Goal: Task Accomplishment & Management: Manage account settings

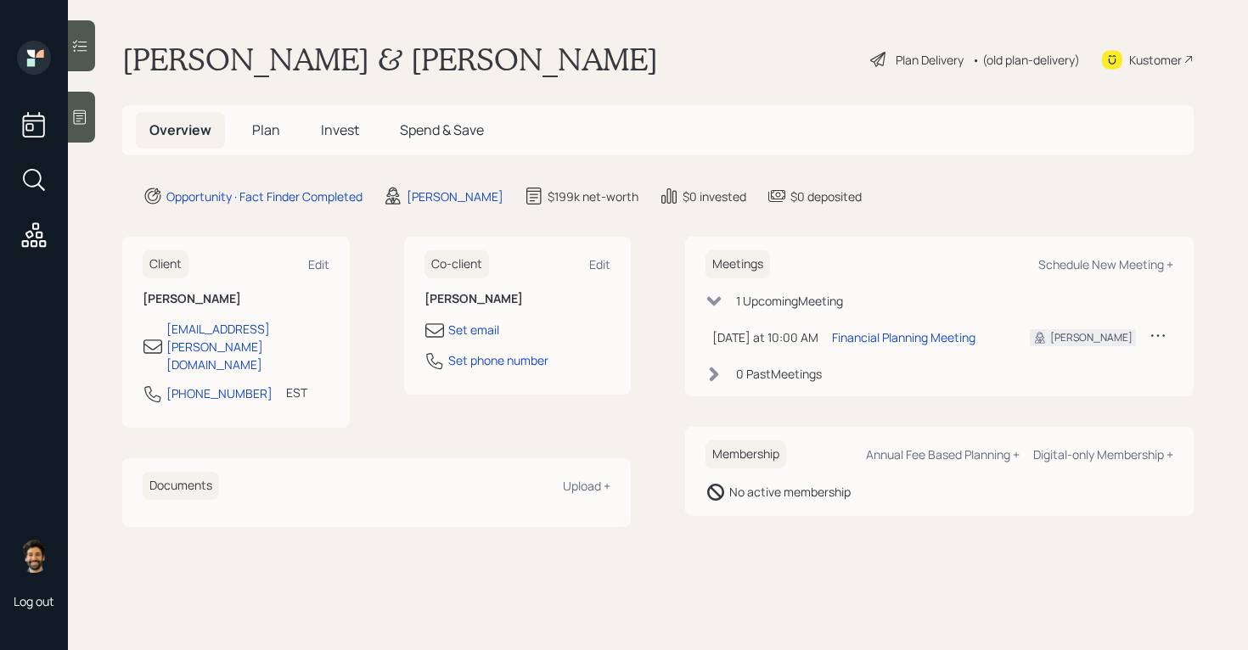
click at [264, 60] on h1 "Kevin & Mrs. Mack" at bounding box center [390, 59] width 536 height 37
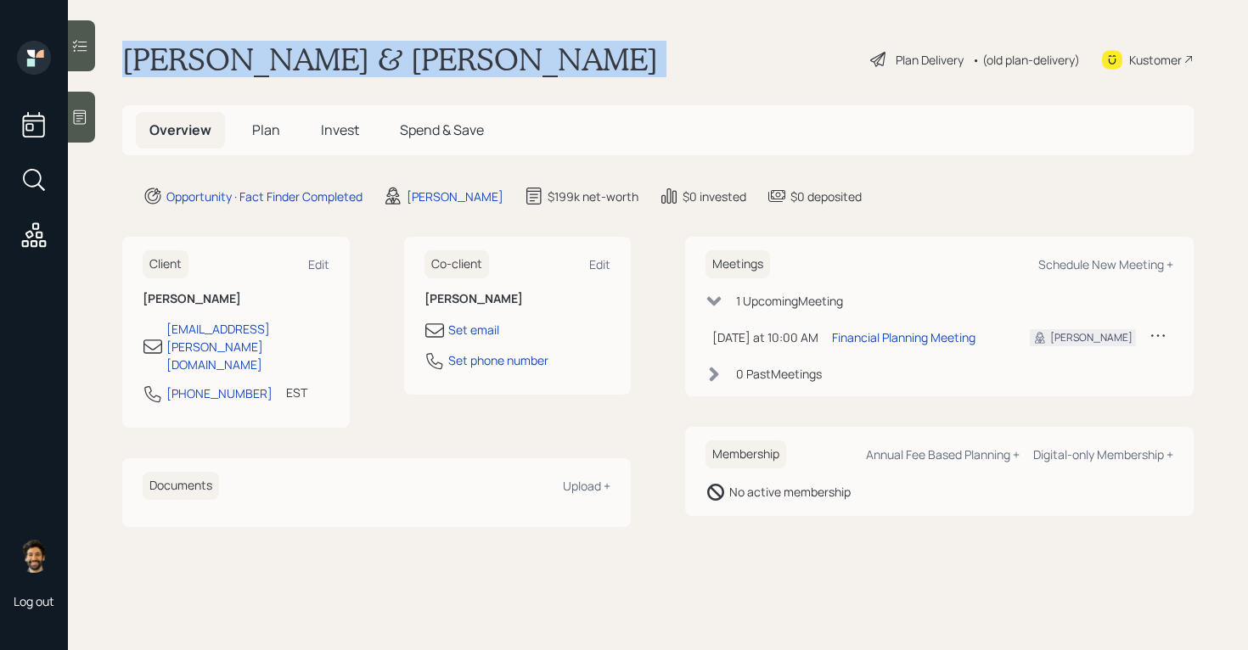
click at [264, 60] on h1 "Kevin & Mrs. Mack" at bounding box center [390, 59] width 536 height 37
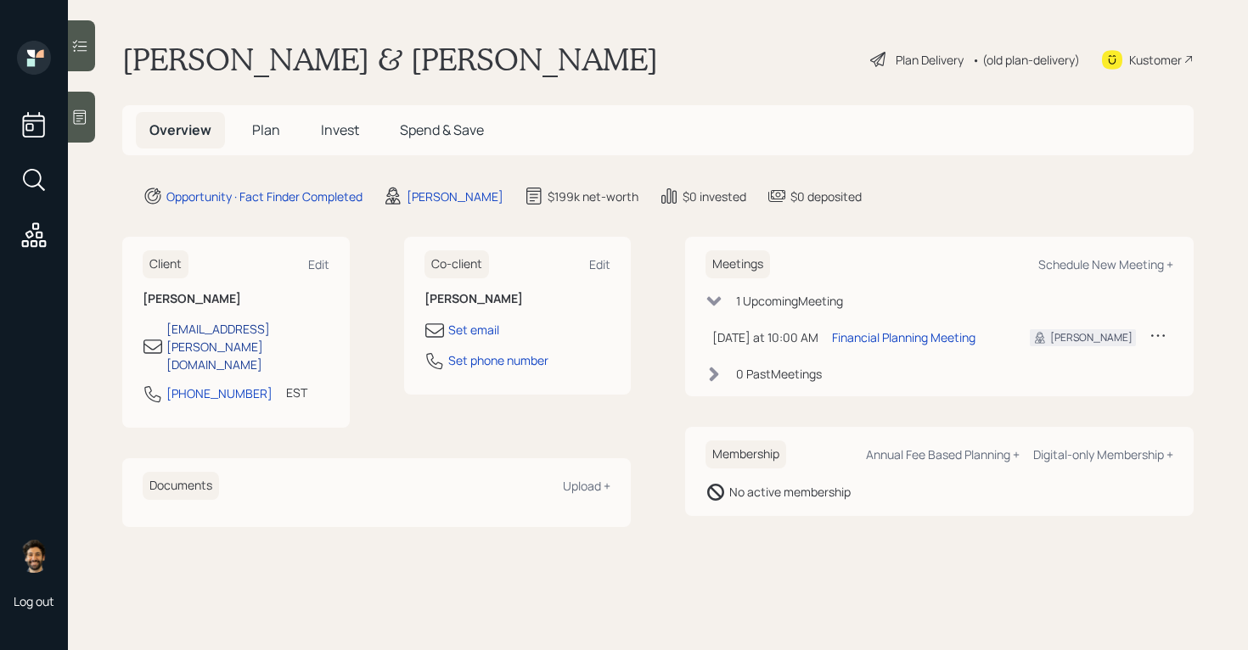
click at [224, 334] on div "[EMAIL_ADDRESS][PERSON_NAME][DOMAIN_NAME]" at bounding box center [247, 346] width 163 height 53
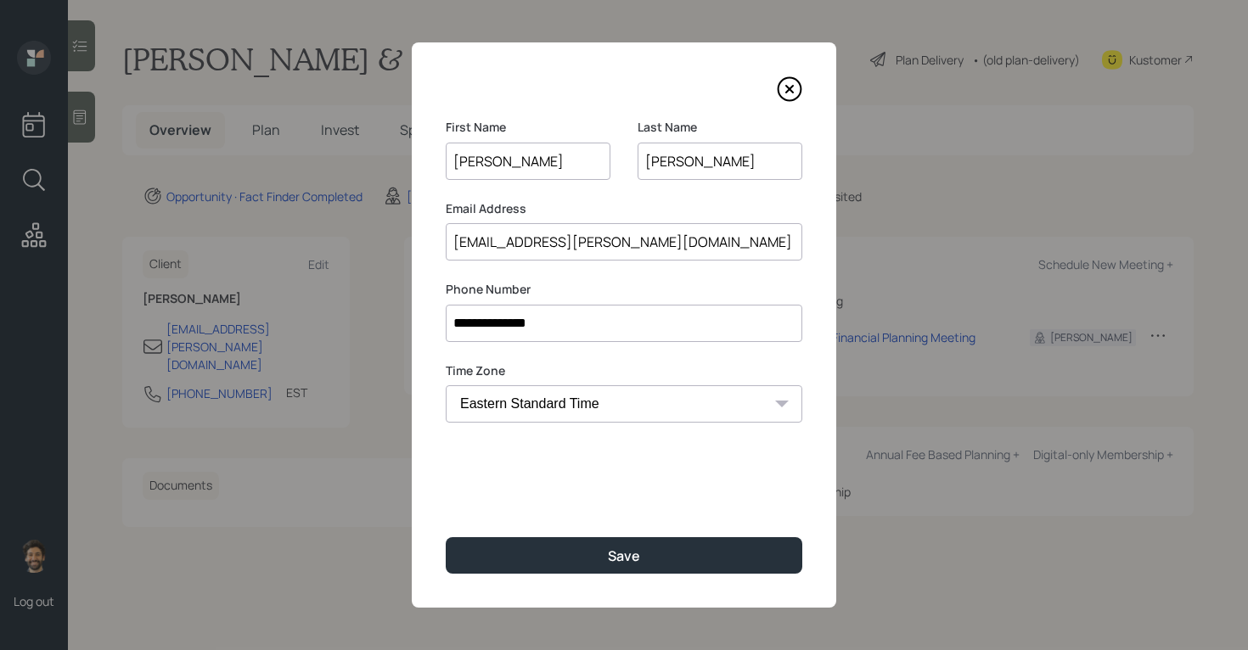
click at [664, 169] on input "Mack" at bounding box center [719, 161] width 165 height 37
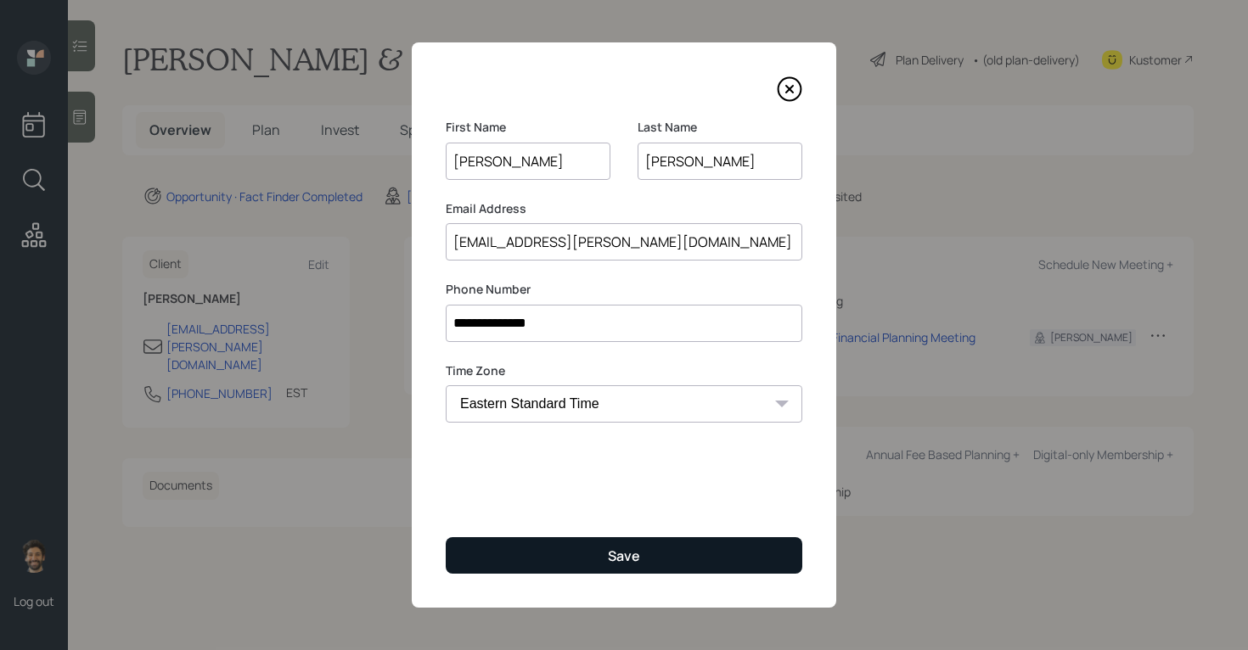
type input "Meck"
click at [508, 572] on button "Save" at bounding box center [624, 555] width 356 height 36
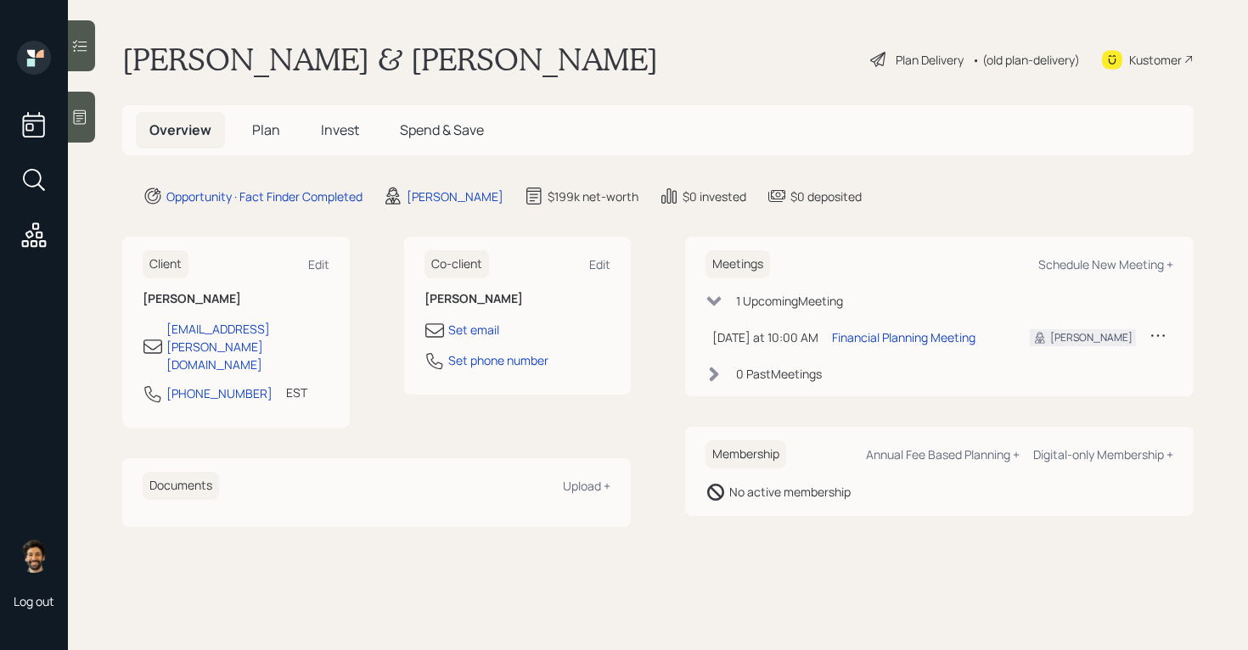
click at [271, 131] on span "Plan" at bounding box center [266, 130] width 28 height 19
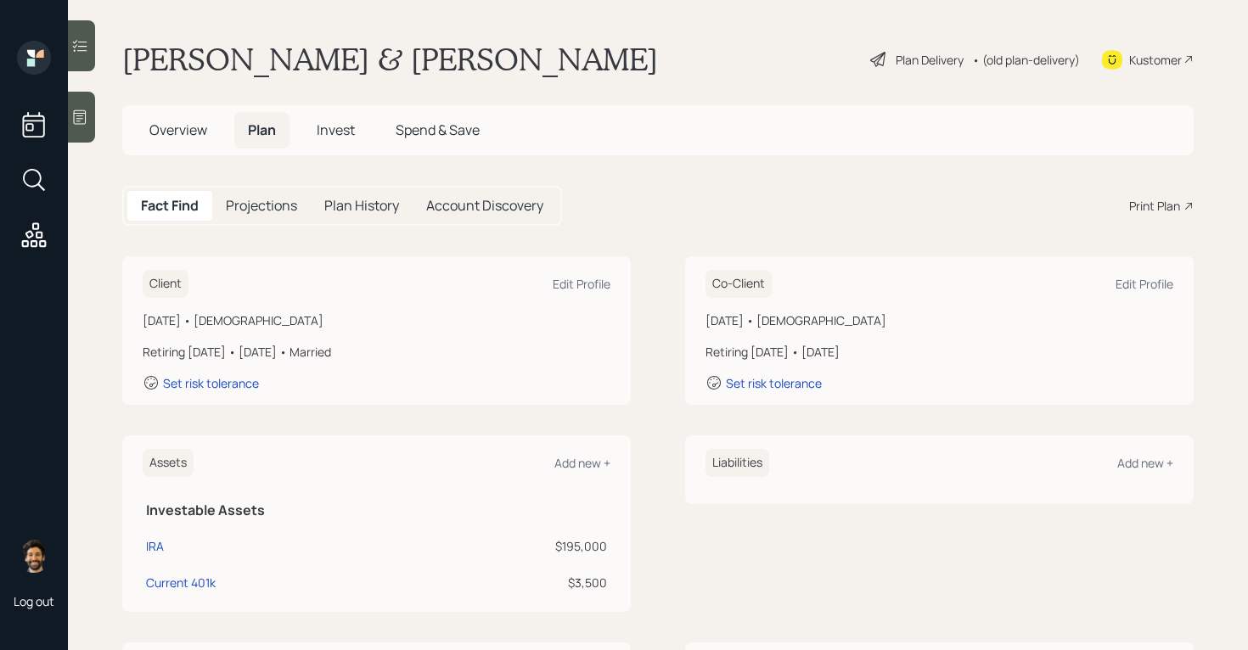
click at [191, 122] on span "Overview" at bounding box center [178, 130] width 58 height 19
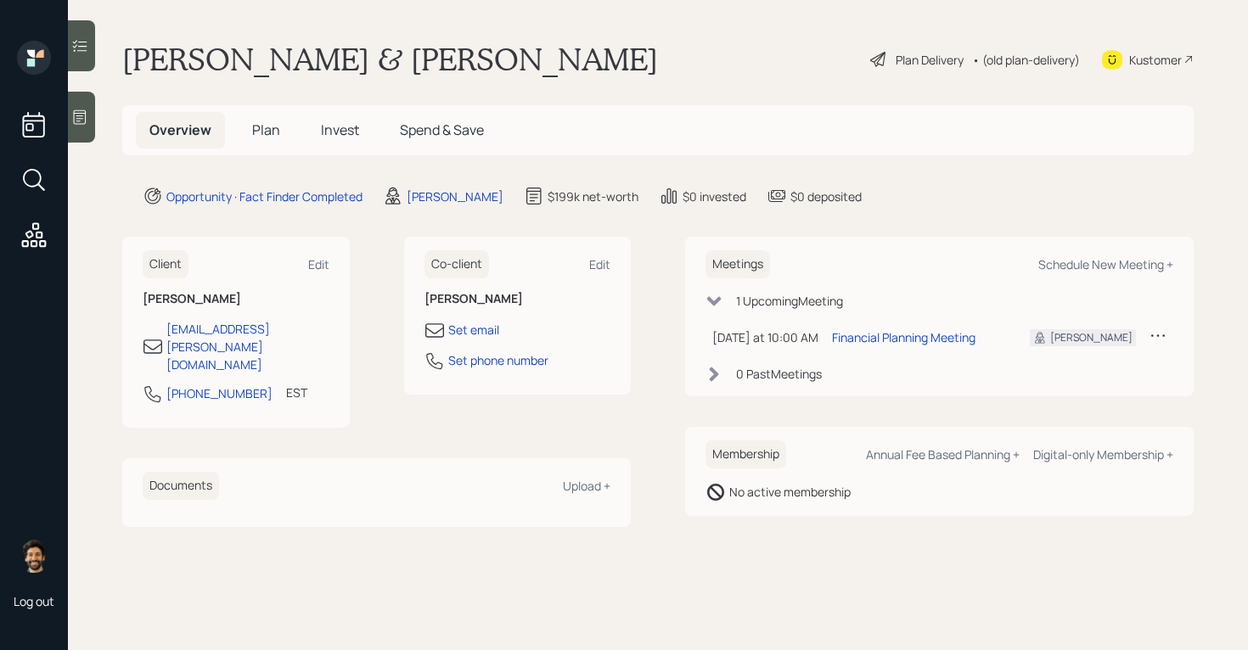
click at [249, 129] on h5 "Plan" at bounding box center [266, 130] width 55 height 36
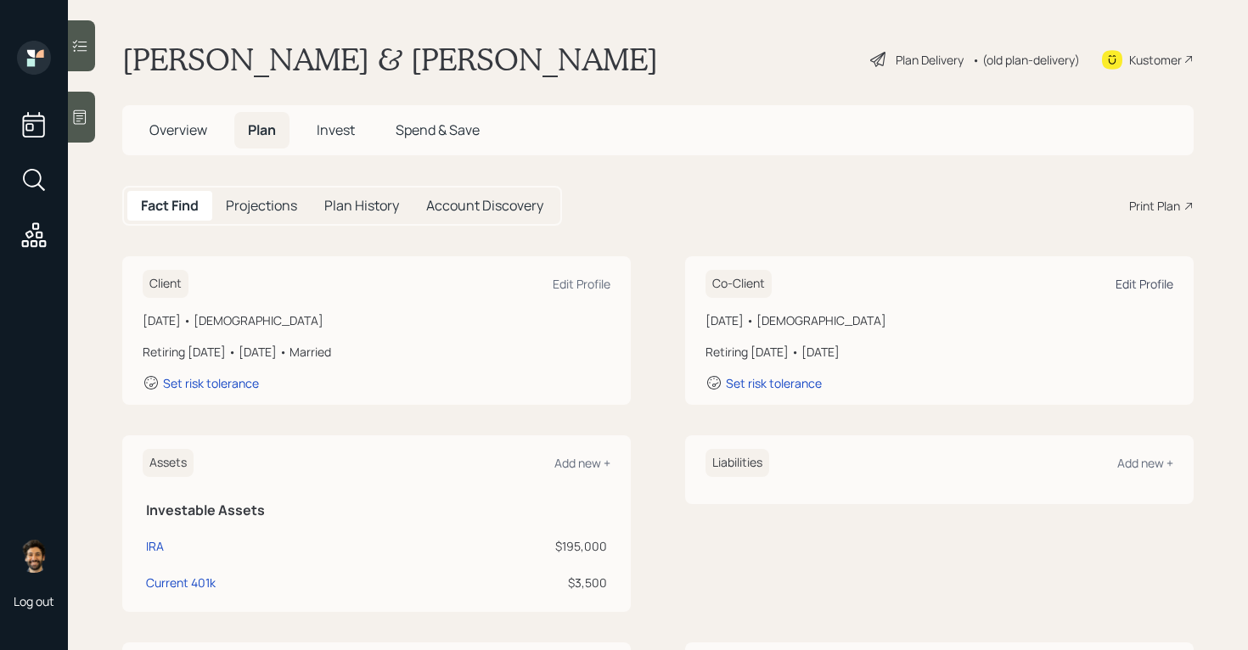
click at [1131, 286] on div "Edit Profile" at bounding box center [1144, 284] width 58 height 16
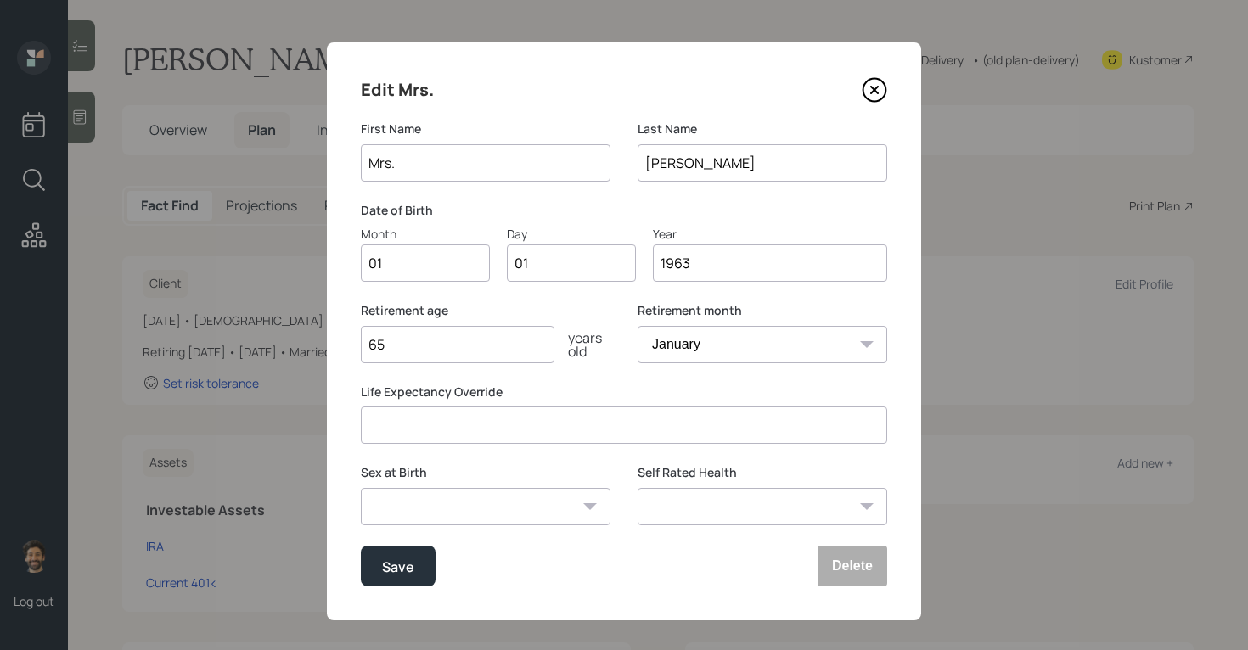
click at [665, 165] on input "Mack" at bounding box center [762, 162] width 250 height 37
type input "Meck"
click at [418, 569] on button "Save" at bounding box center [398, 566] width 75 height 41
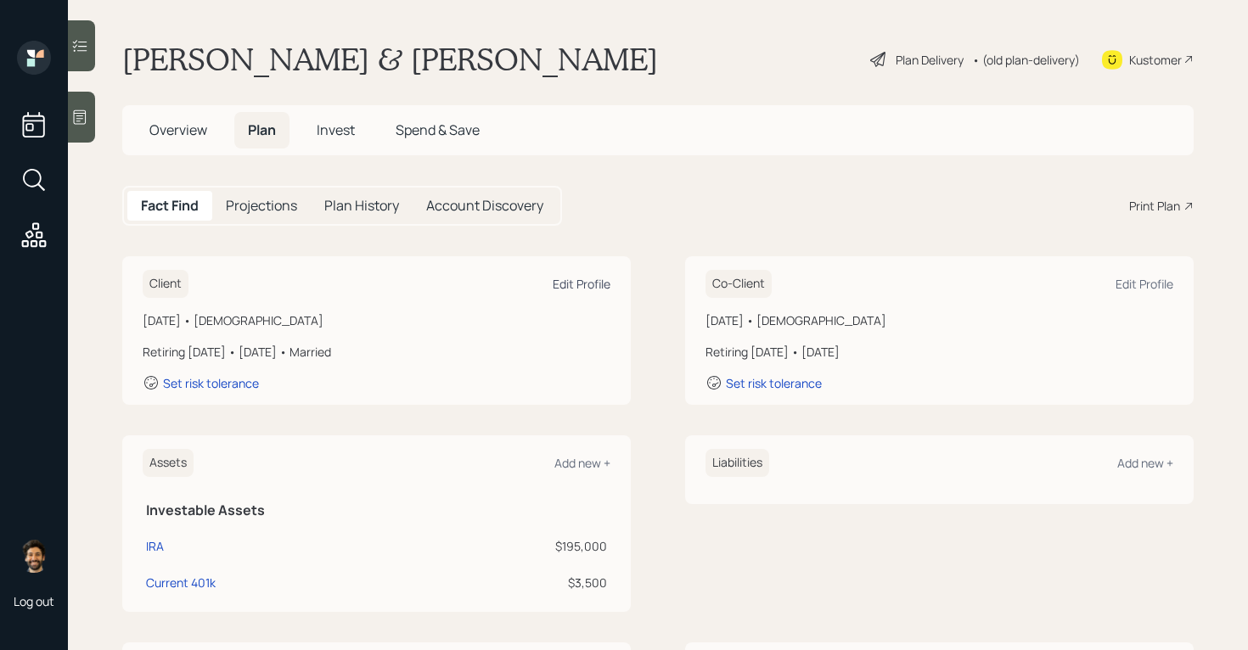
click at [587, 283] on div "Edit Profile" at bounding box center [582, 284] width 58 height 16
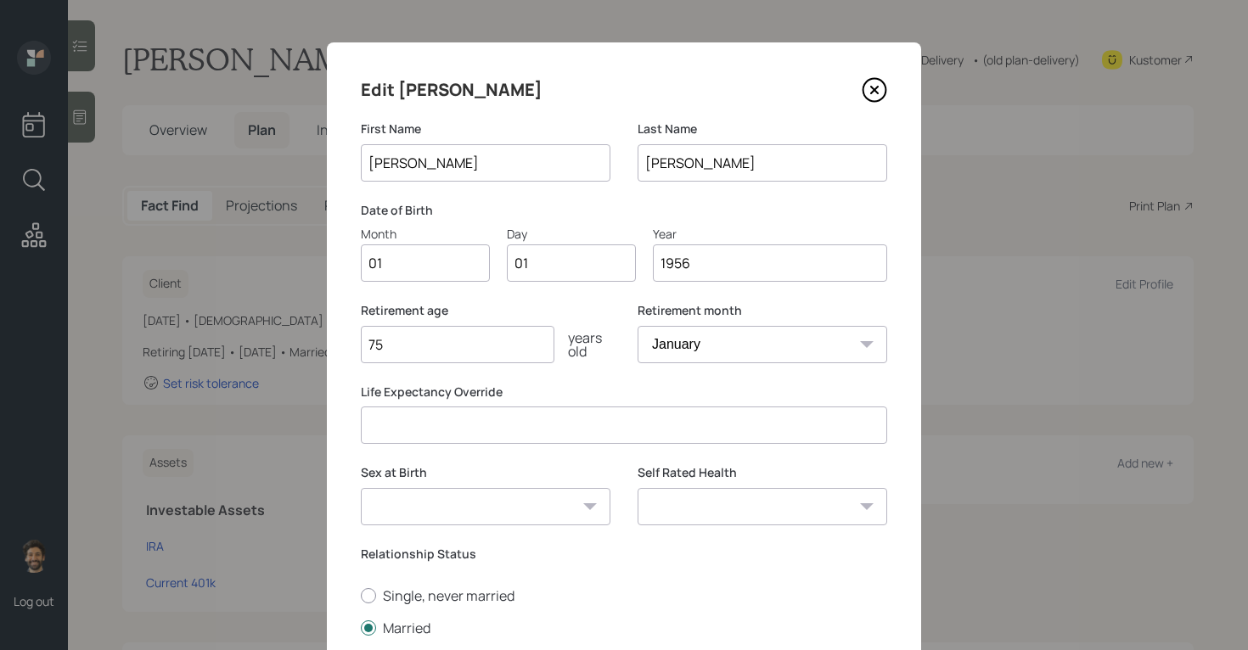
click at [403, 254] on input "01" at bounding box center [425, 262] width 129 height 37
click at [402, 260] on input "01" at bounding box center [425, 262] width 129 height 37
type input "03"
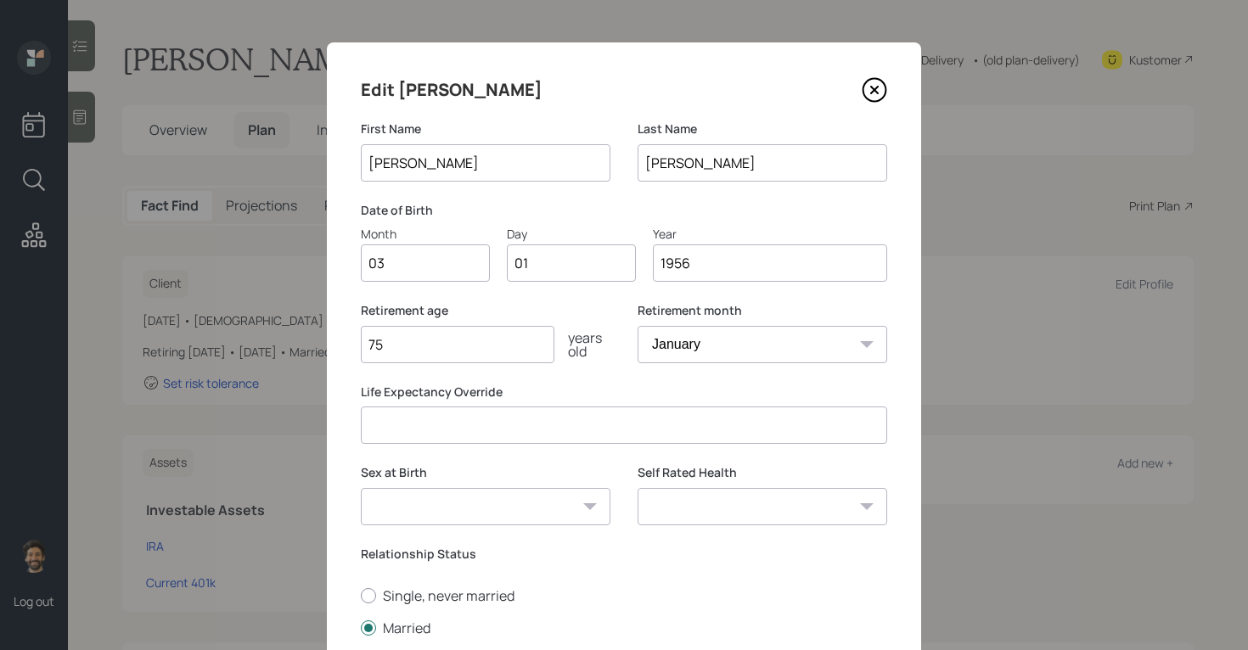
type input "0"
type input "20"
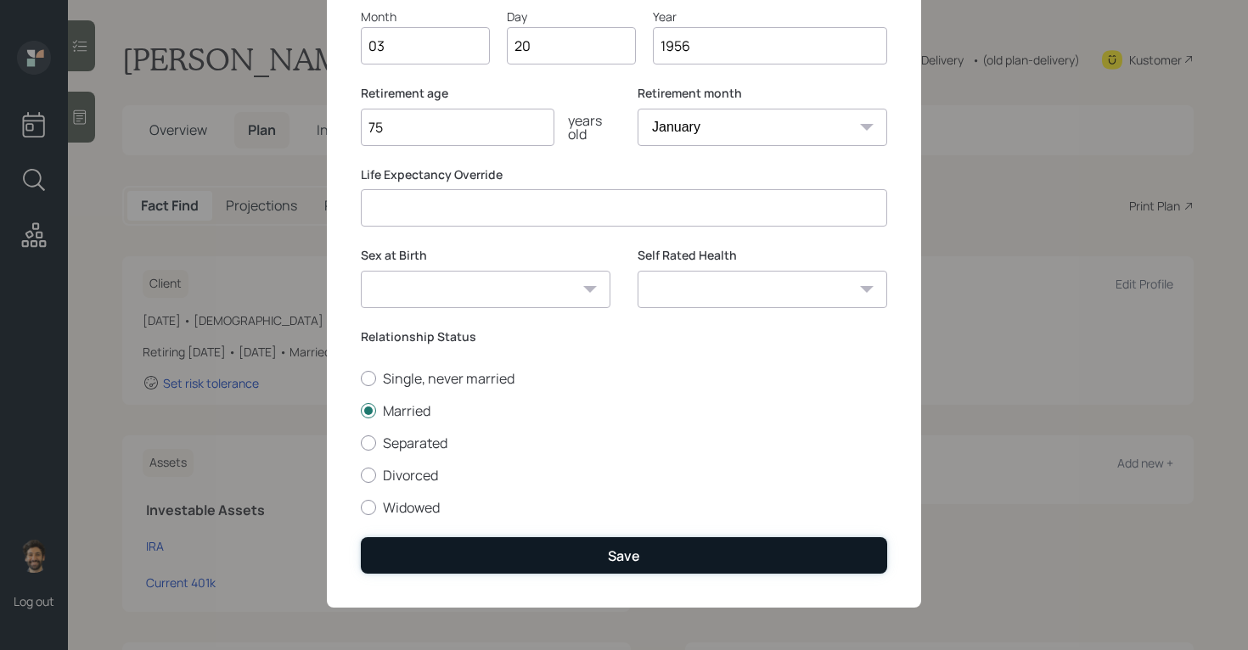
click at [478, 570] on button "Save" at bounding box center [624, 555] width 526 height 36
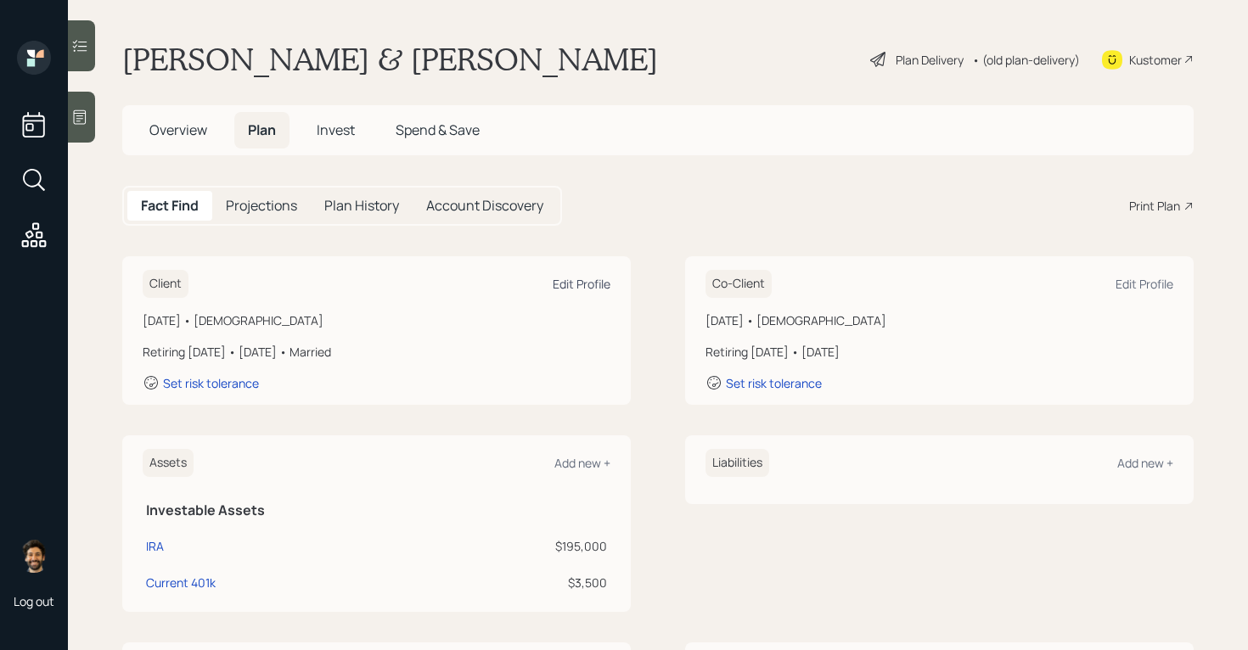
click at [578, 283] on div "Edit Profile" at bounding box center [582, 284] width 58 height 16
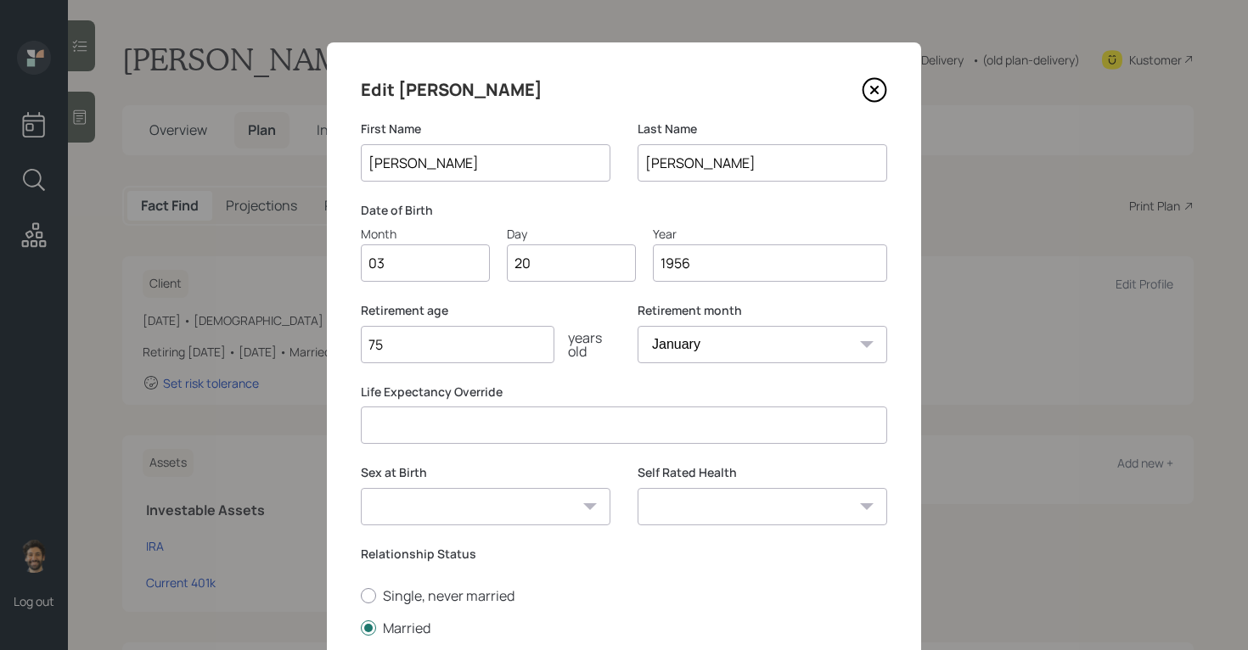
click at [394, 351] on input "75" at bounding box center [458, 344] width 194 height 37
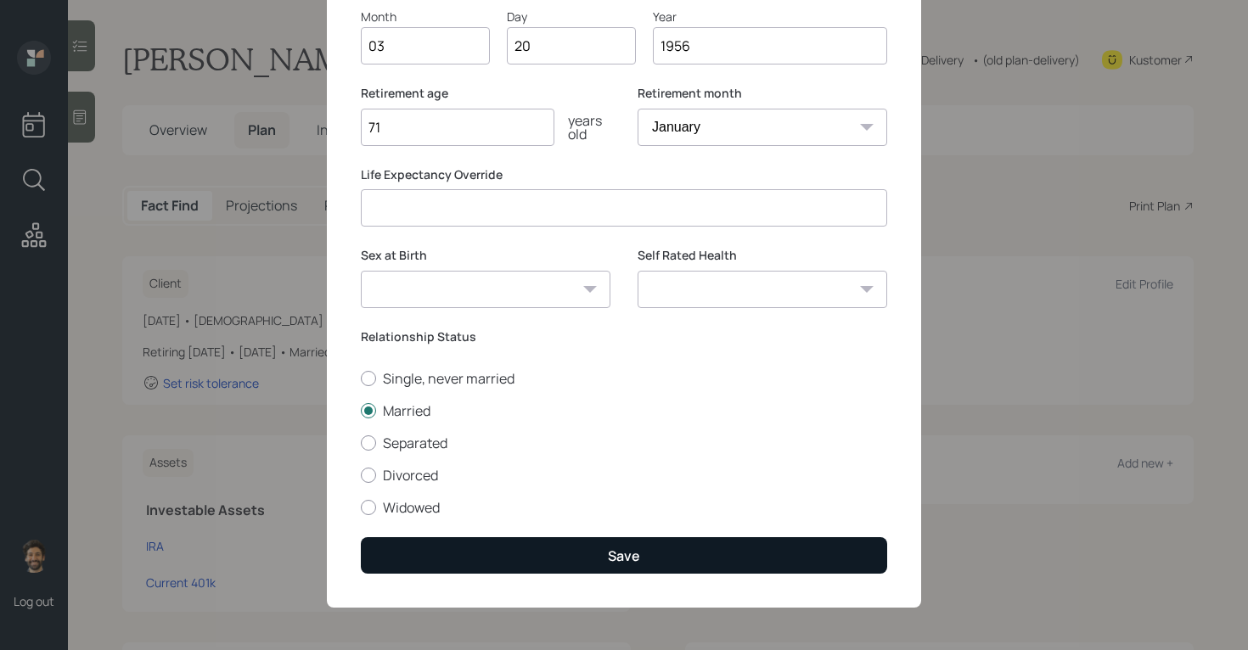
type input "71"
click at [434, 562] on button "Save" at bounding box center [624, 555] width 526 height 36
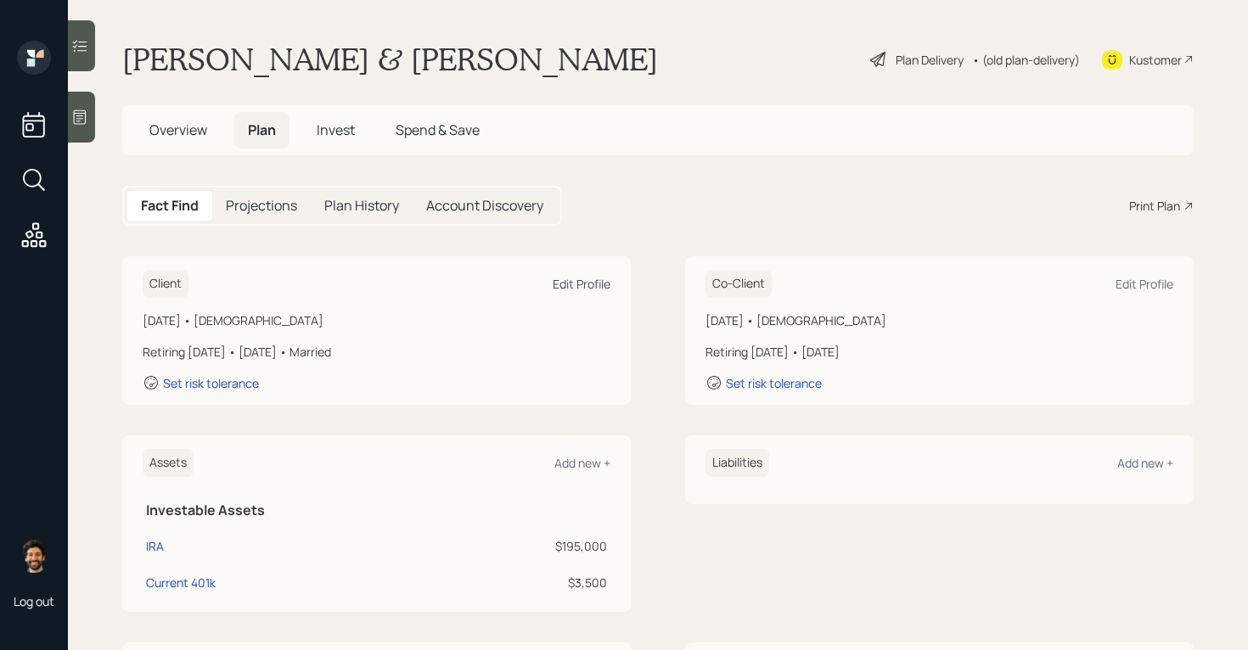
click at [583, 284] on div "Edit Profile" at bounding box center [582, 284] width 58 height 16
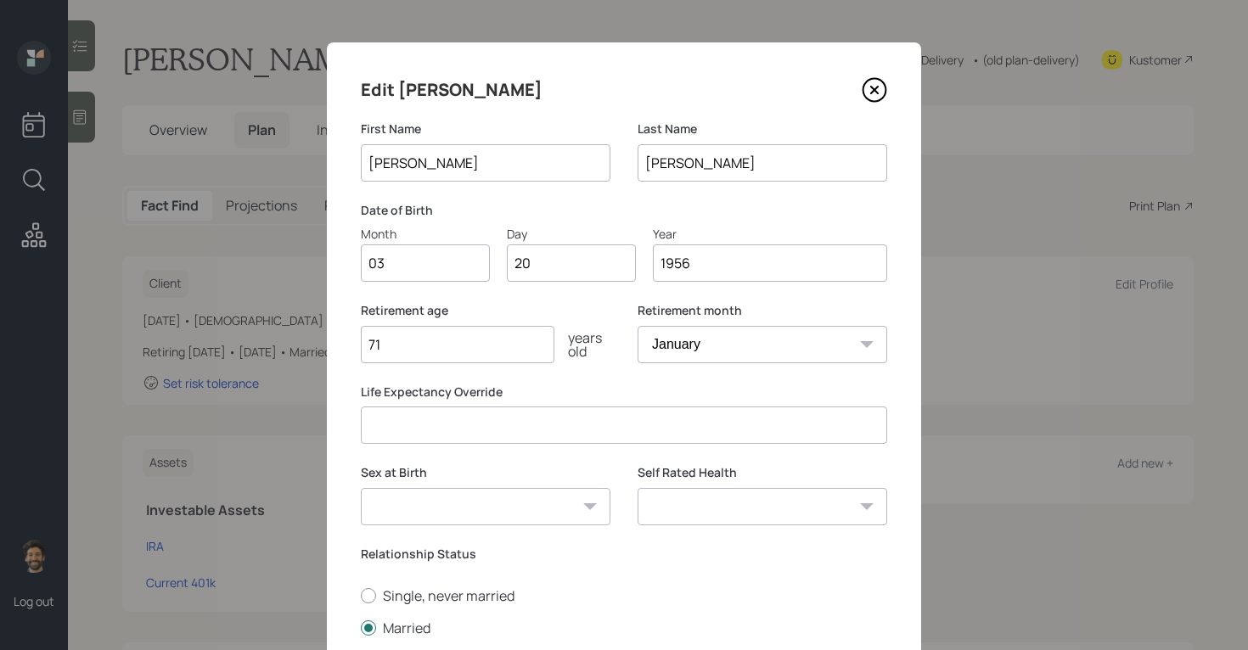
click at [404, 350] on input "71" at bounding box center [458, 344] width 194 height 37
type input "72"
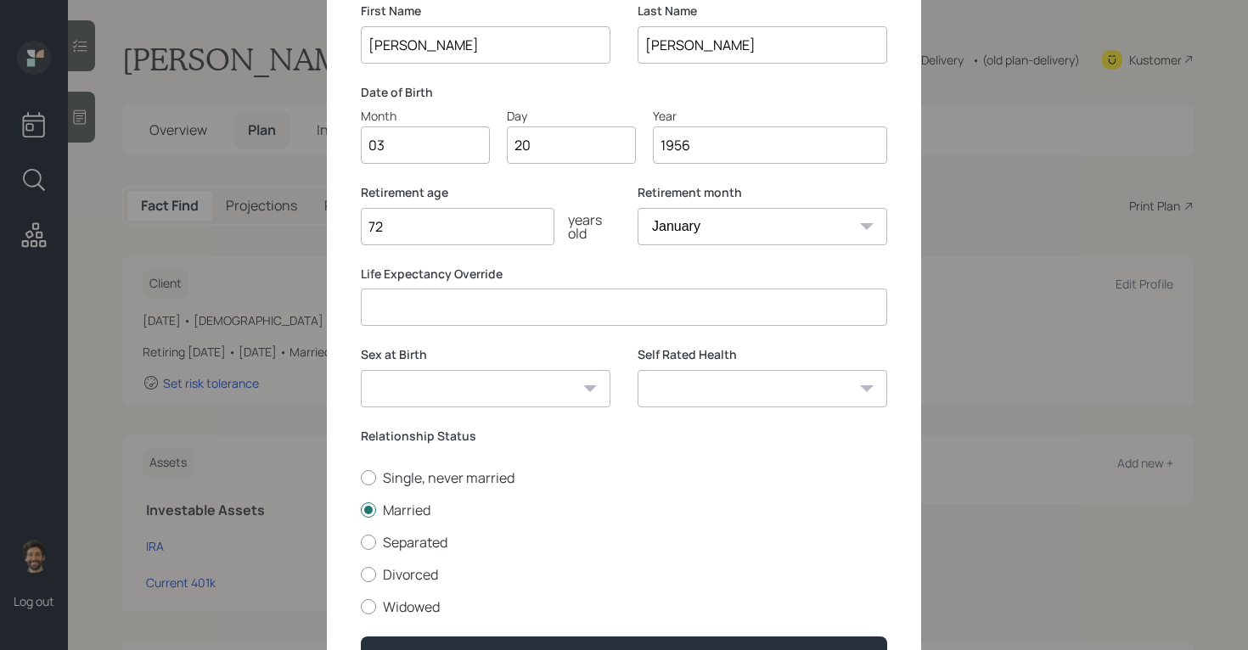
scroll to position [218, 0]
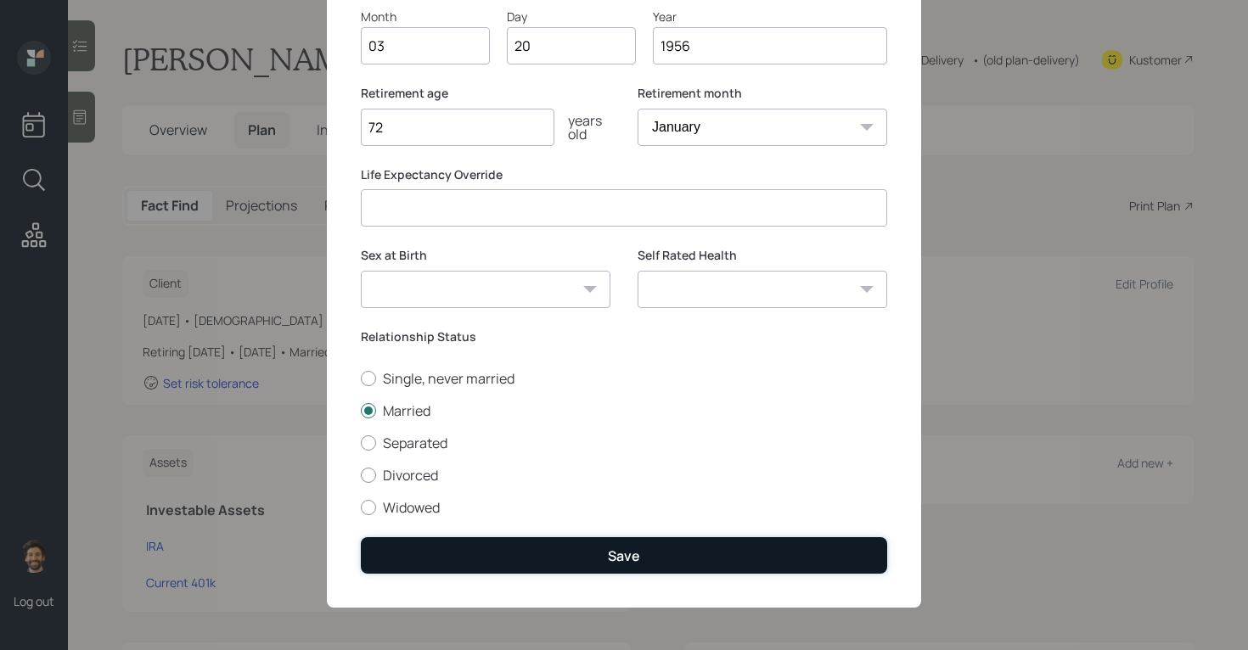
click at [395, 564] on button "Save" at bounding box center [624, 555] width 526 height 36
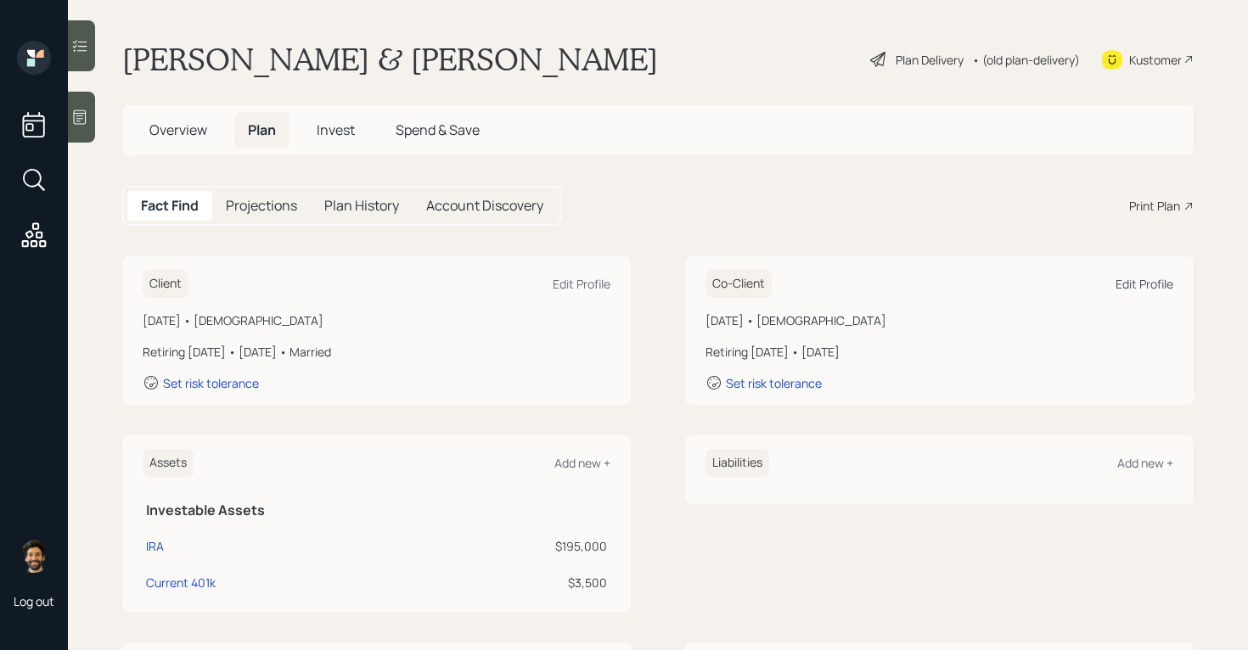
click at [1138, 277] on div "Edit Profile" at bounding box center [1144, 284] width 58 height 16
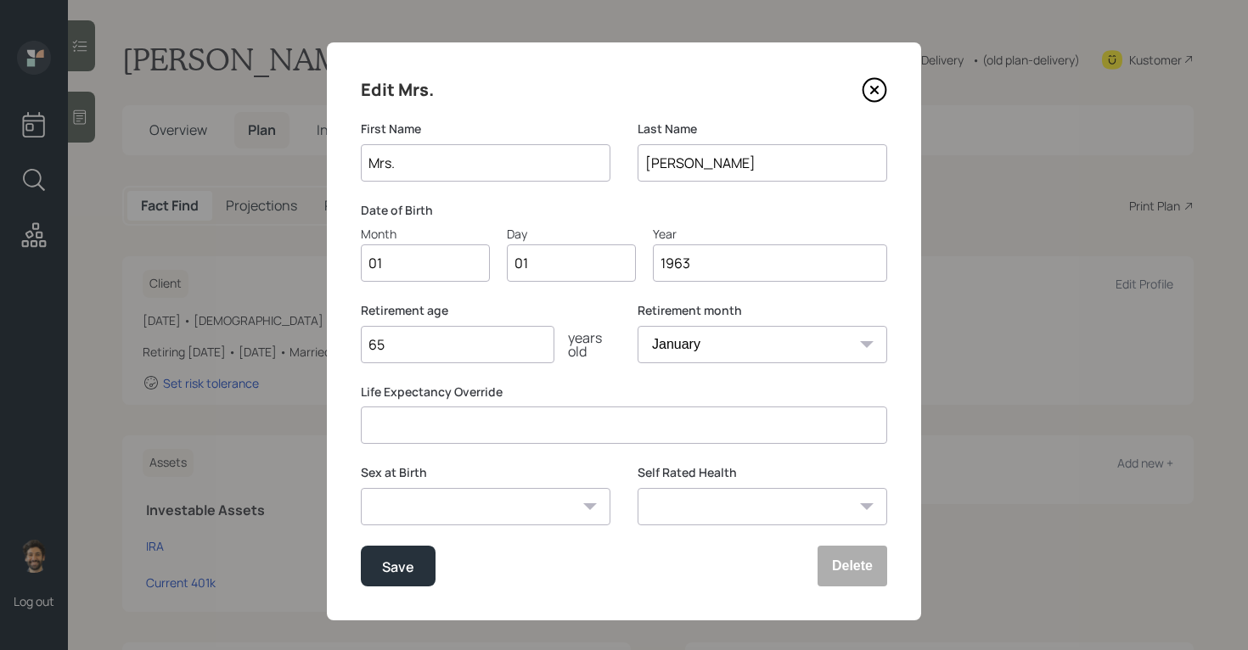
click at [452, 168] on input "Mrs." at bounding box center [486, 162] width 250 height 37
type input "Lori"
click at [383, 275] on input "01" at bounding box center [425, 262] width 129 height 37
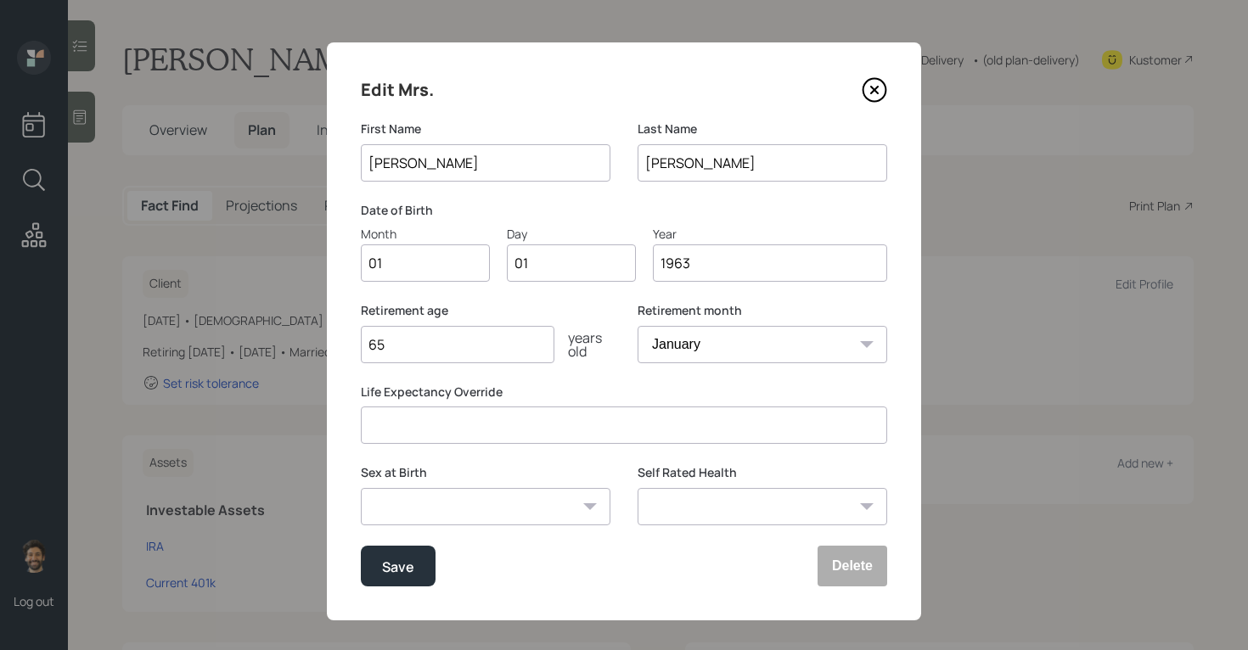
click at [383, 275] on input "01" at bounding box center [425, 262] width 129 height 37
type input "09"
type input "0"
type input "05"
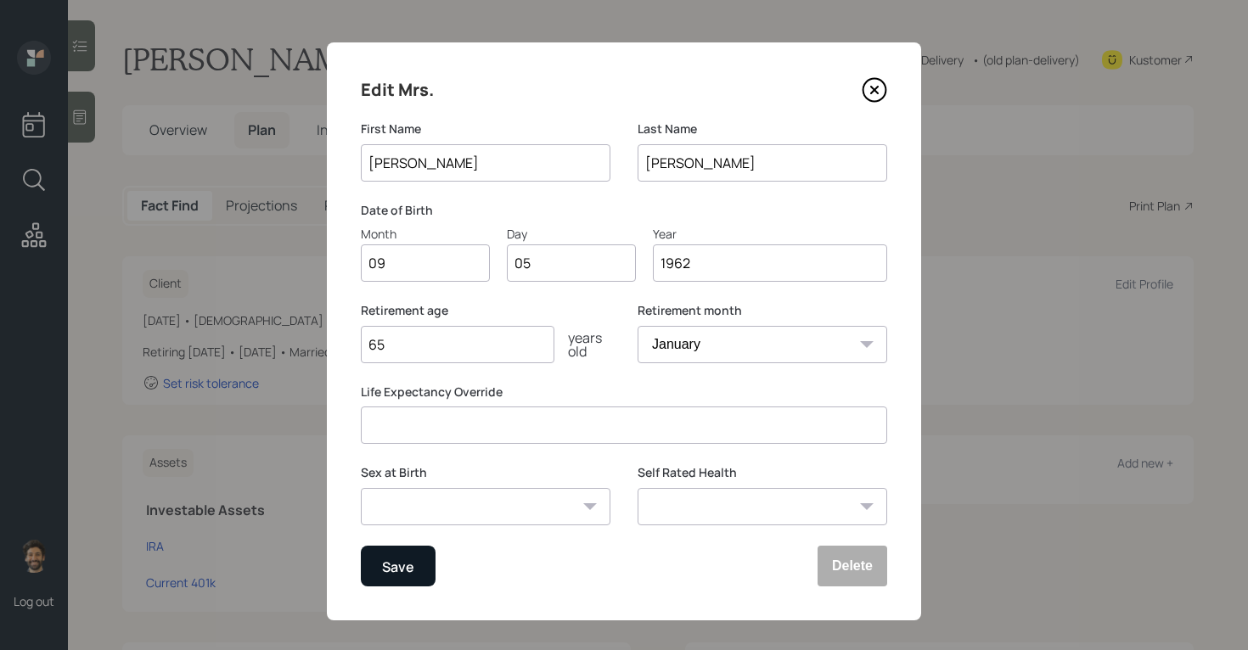
type input "1962"
click at [401, 563] on div "Save" at bounding box center [398, 566] width 32 height 23
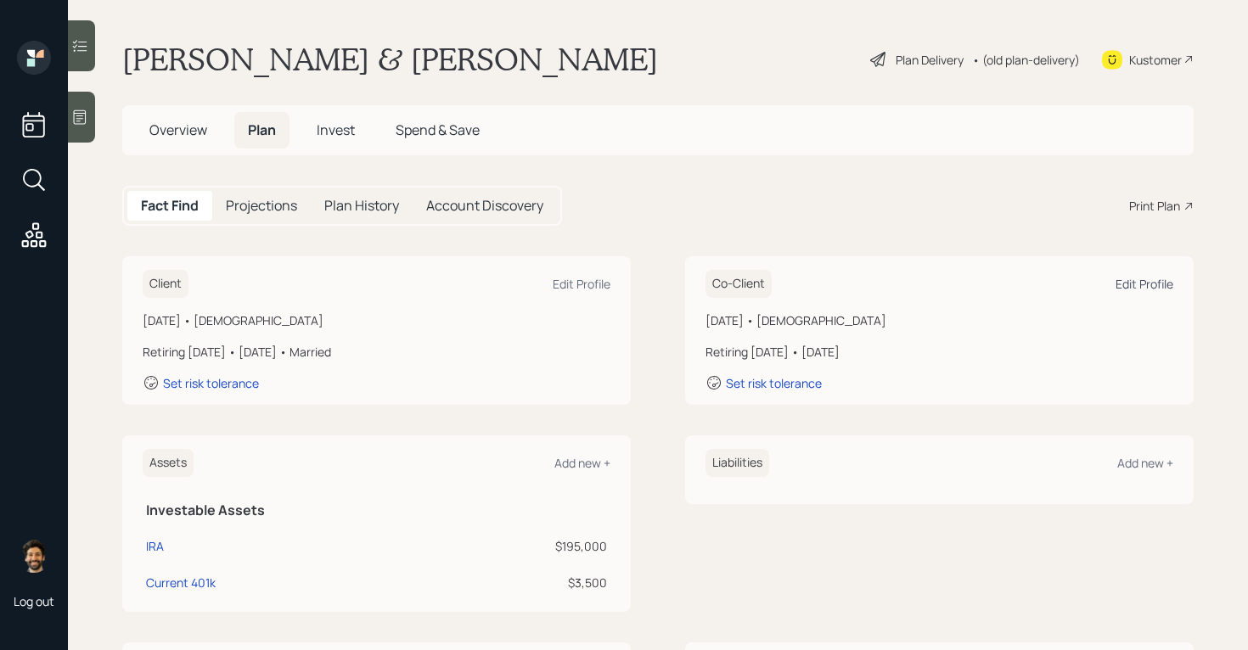
click at [1142, 286] on div "Edit Profile" at bounding box center [1144, 284] width 58 height 16
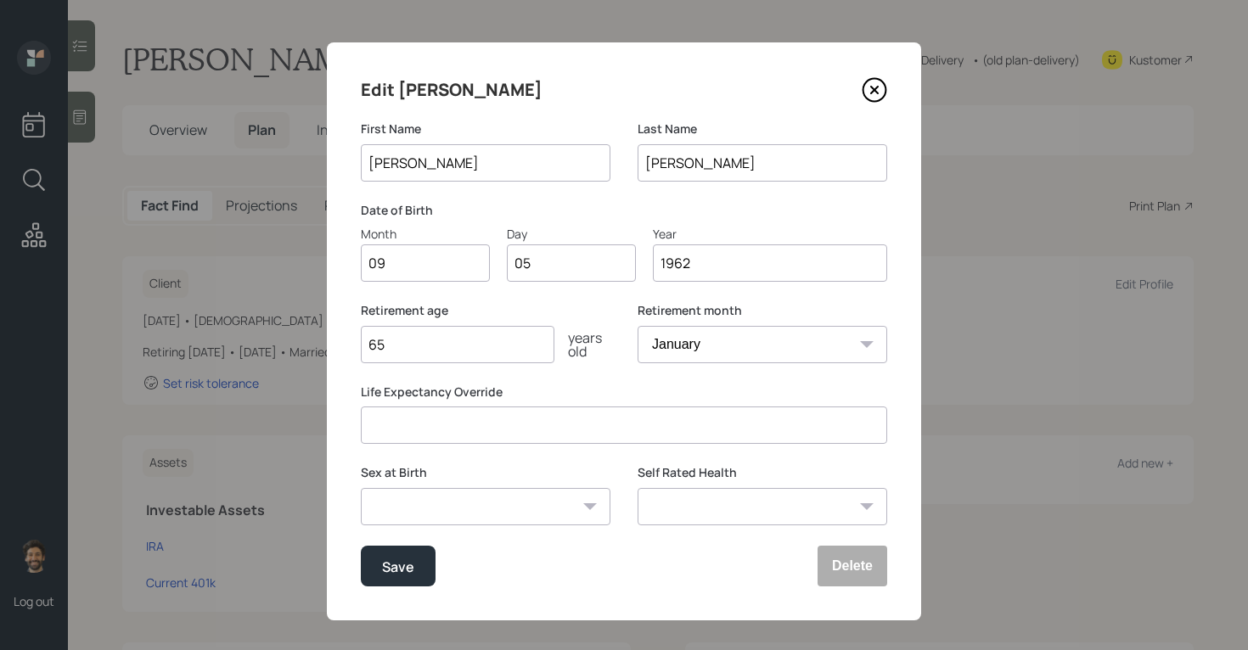
click at [459, 346] on input "65" at bounding box center [458, 344] width 194 height 37
click at [384, 568] on div "Save" at bounding box center [398, 566] width 32 height 23
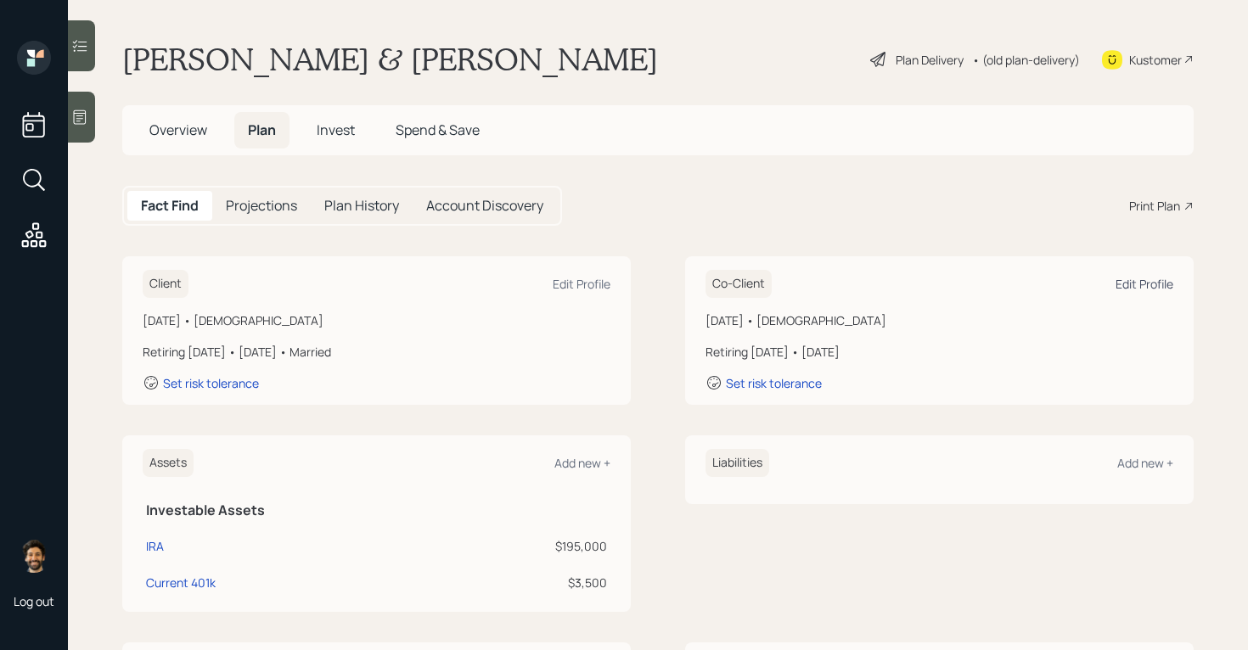
click at [1127, 286] on div "Edit Profile" at bounding box center [1144, 284] width 58 height 16
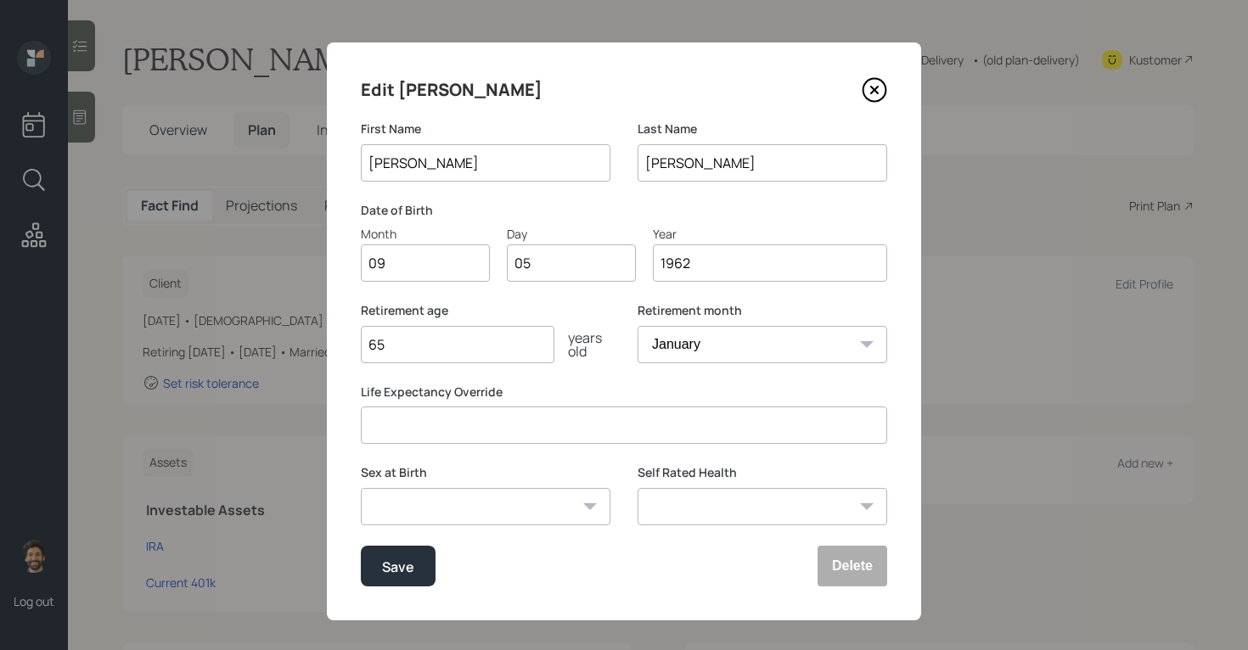
click at [439, 346] on input "65" at bounding box center [458, 344] width 194 height 37
type input "60"
click at [393, 575] on div "Save" at bounding box center [398, 566] width 32 height 23
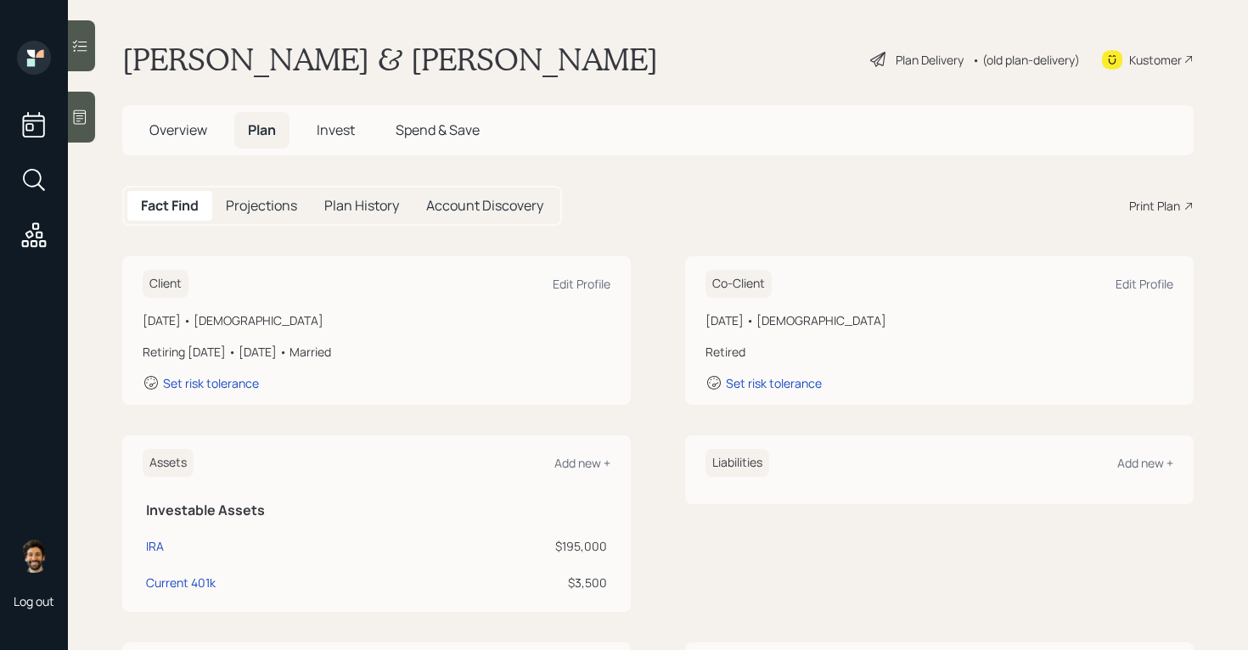
scroll to position [372, 0]
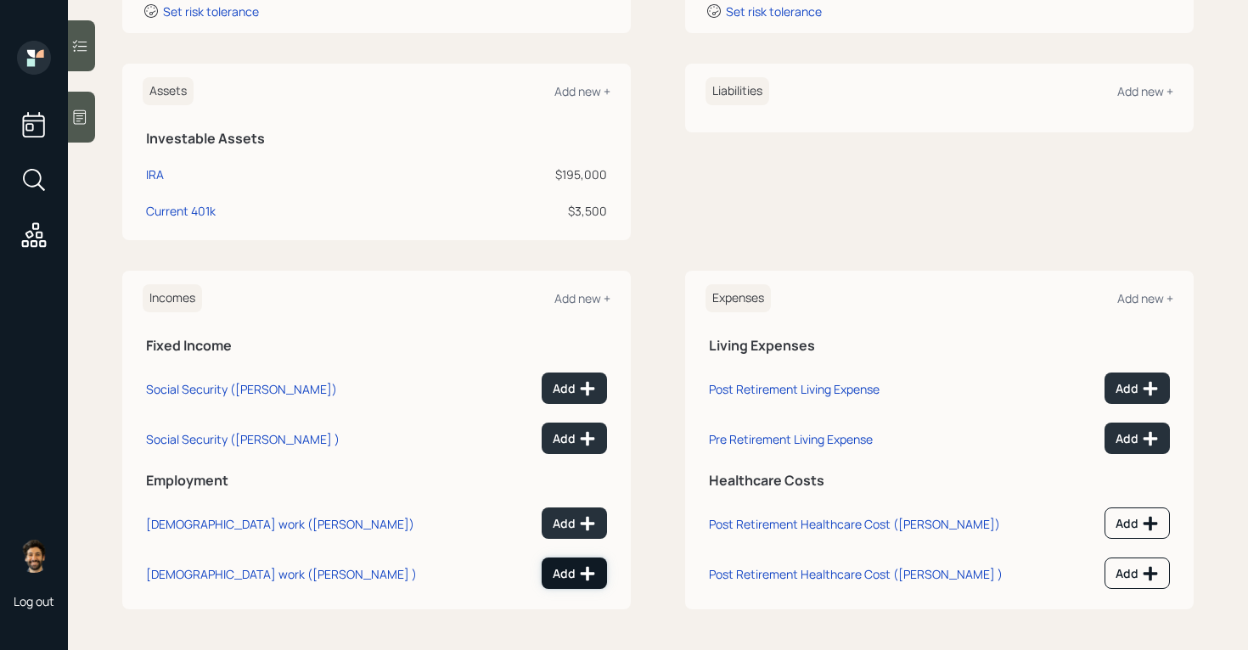
click at [558, 572] on div "Add" at bounding box center [574, 573] width 43 height 17
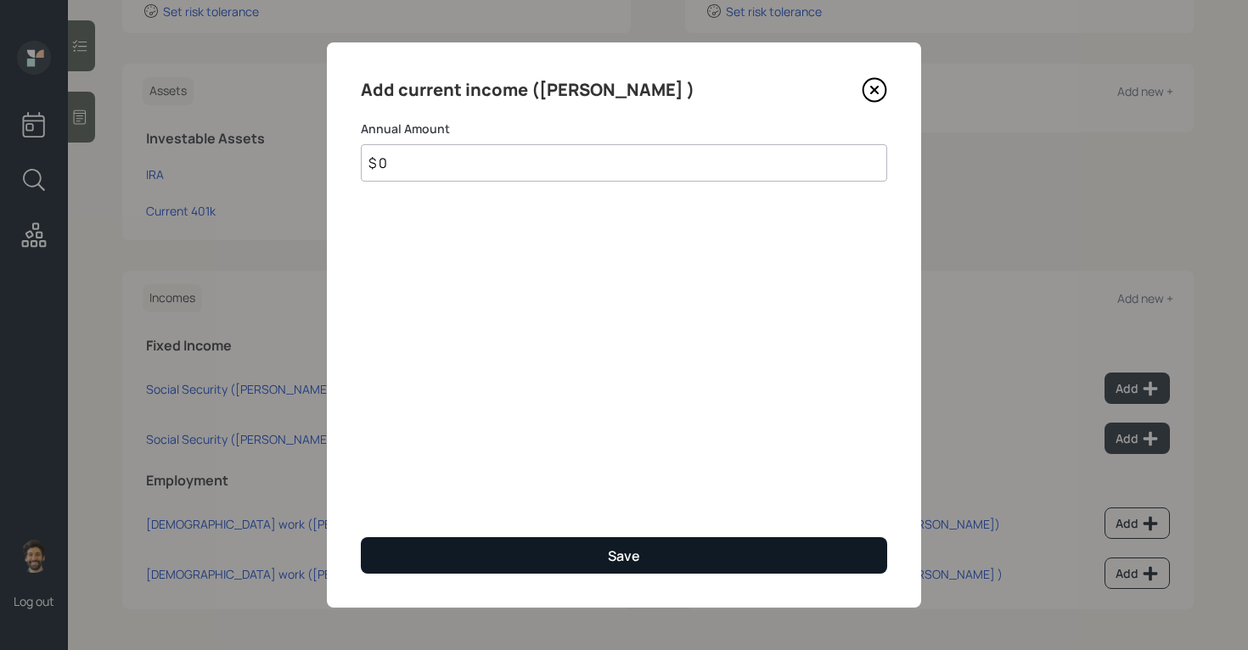
type input "$ 0"
click at [474, 547] on button "Save" at bounding box center [624, 555] width 526 height 36
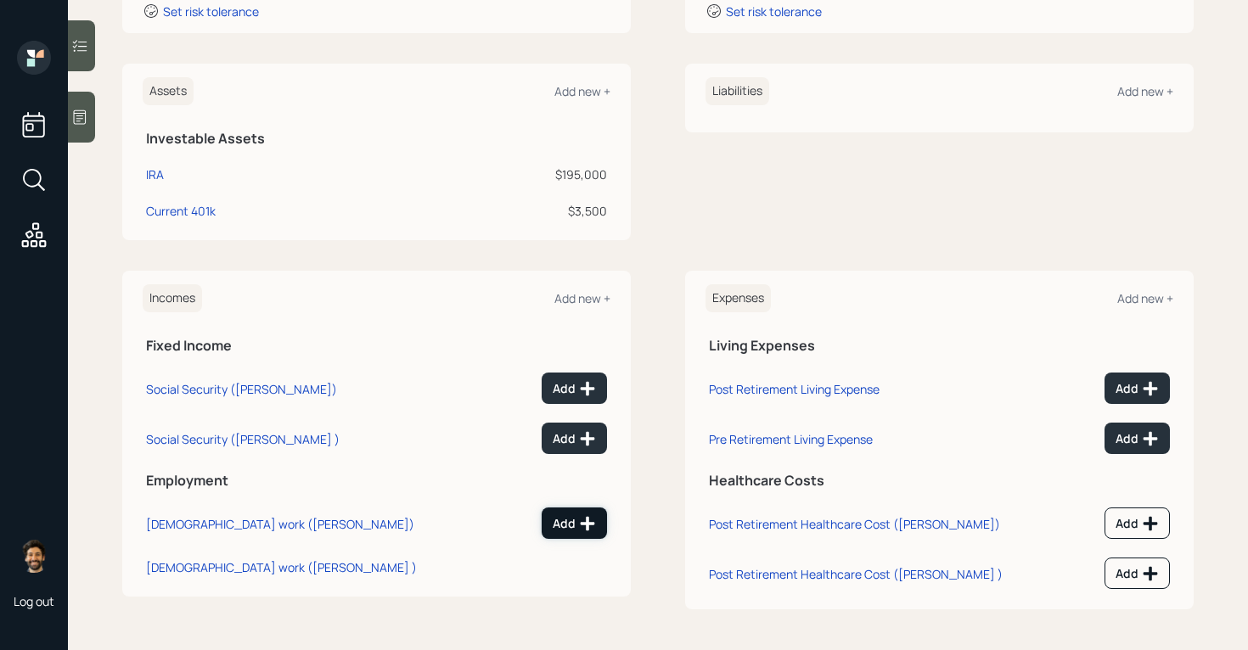
click at [592, 530] on icon at bounding box center [587, 523] width 17 height 17
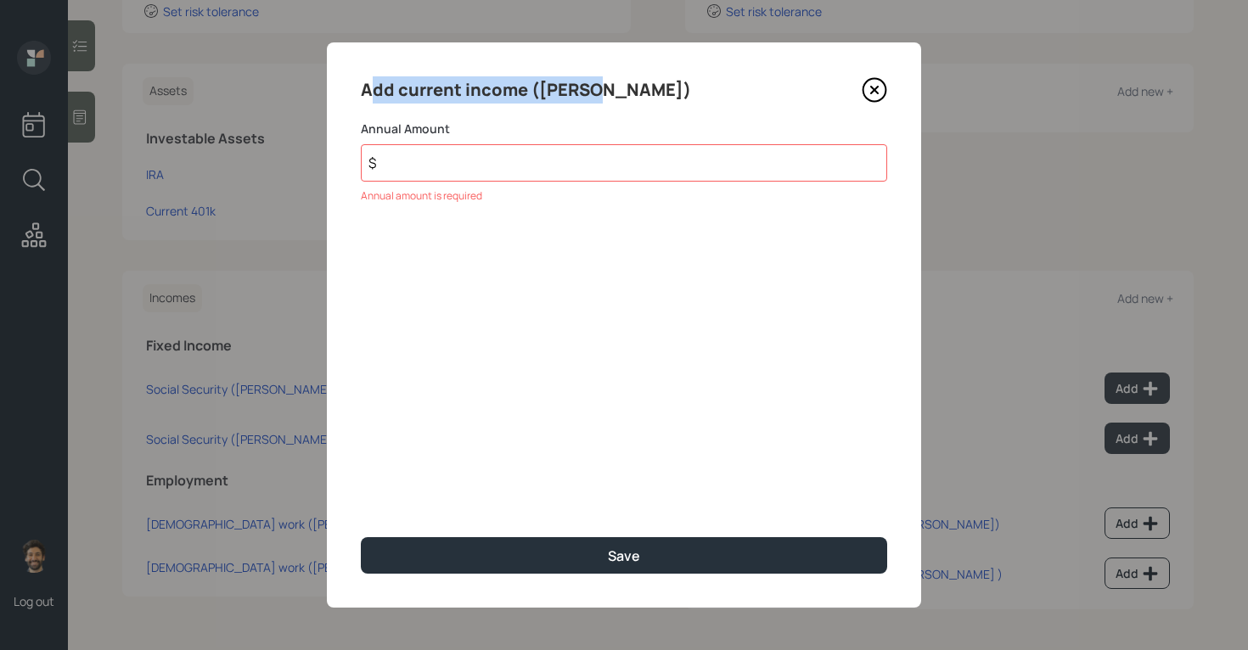
drag, startPoint x: 367, startPoint y: 85, endPoint x: 637, endPoint y: 101, distance: 271.2
click at [637, 101] on div "Add current income (Kevin)" at bounding box center [624, 89] width 526 height 27
click at [443, 173] on input "$" at bounding box center [624, 162] width 526 height 37
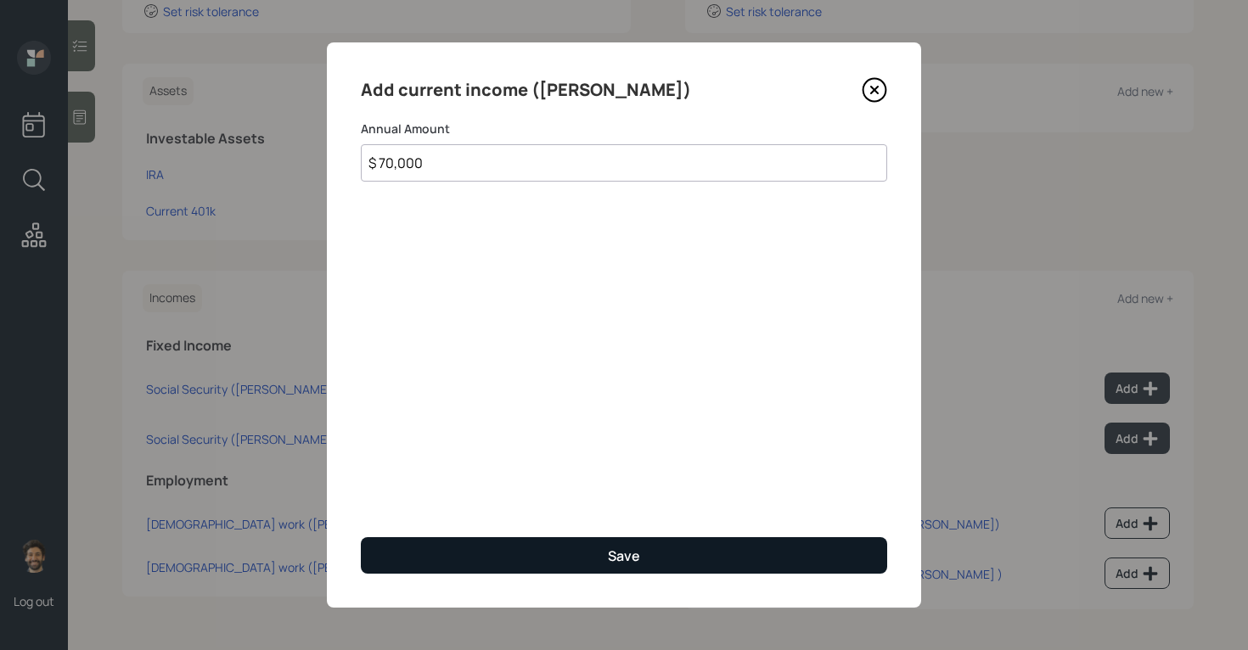
type input "$ 70,000"
click at [452, 542] on button "Save" at bounding box center [624, 555] width 526 height 36
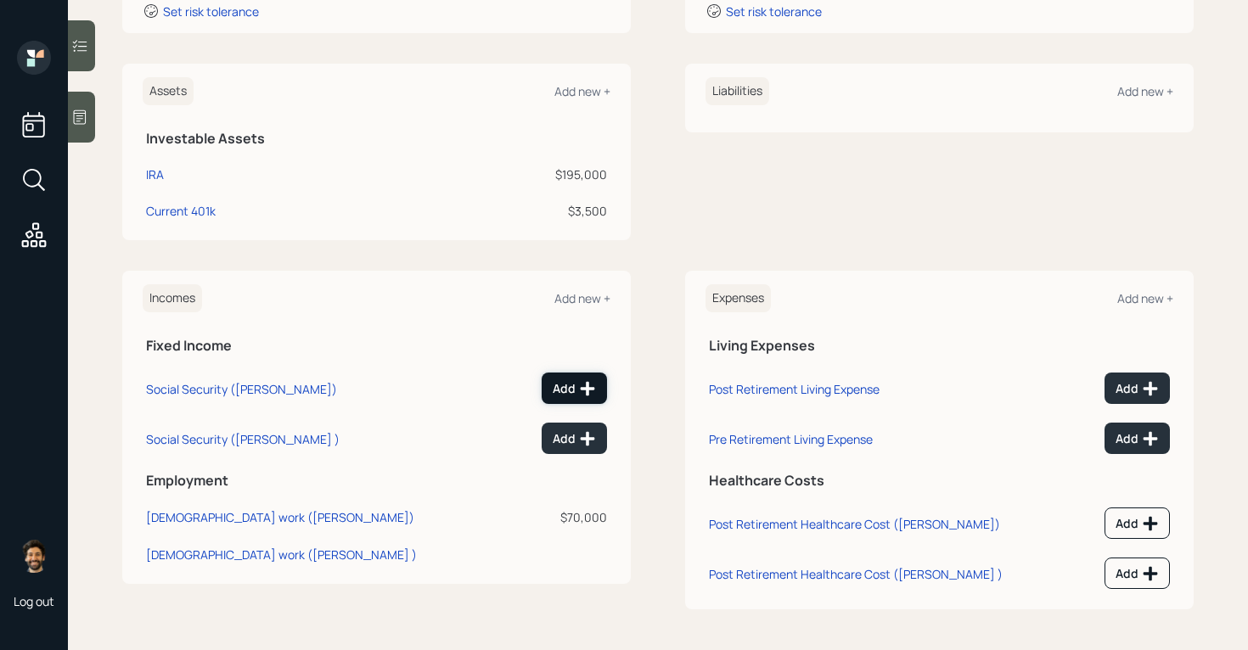
click at [570, 384] on div "Add" at bounding box center [574, 388] width 43 height 17
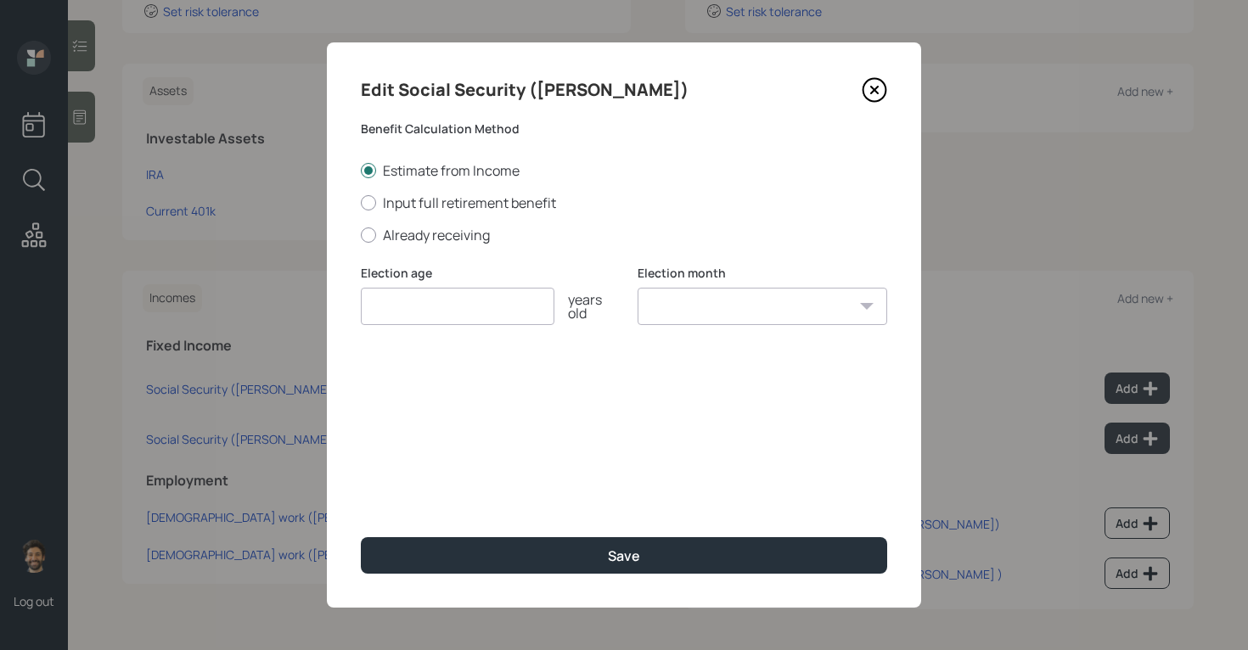
click at [687, 304] on select "January February March April May June July August September October November De…" at bounding box center [762, 306] width 250 height 37
select select "12"
click at [637, 288] on select "January February March April May June July August September October November De…" at bounding box center [762, 306] width 250 height 37
click at [441, 302] on input "number" at bounding box center [458, 306] width 194 height 37
type input "70"
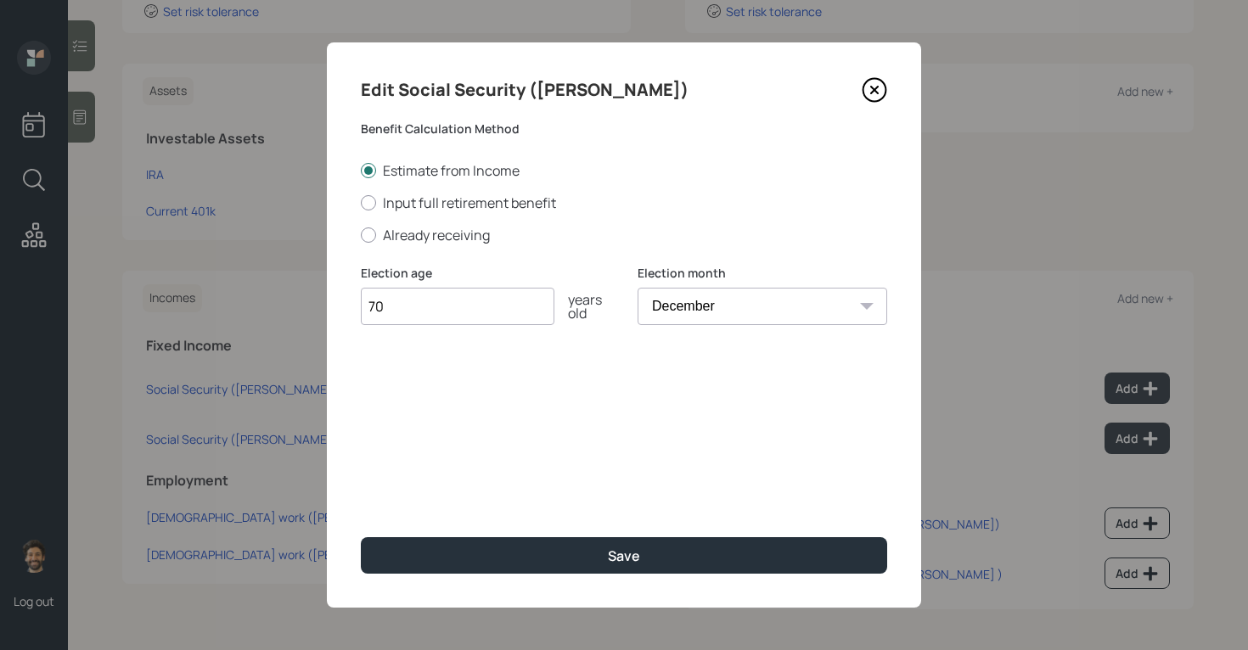
click at [454, 574] on div "Edit Social Security (Kevin) Benefit Calculation Method Estimate from Income In…" at bounding box center [624, 324] width 594 height 565
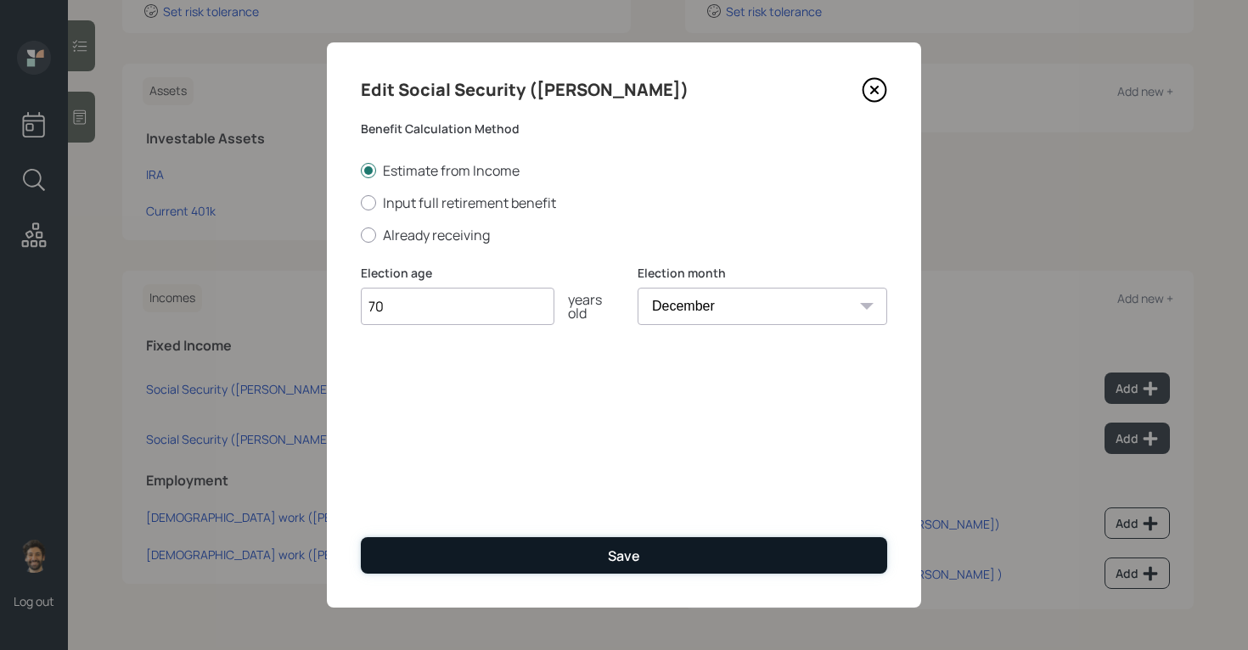
click at [447, 558] on button "Save" at bounding box center [624, 555] width 526 height 36
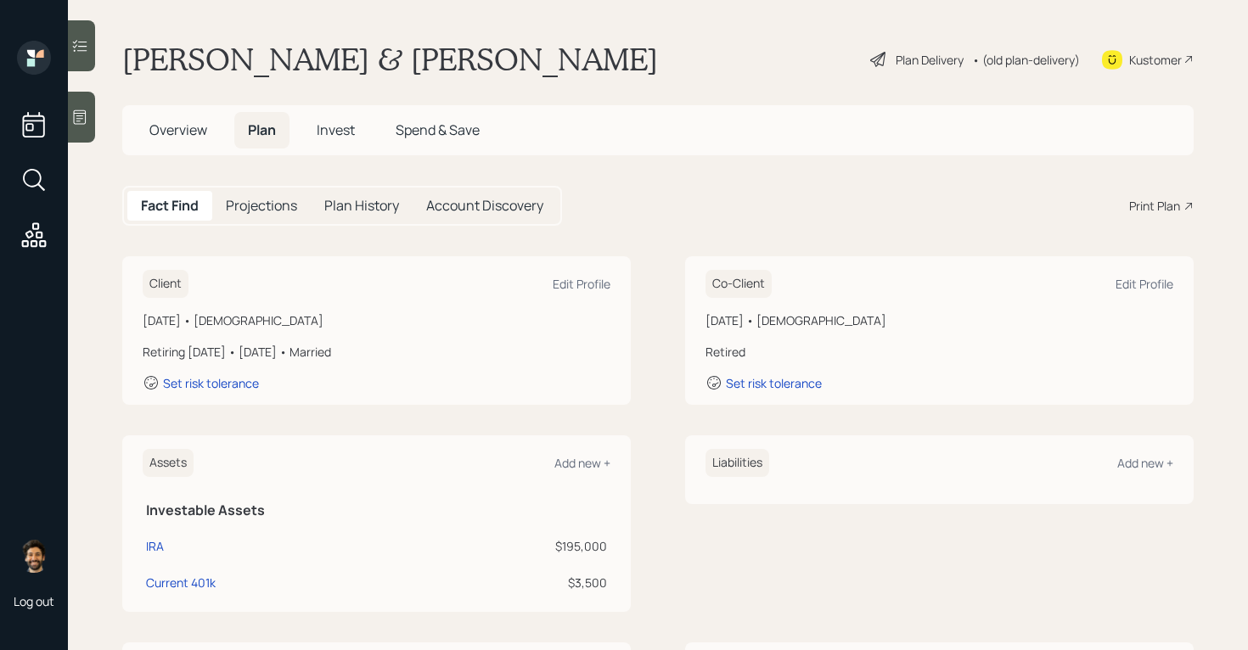
click at [265, 194] on div "Projections" at bounding box center [261, 206] width 98 height 30
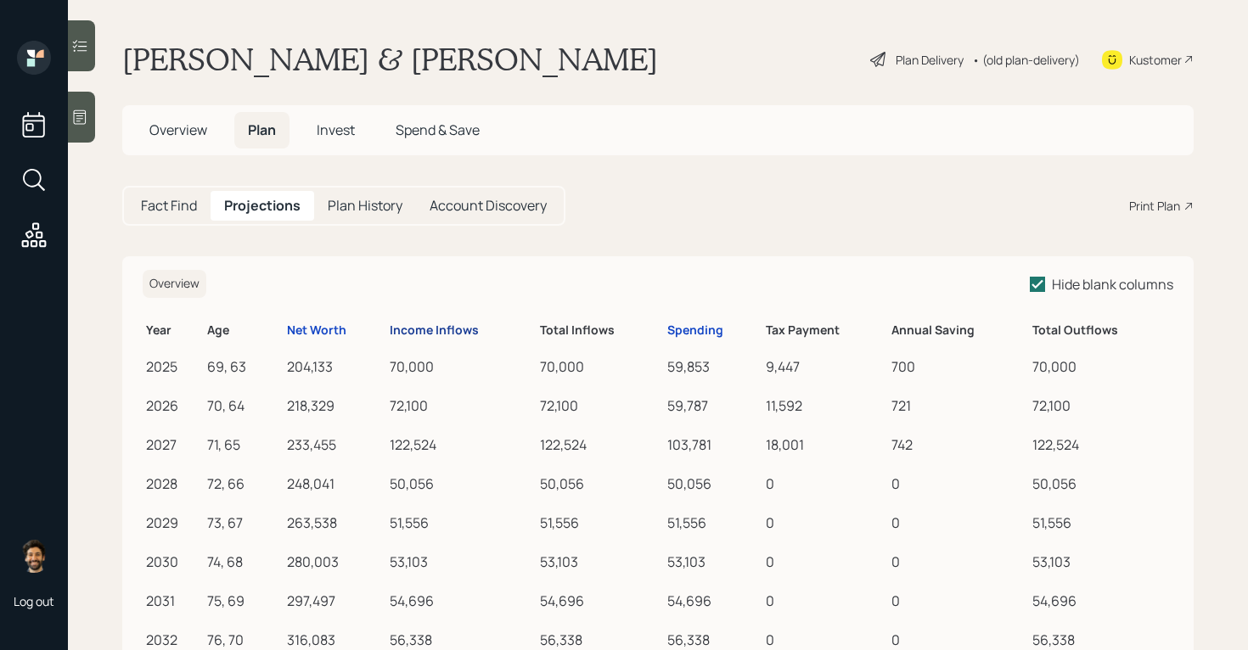
click at [460, 329] on div "Income Inflows" at bounding box center [434, 330] width 89 height 14
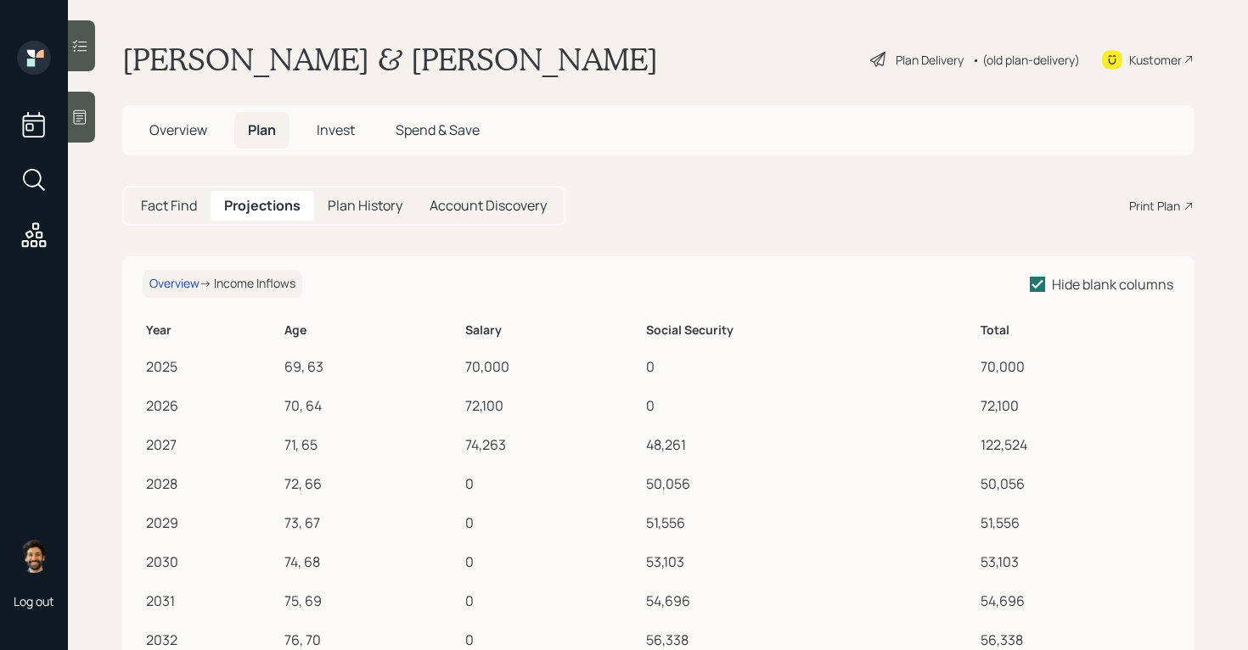
click at [182, 201] on h5 "Fact Find" at bounding box center [169, 206] width 56 height 16
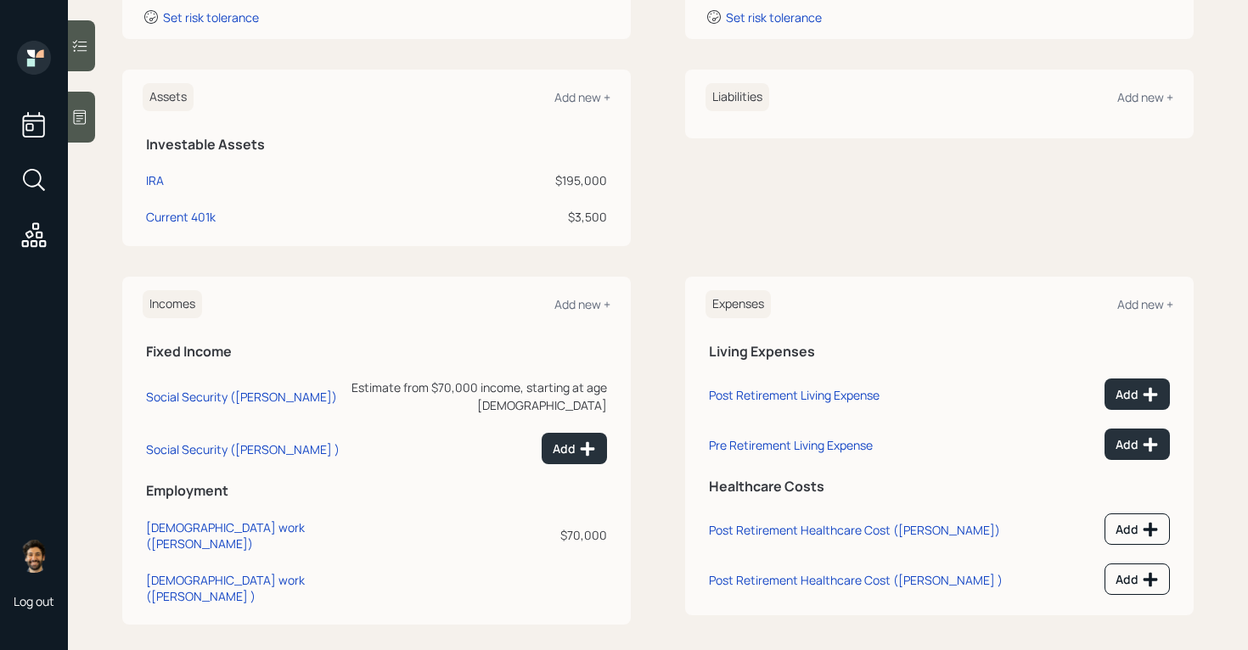
scroll to position [372, 0]
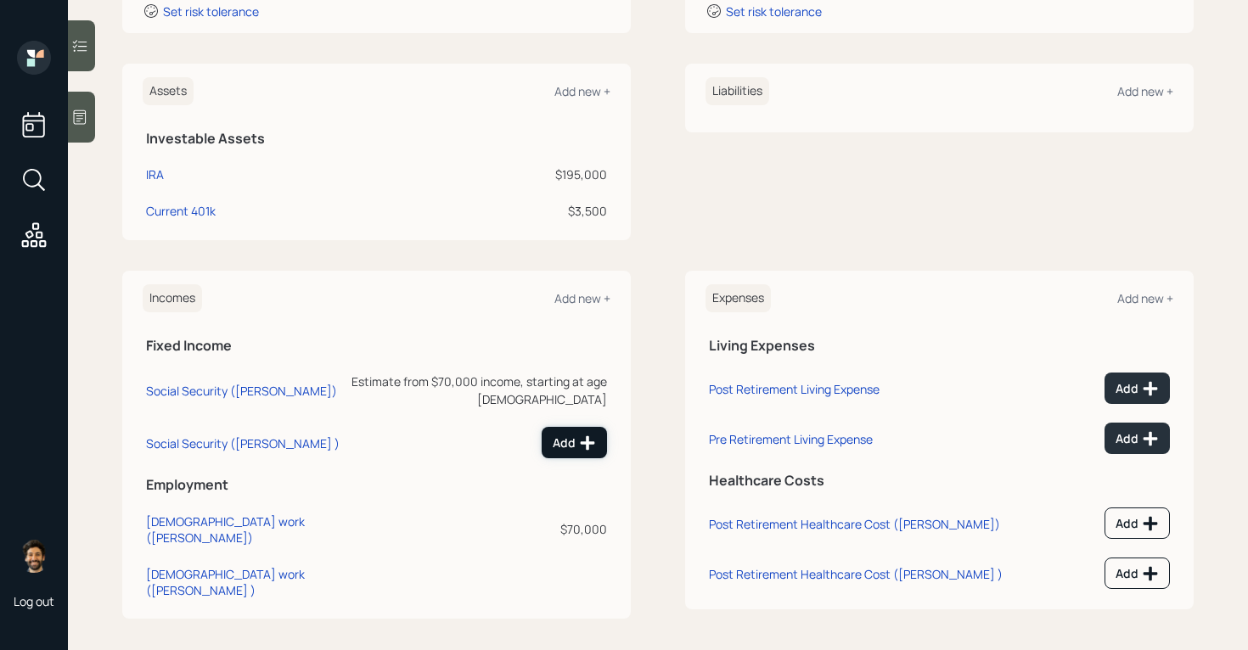
click at [566, 435] on div "Add" at bounding box center [574, 443] width 43 height 17
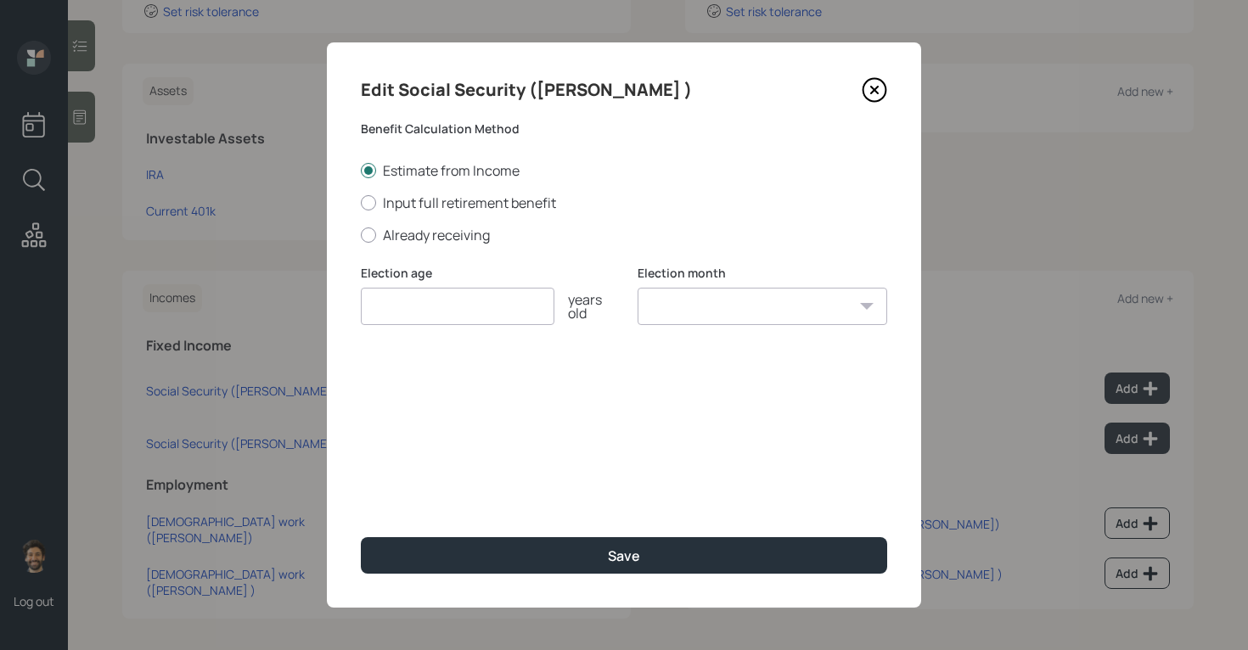
click at [407, 312] on input "number" at bounding box center [458, 306] width 194 height 37
type input "70"
click at [697, 300] on select "January February March April May June July August September October November De…" at bounding box center [762, 306] width 250 height 37
select select "12"
click at [637, 288] on select "January February March April May June July August September October November De…" at bounding box center [762, 306] width 250 height 37
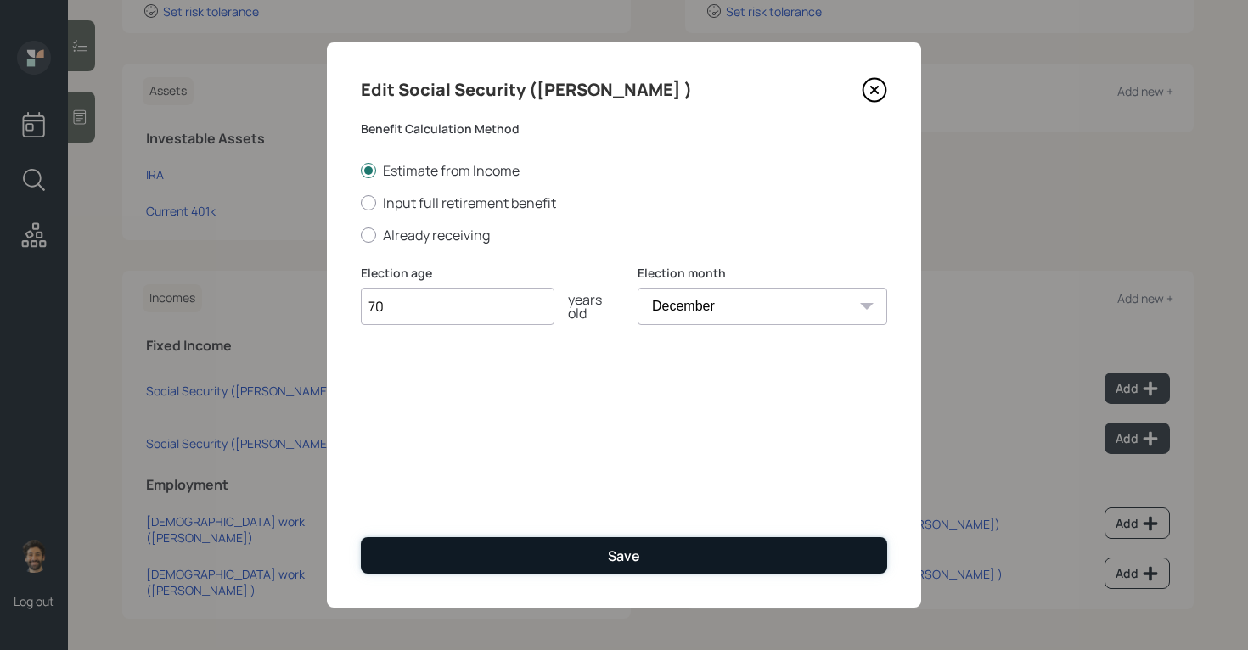
click at [532, 547] on button "Save" at bounding box center [624, 555] width 526 height 36
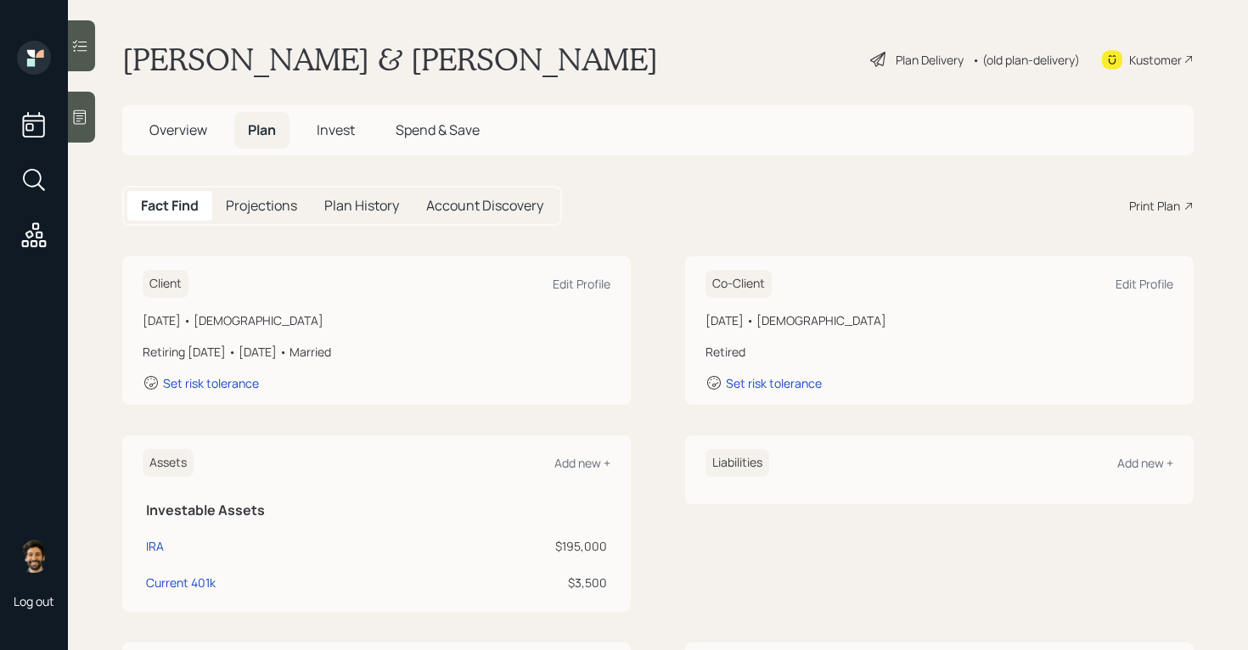
click at [255, 205] on h5 "Projections" at bounding box center [261, 206] width 71 height 16
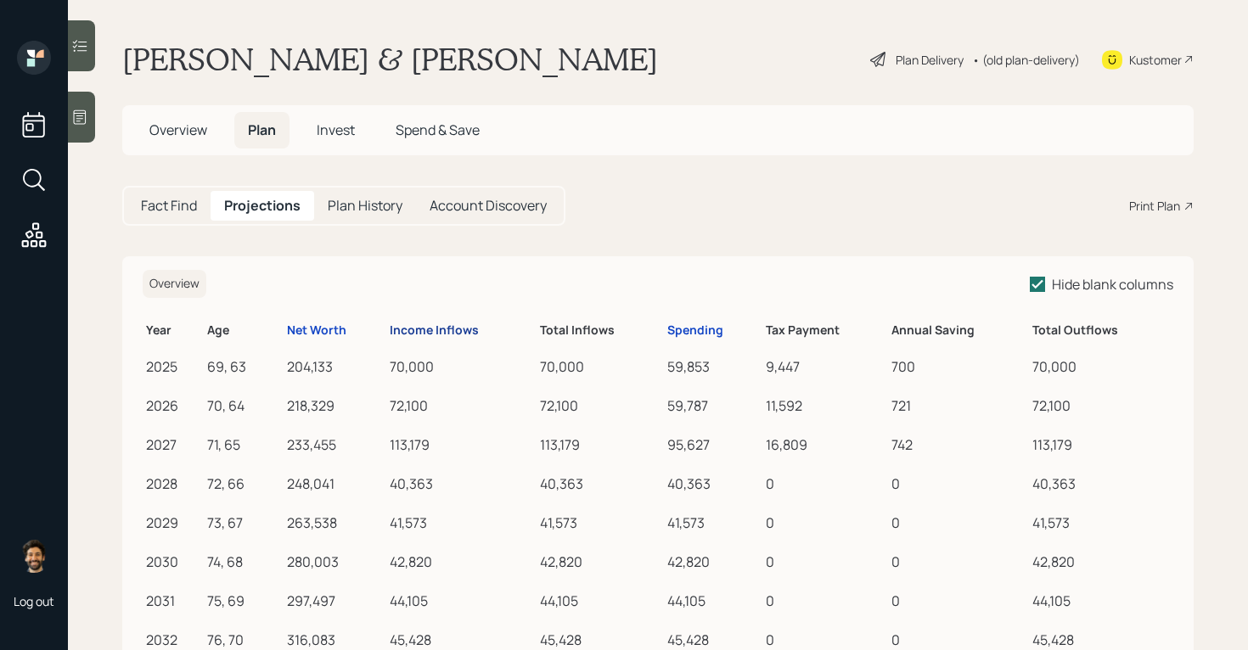
click at [415, 334] on div "Income Inflows" at bounding box center [434, 330] width 89 height 14
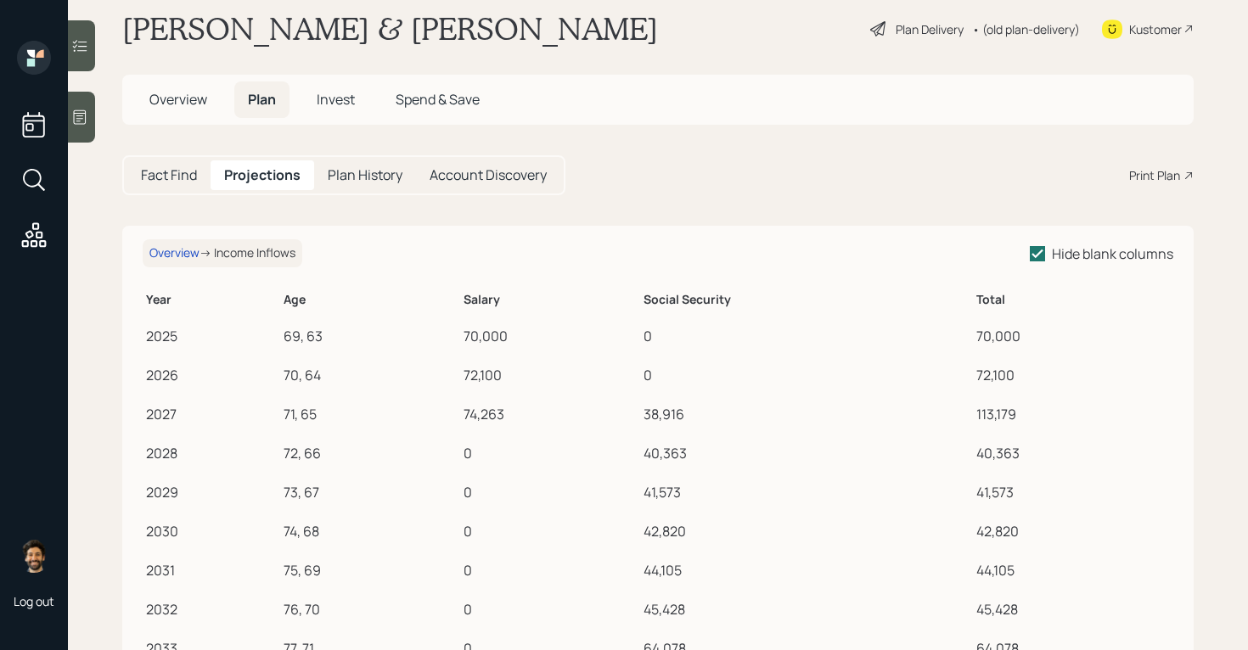
scroll to position [3, 0]
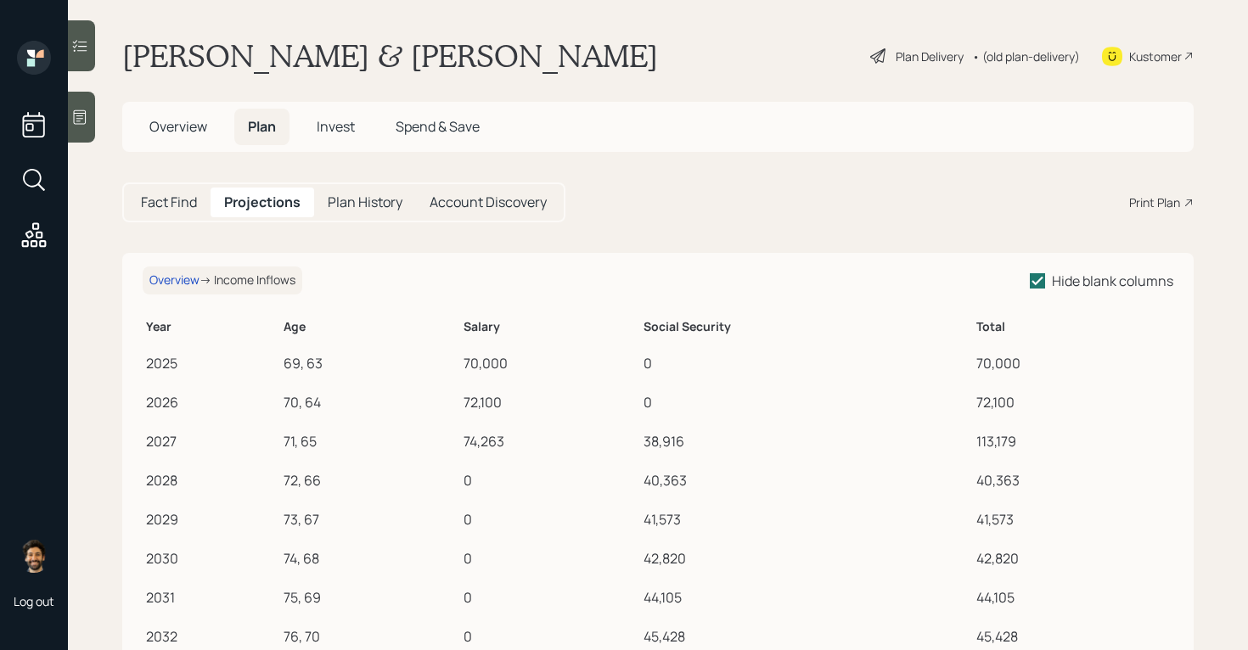
click at [161, 122] on span "Overview" at bounding box center [178, 126] width 58 height 19
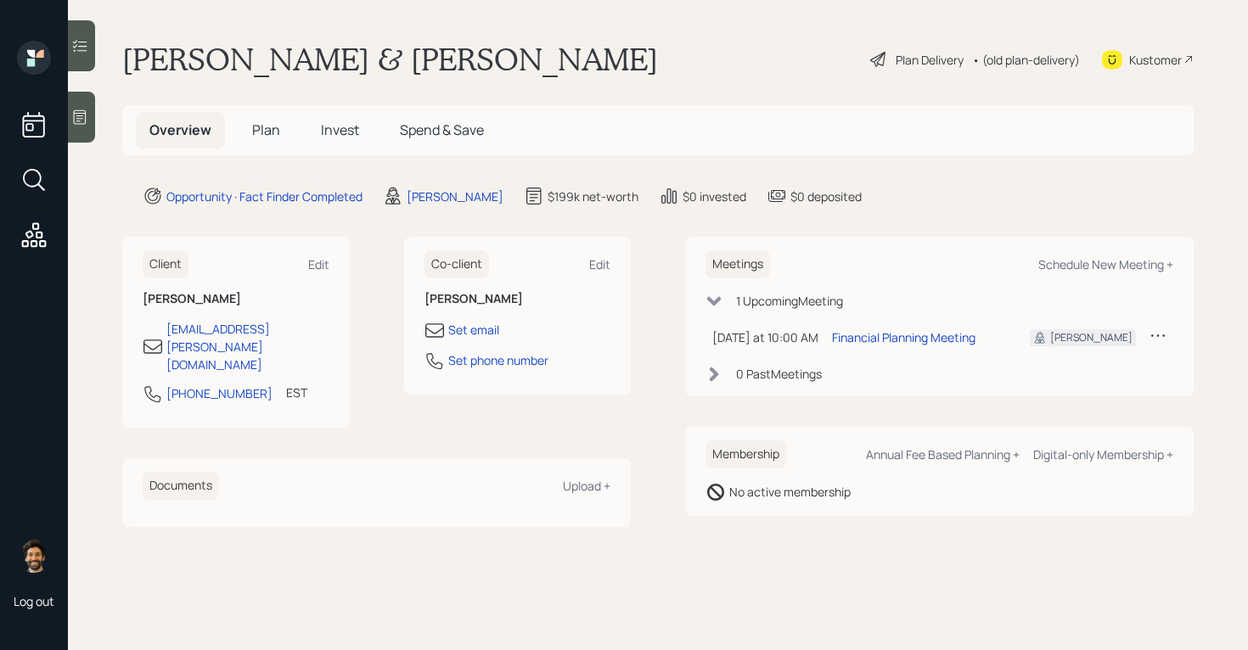
click at [276, 132] on span "Plan" at bounding box center [266, 130] width 28 height 19
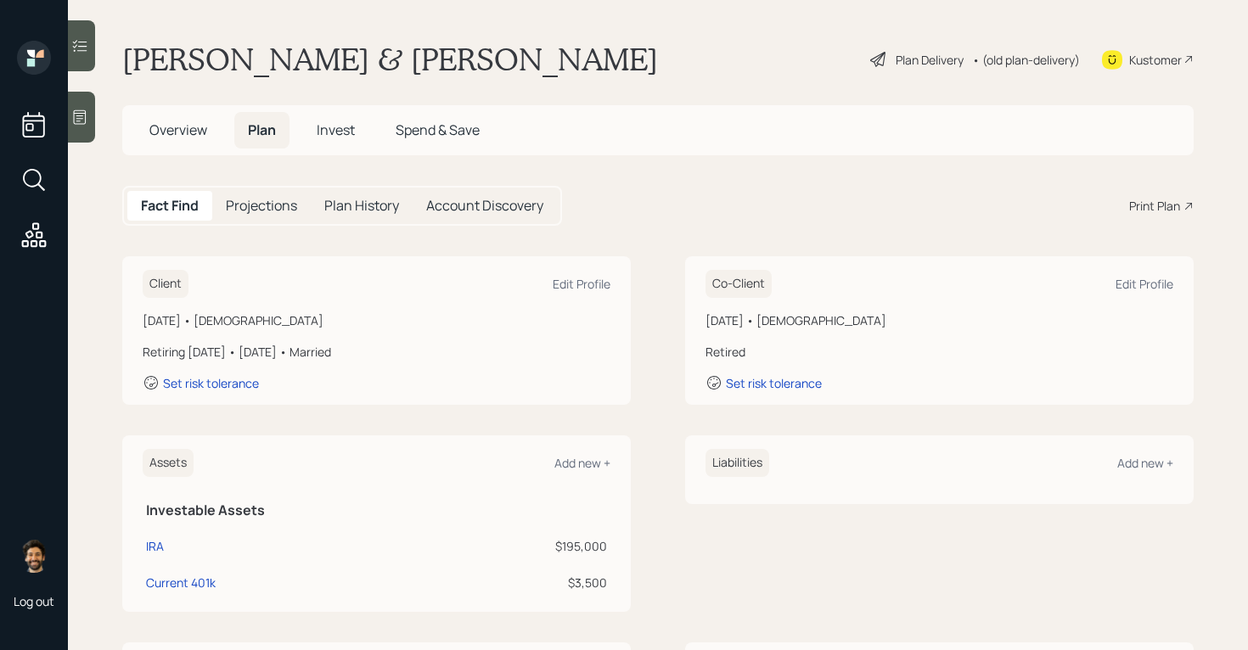
scroll to position [372, 0]
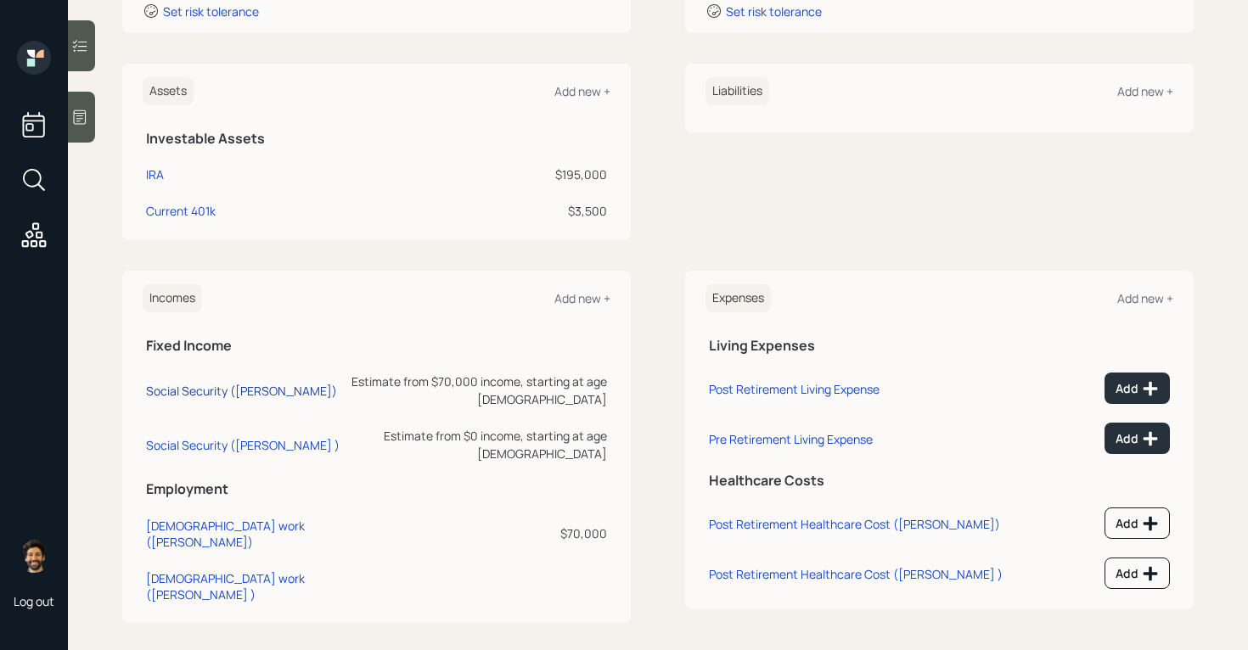
click at [193, 383] on div "Social Security (Kevin)" at bounding box center [241, 391] width 191 height 16
select select "12"
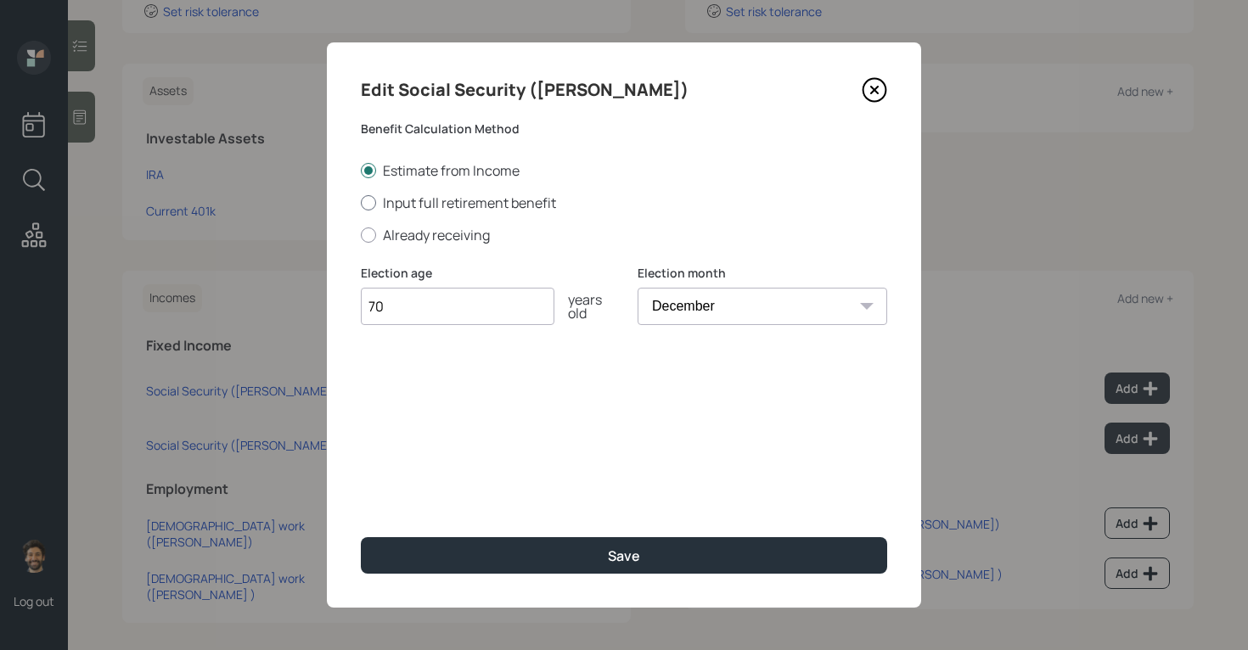
click at [370, 205] on div at bounding box center [368, 202] width 15 height 15
click at [361, 203] on input "Input full retirement benefit" at bounding box center [360, 202] width 1 height 1
radio input "true"
click at [407, 387] on input "$" at bounding box center [624, 387] width 526 height 37
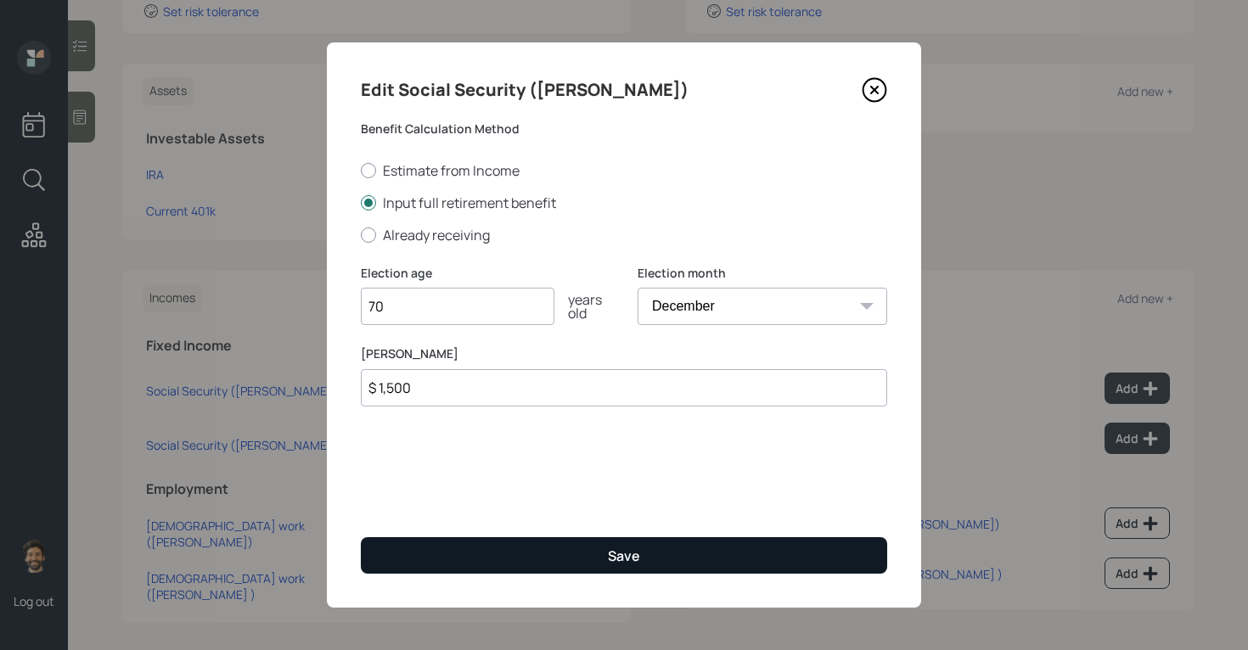
type input "$ 1,500"
click at [410, 570] on button "Save" at bounding box center [624, 555] width 526 height 36
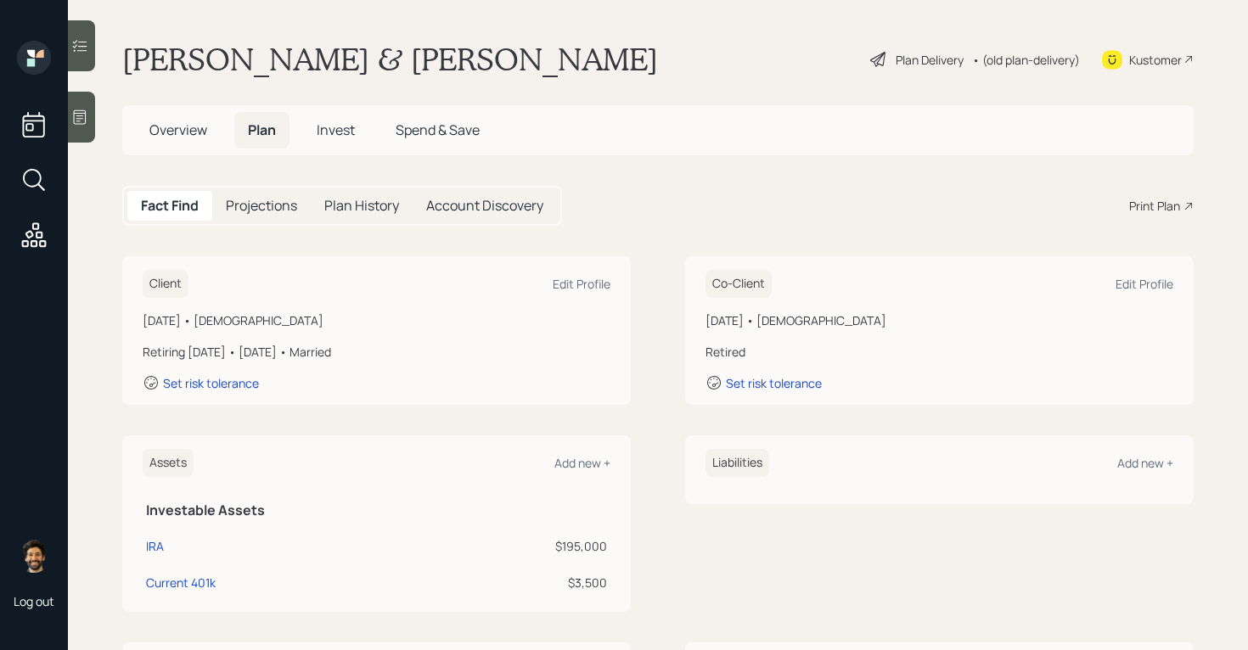
click at [267, 205] on h5 "Projections" at bounding box center [261, 206] width 71 height 16
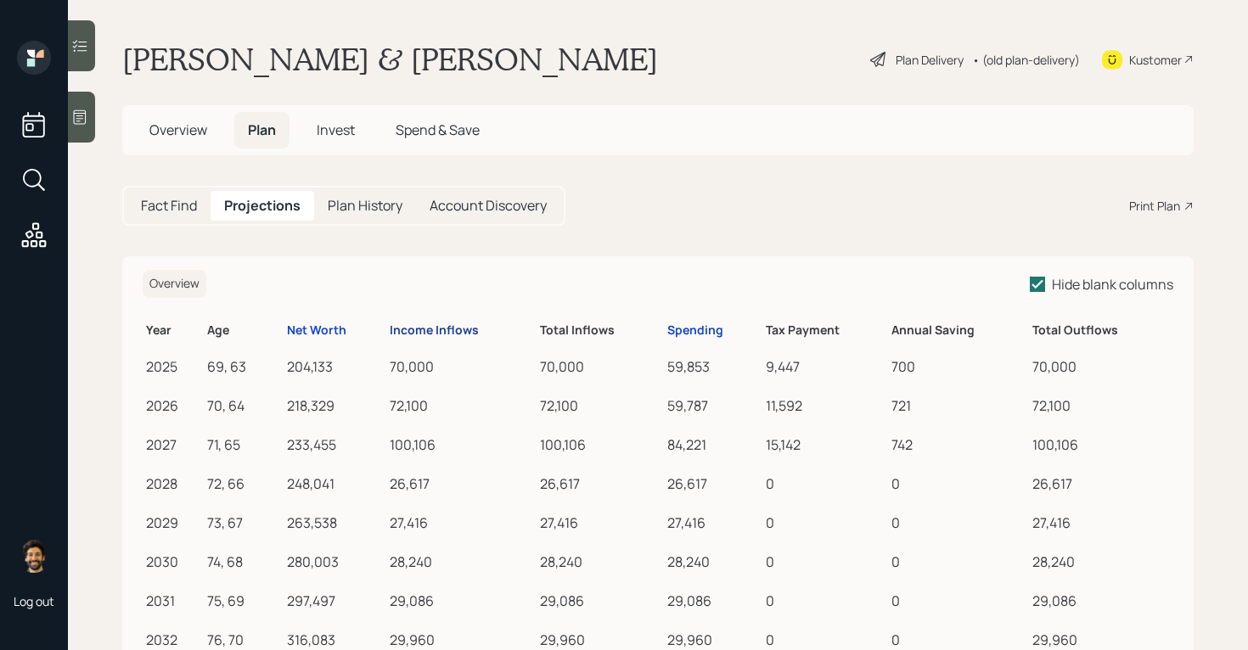
click at [413, 331] on div "Income Inflows" at bounding box center [434, 330] width 89 height 14
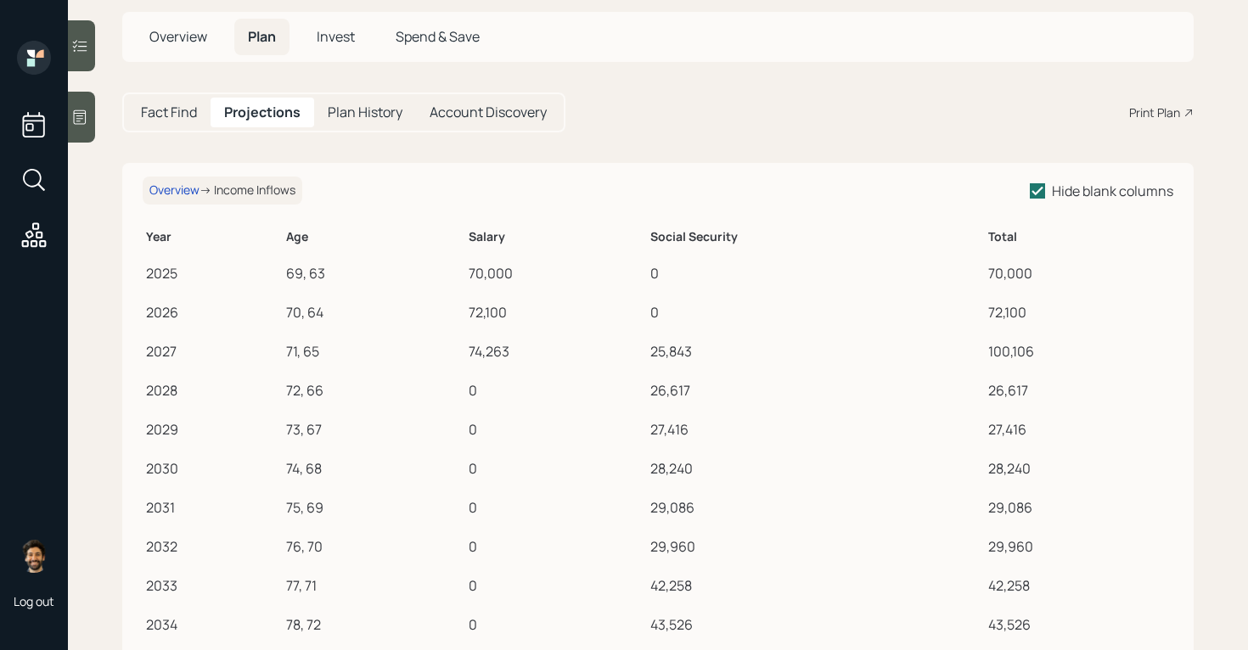
scroll to position [75, 0]
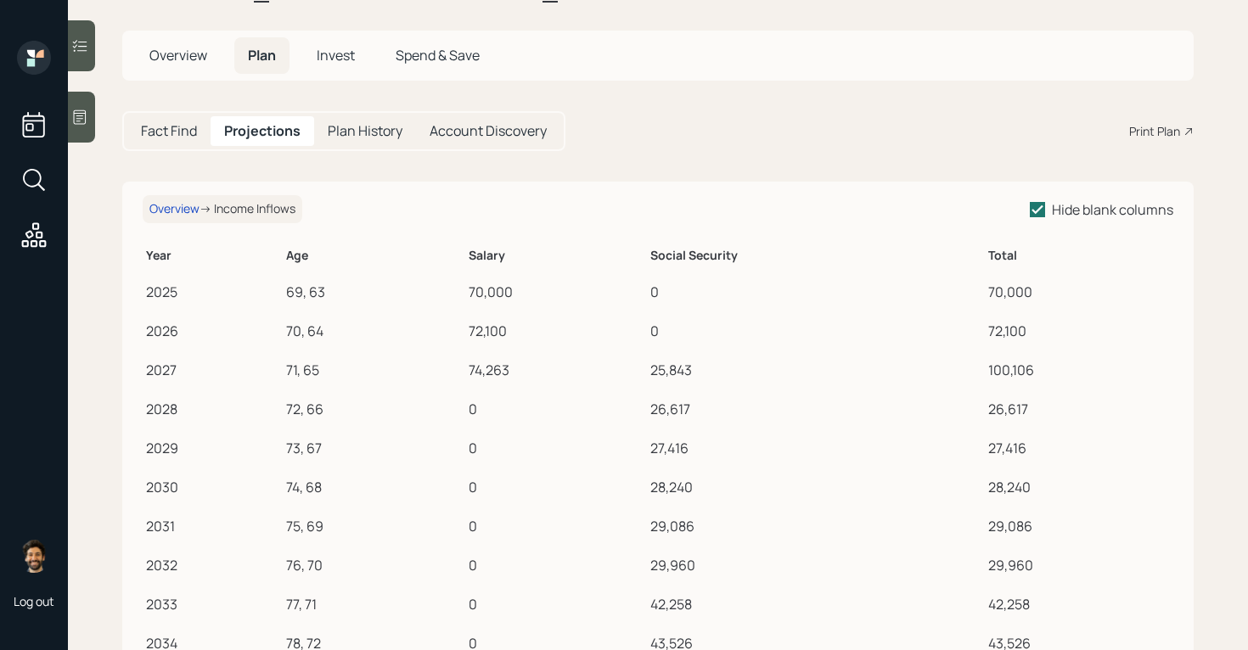
click at [176, 133] on h5 "Fact Find" at bounding box center [169, 131] width 56 height 16
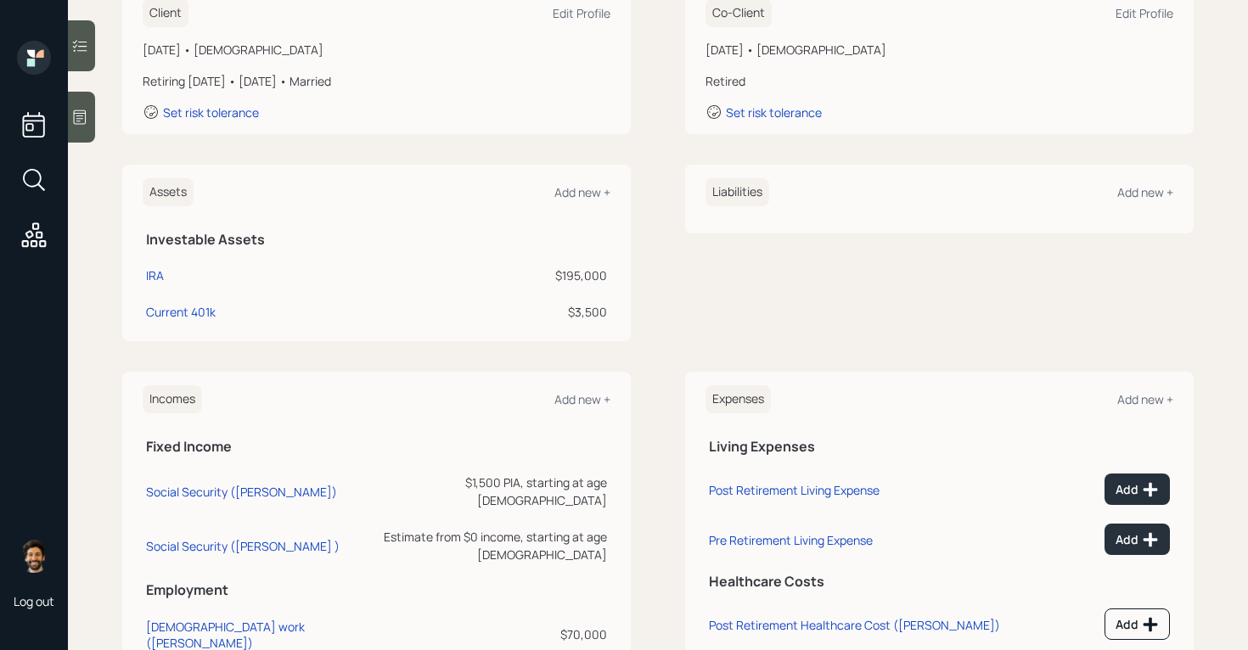
scroll to position [269, 0]
drag, startPoint x: 610, startPoint y: 278, endPoint x: 540, endPoint y: 278, distance: 70.4
click at [540, 278] on td "$195,000" at bounding box center [508, 274] width 203 height 36
click at [568, 280] on div "$195,000" at bounding box center [509, 277] width 196 height 18
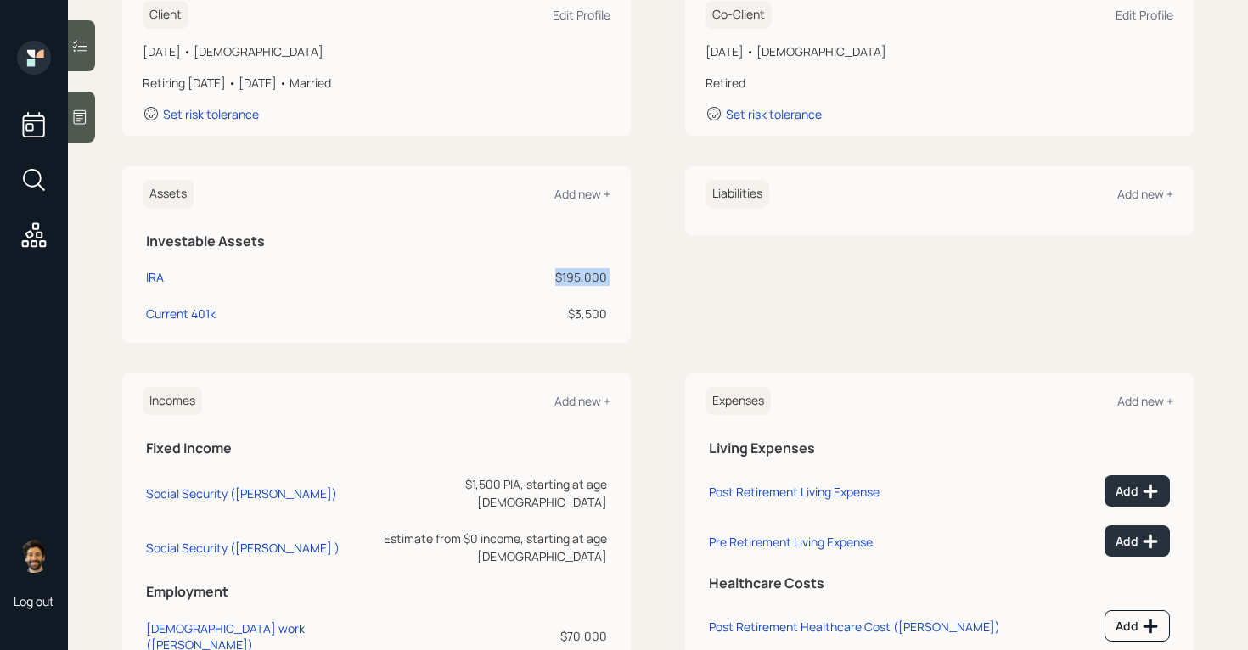
click at [568, 280] on div "$195,000" at bounding box center [509, 277] width 196 height 18
click at [149, 273] on div "IRA" at bounding box center [155, 277] width 18 height 18
select select "ira"
select select "balanced"
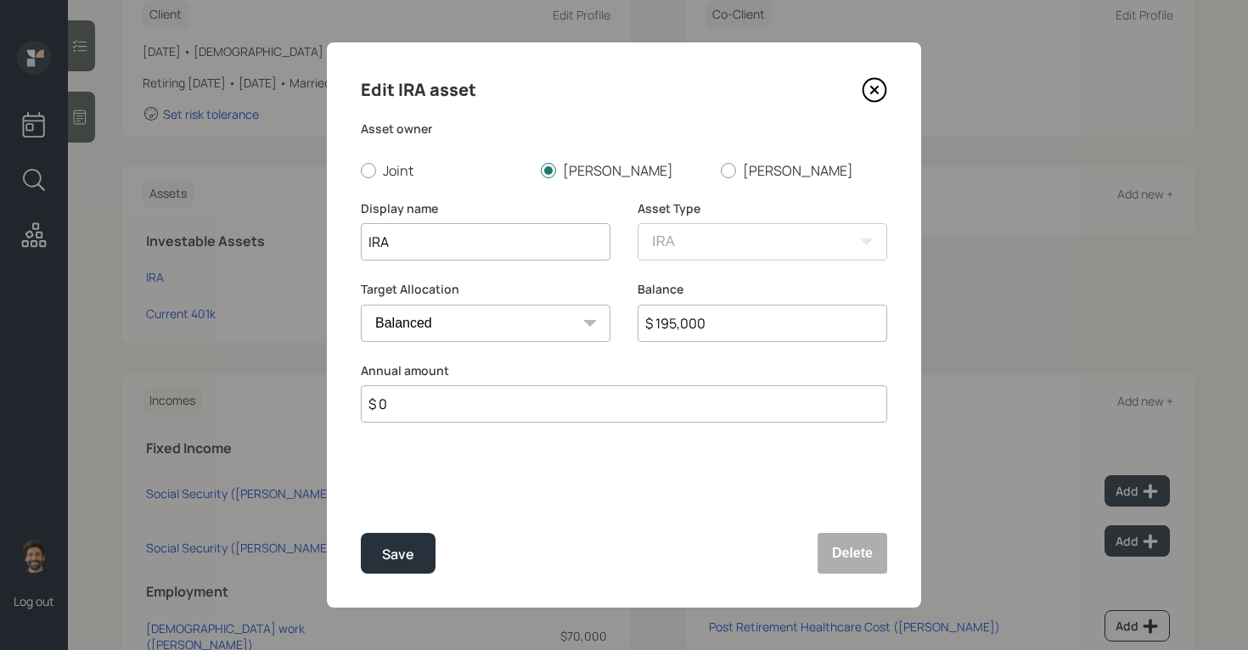
click at [368, 241] on input "IRA" at bounding box center [486, 241] width 250 height 37
type input "Kevin IRA"
click at [387, 541] on button "Save" at bounding box center [398, 553] width 75 height 41
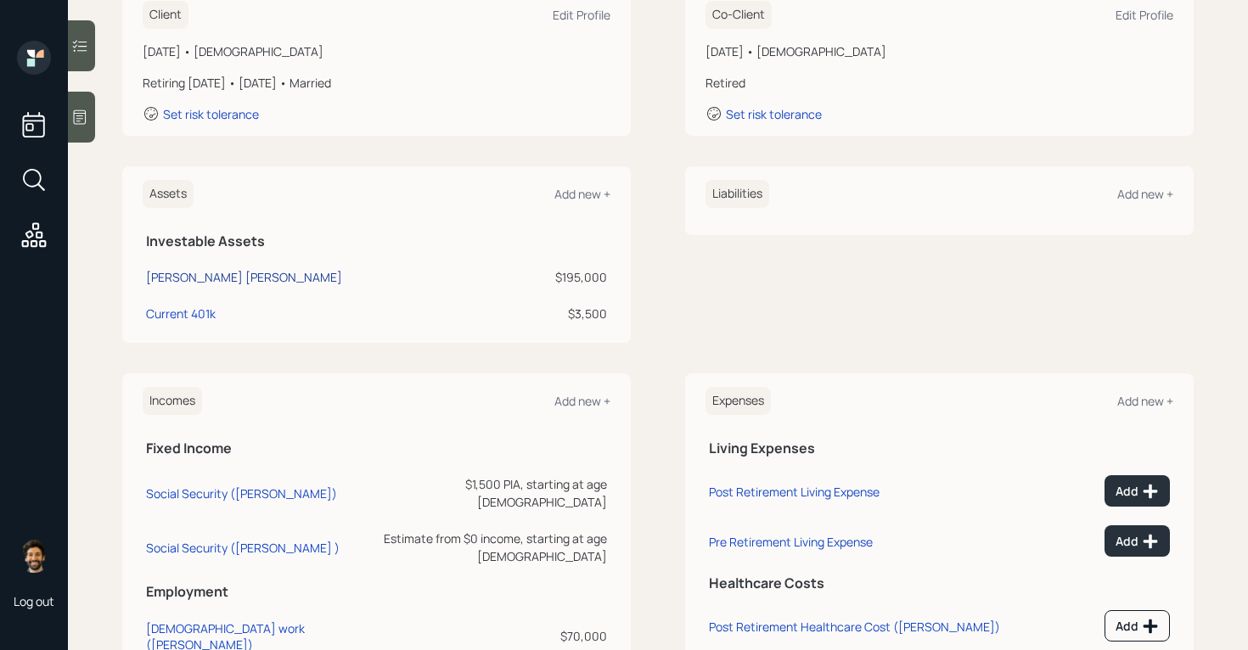
click at [179, 274] on div "Kevin IRA" at bounding box center [244, 277] width 196 height 18
select select "ira"
select select "balanced"
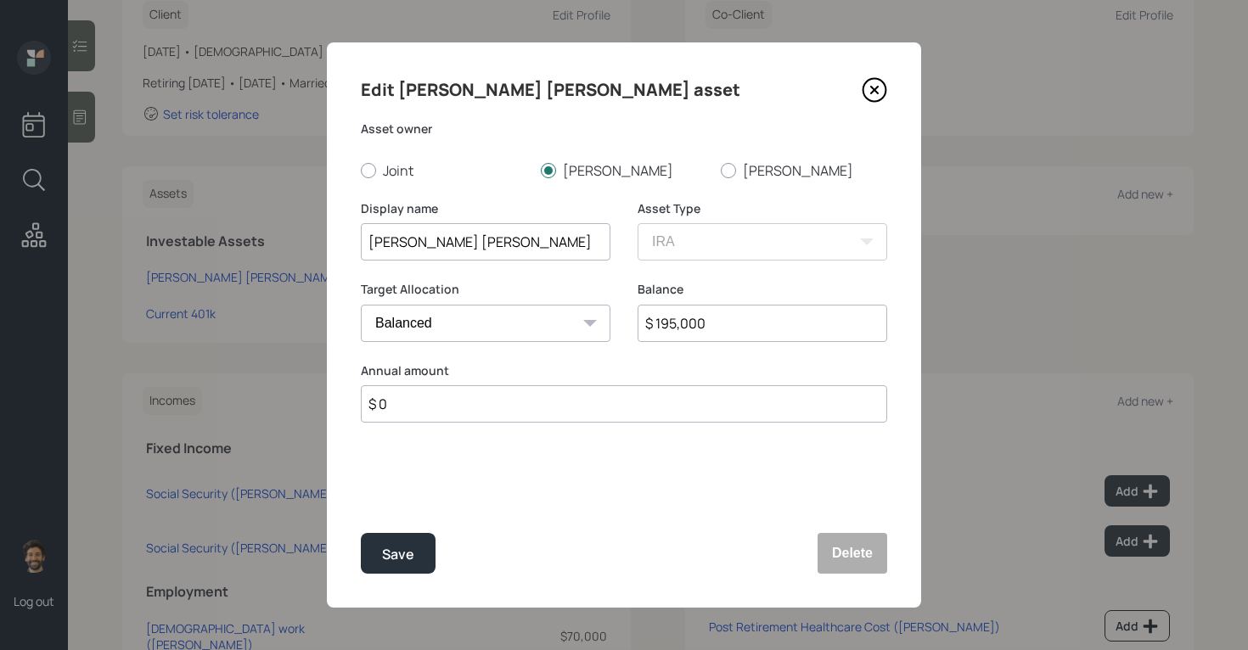
click at [672, 328] on input "$ 195,000" at bounding box center [762, 323] width 250 height 37
type input "$ 200,000"
click at [390, 559] on div "Save" at bounding box center [398, 554] width 32 height 23
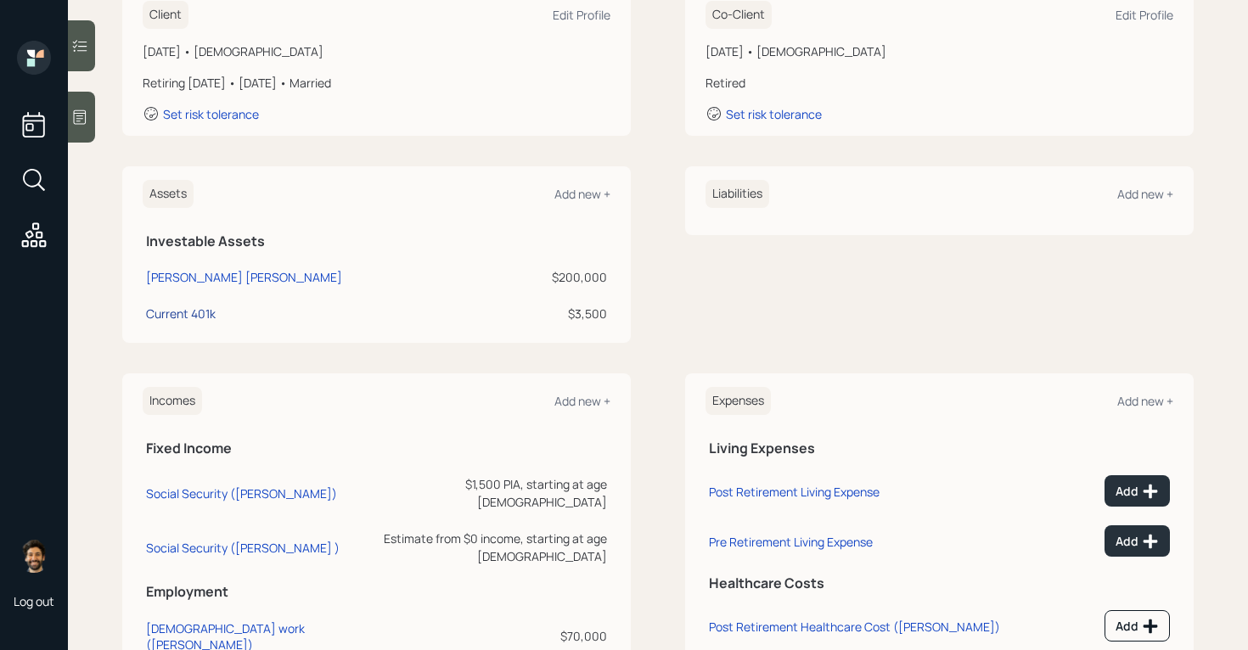
click at [202, 316] on div "Current 401k" at bounding box center [181, 314] width 70 height 18
select select "company_sponsored"
select select "balanced"
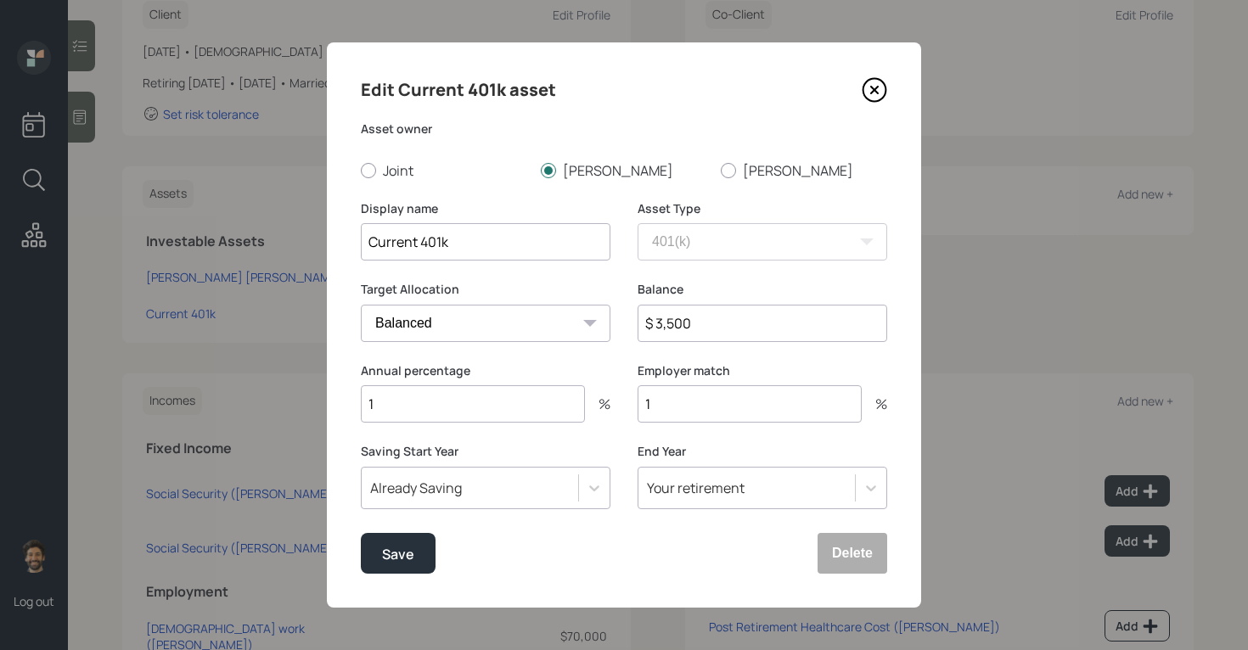
click at [368, 241] on input "Current 401k" at bounding box center [486, 241] width 250 height 37
type input "Kevin Current 401k"
drag, startPoint x: 701, startPoint y: 320, endPoint x: 605, endPoint y: 322, distance: 95.9
click at [605, 322] on div "Target Allocation Cash Conservative Balanced Aggressive Balance $ 3,500" at bounding box center [624, 321] width 526 height 81
type input "$ 3,900"
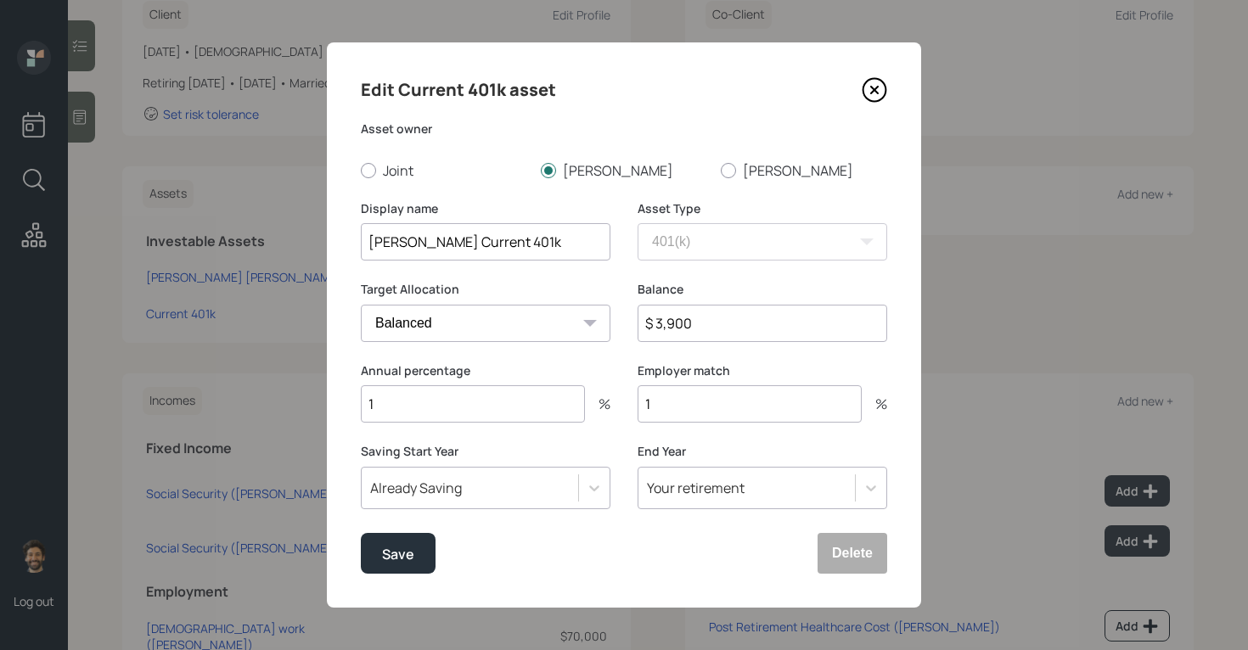
click at [476, 396] on input "1" at bounding box center [473, 403] width 224 height 37
type input "3"
type input "0"
click at [407, 547] on div "Save" at bounding box center [398, 554] width 32 height 23
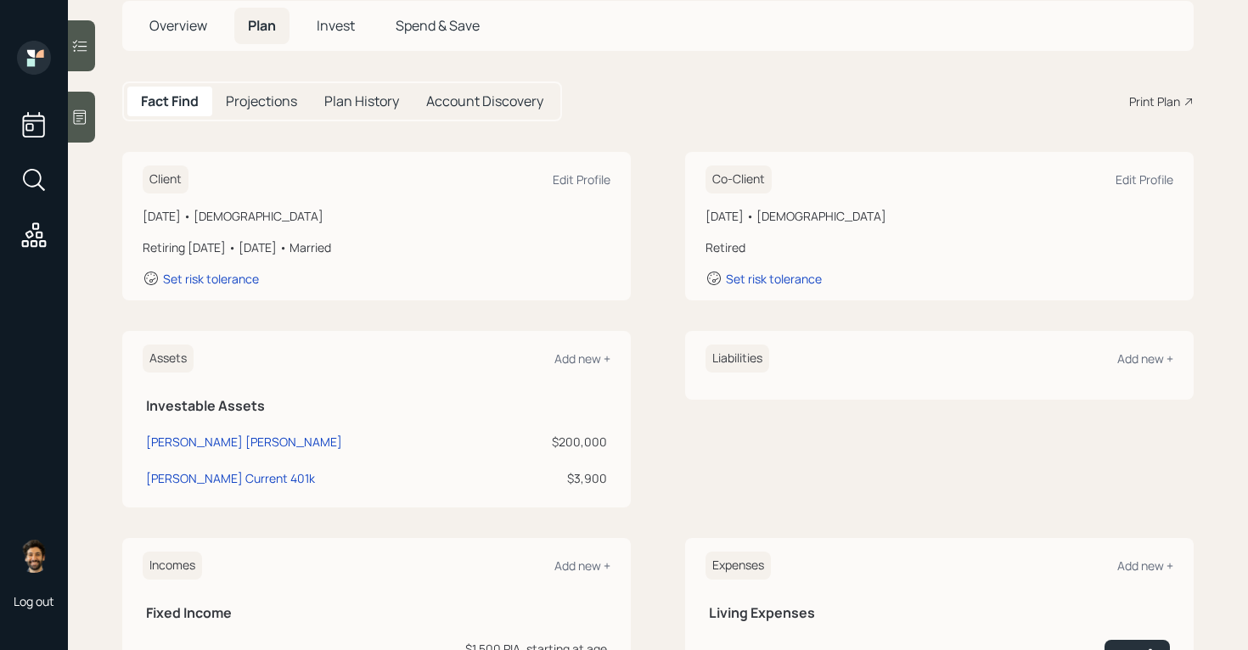
scroll to position [106, 0]
click at [565, 355] on div "Add new +" at bounding box center [582, 357] width 56 height 16
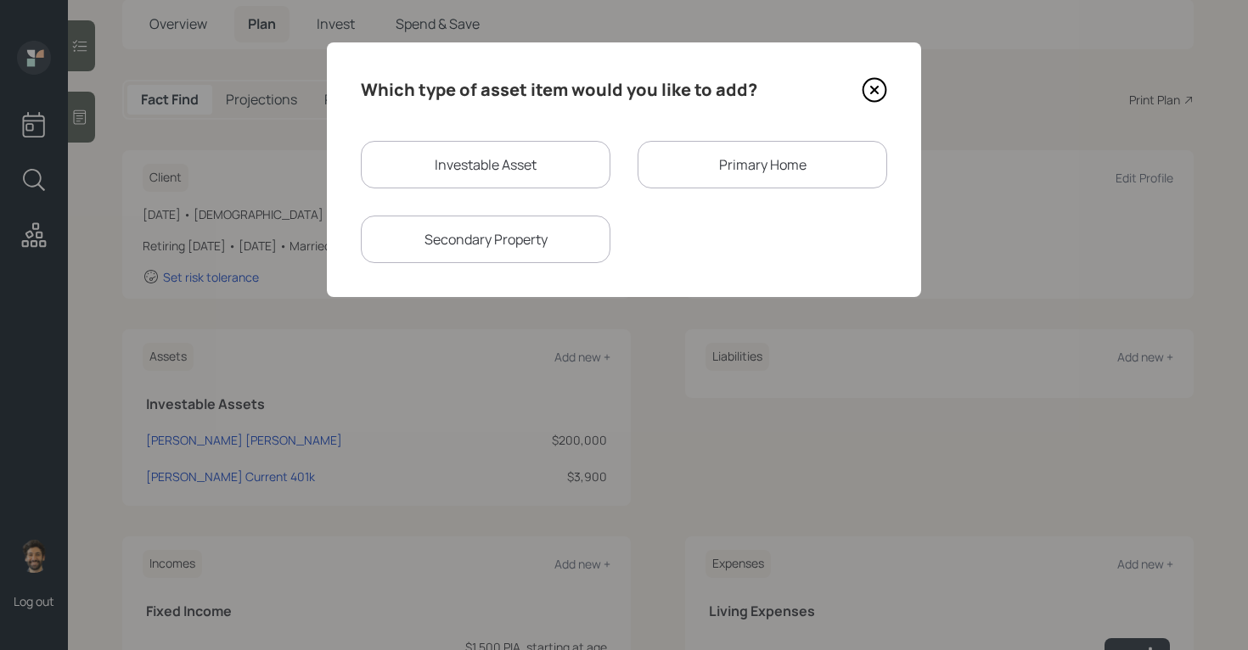
click at [432, 178] on div "Investable Asset" at bounding box center [486, 165] width 250 height 48
select select "taxable"
select select "balanced"
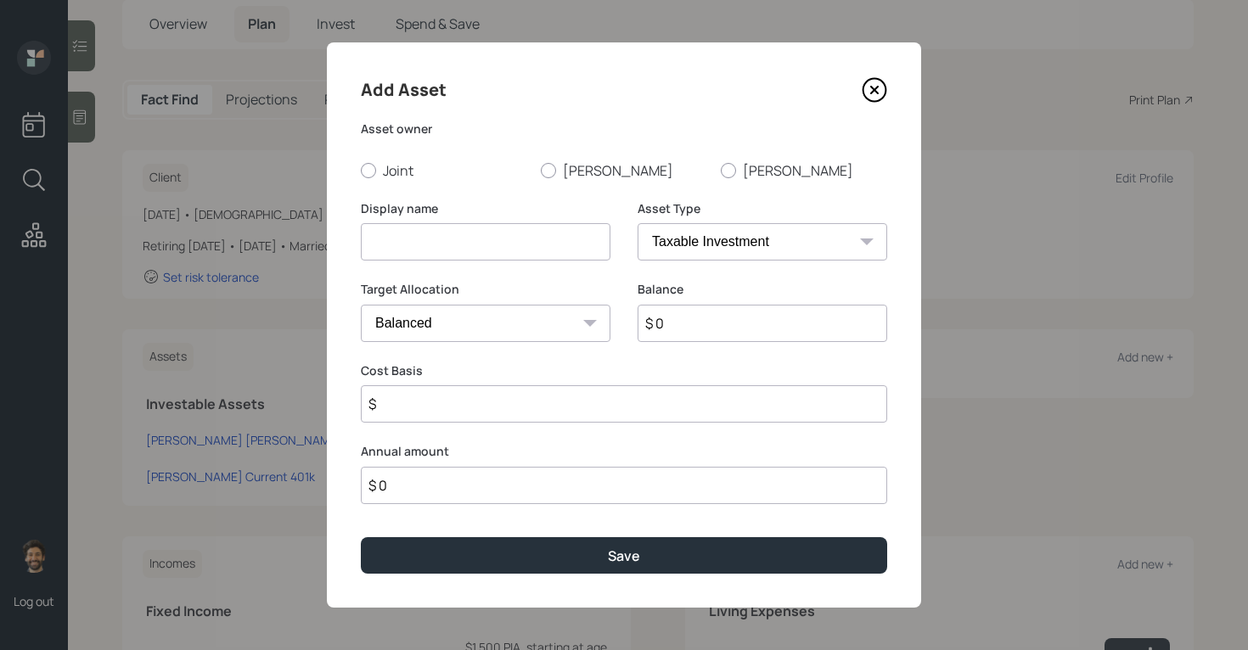
click at [429, 245] on input at bounding box center [486, 241] width 250 height 37
type input "Checking / Savings"
click at [380, 166] on label "Joint" at bounding box center [444, 170] width 166 height 19
click at [361, 170] on input "Joint" at bounding box center [360, 170] width 1 height 1
radio input "true"
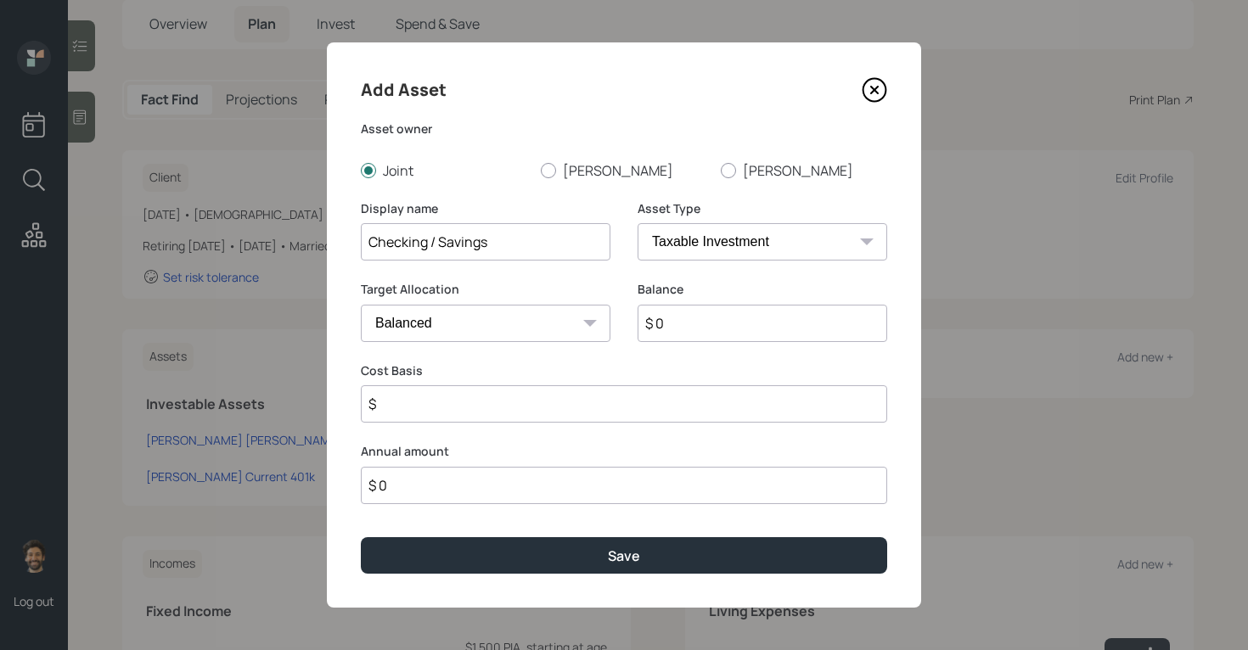
click at [712, 320] on input "$ 0" at bounding box center [762, 323] width 250 height 37
type input "$ 2,000"
click at [696, 245] on select "SEP IRA IRA Roth IRA 401(k) Roth 401(k) 403(b) Roth 403(b) 457(b) Roth 457(b) H…" at bounding box center [762, 241] width 250 height 37
select select "emergency_fund"
click at [637, 223] on select "SEP IRA IRA Roth IRA 401(k) Roth 401(k) 403(b) Roth 403(b) 457(b) Roth 457(b) H…" at bounding box center [762, 241] width 250 height 37
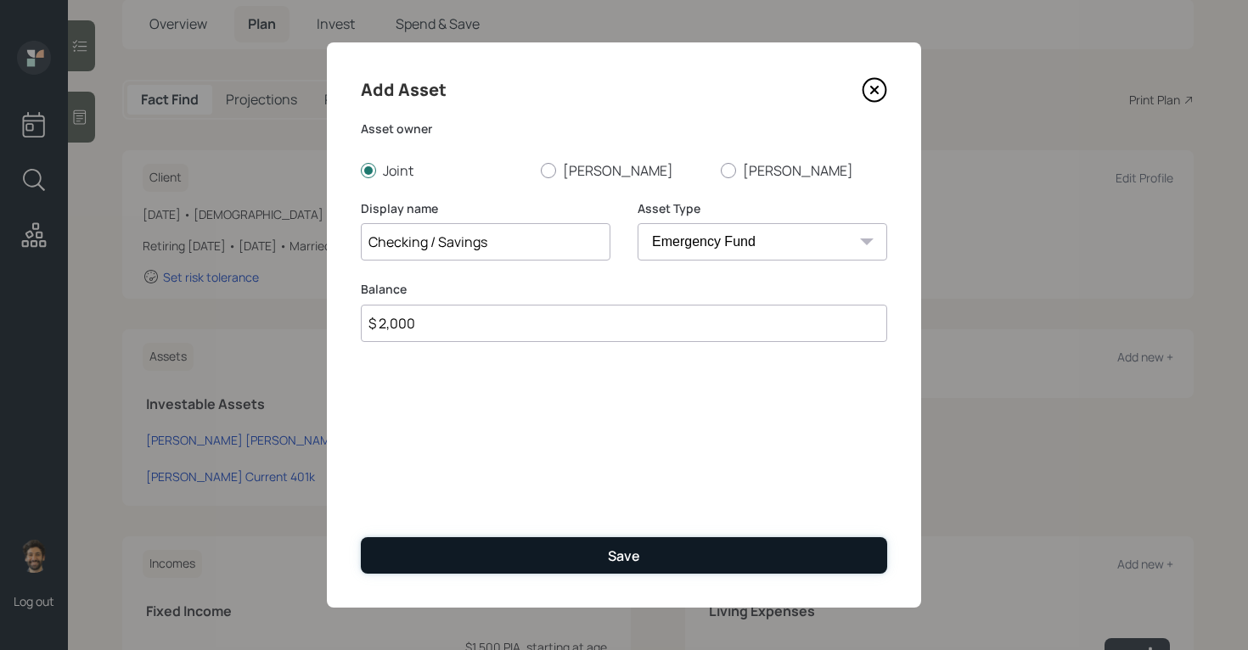
click at [460, 550] on button "Save" at bounding box center [624, 555] width 526 height 36
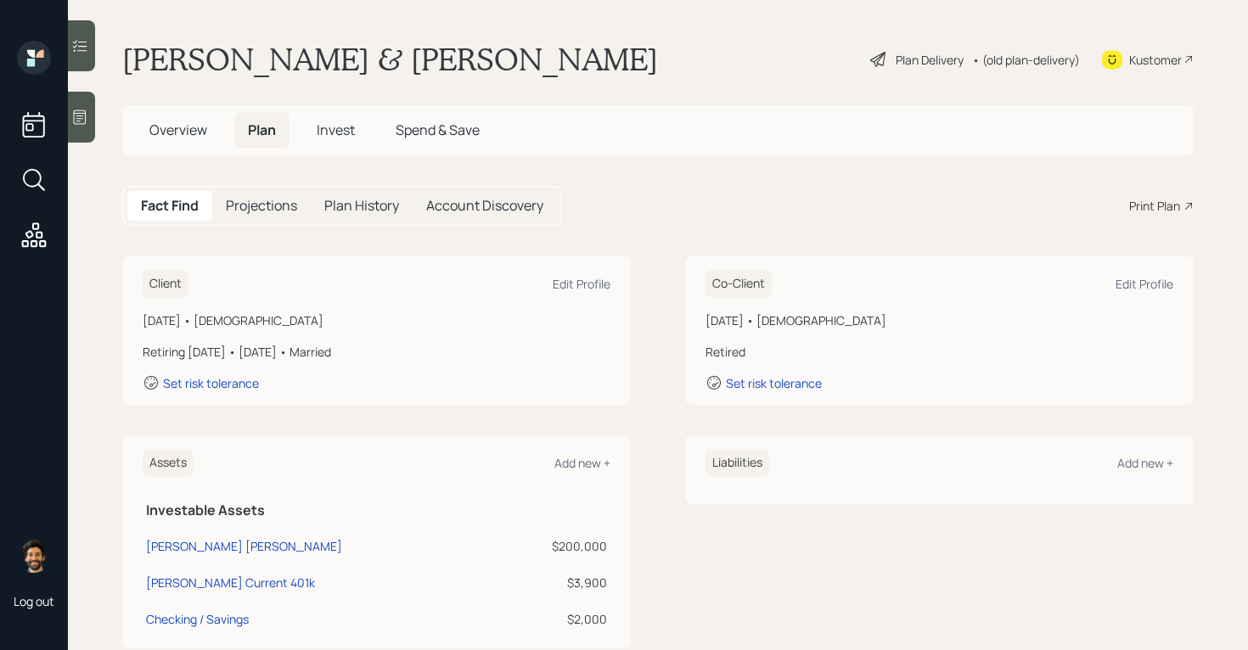
click at [250, 198] on h5 "Projections" at bounding box center [261, 206] width 71 height 16
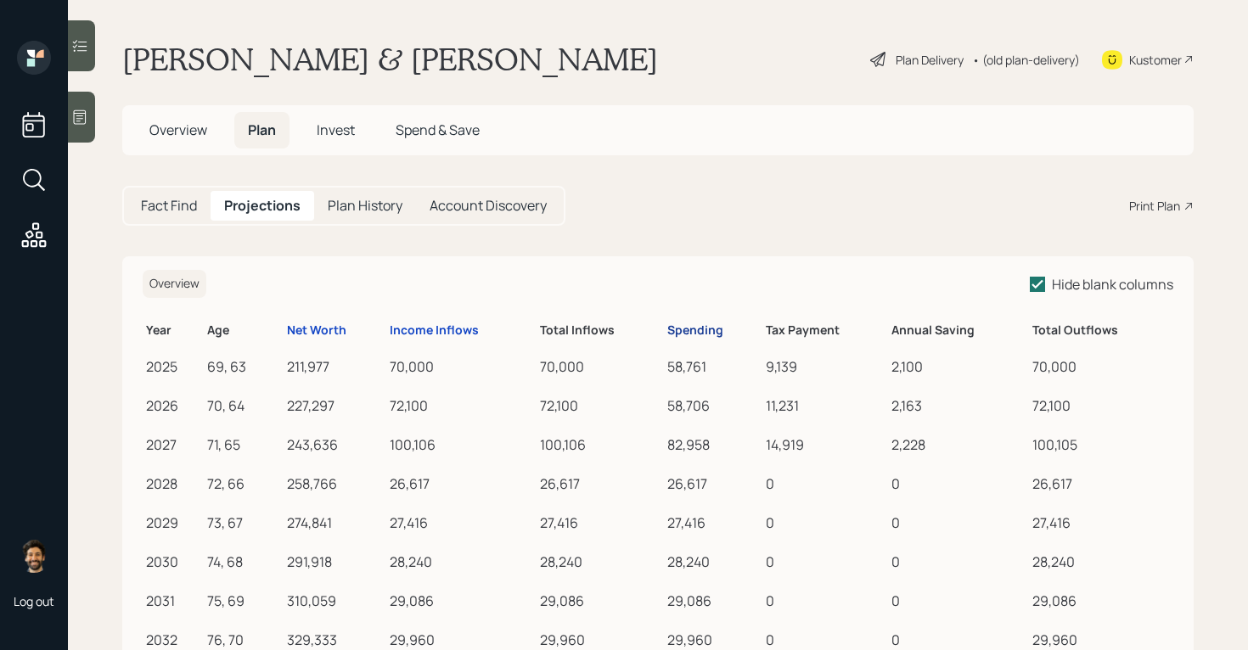
click at [706, 328] on div "Spending" at bounding box center [695, 330] width 56 height 14
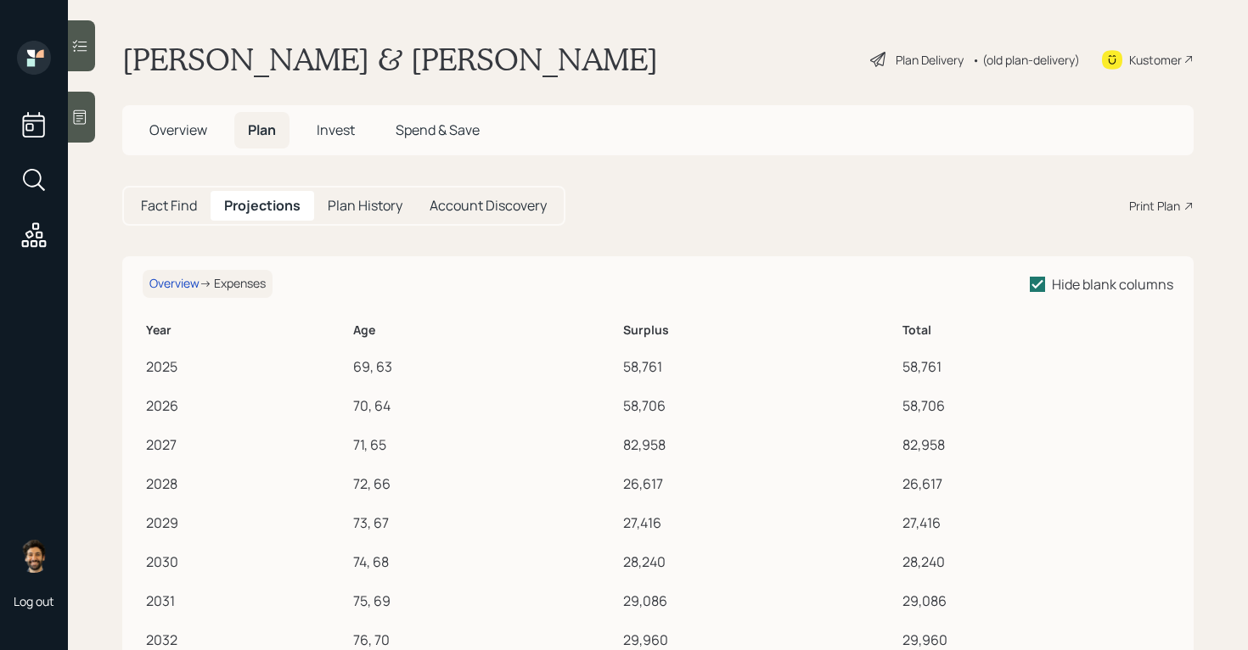
click at [656, 367] on div "58,761" at bounding box center [759, 366] width 272 height 20
copy div "58,761"
drag, startPoint x: 656, startPoint y: 367, endPoint x: 408, endPoint y: 8, distance: 436.3
click at [0, 0] on div "Log out Kevin & Lori Meck Plan Delivery • (old plan-delivery) Kustomer Overview…" at bounding box center [624, 325] width 1248 height 650
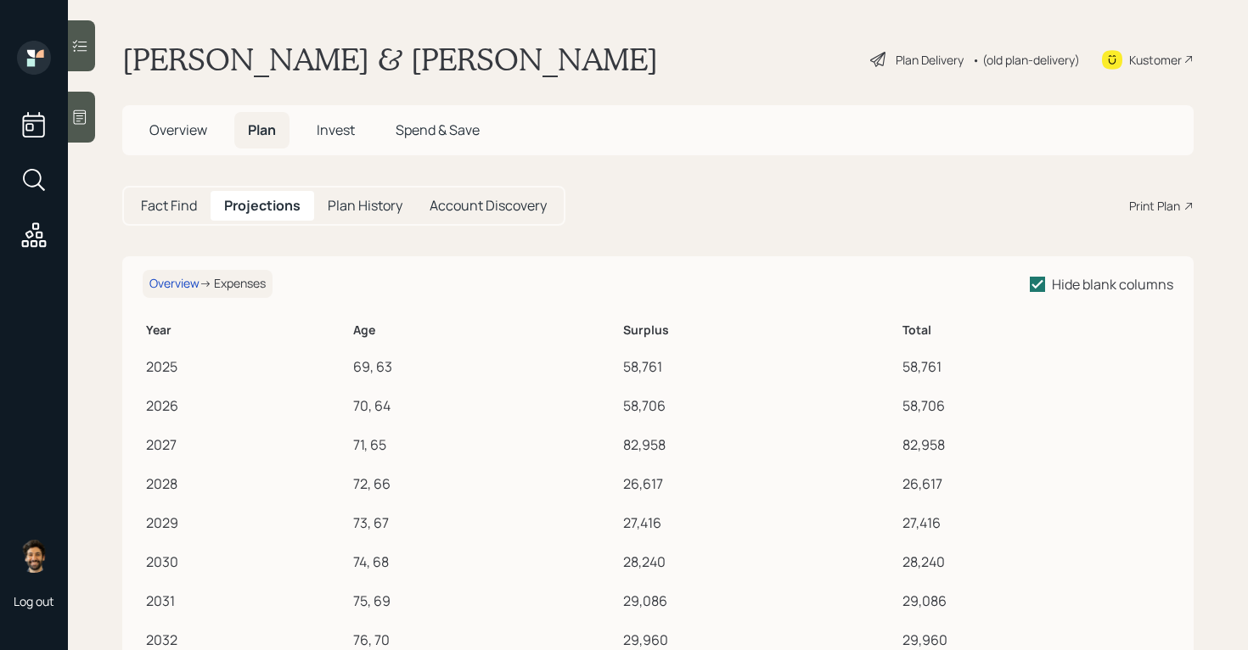
click at [166, 200] on h5 "Fact Find" at bounding box center [169, 206] width 56 height 16
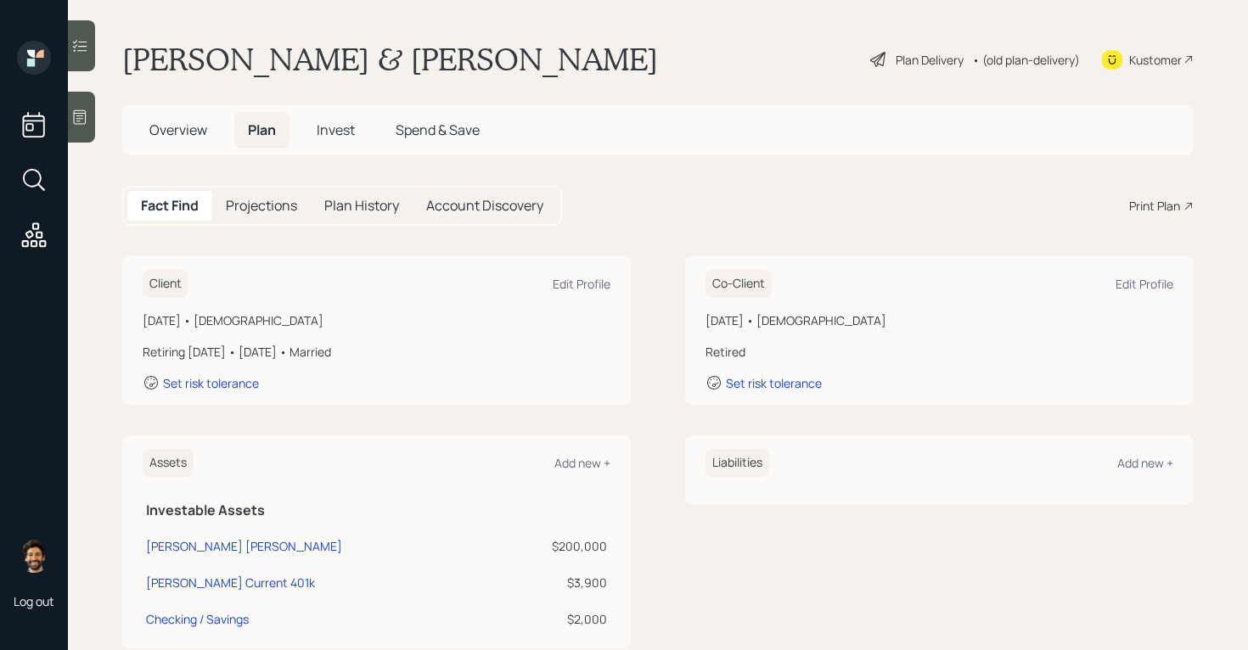
scroll to position [408, 0]
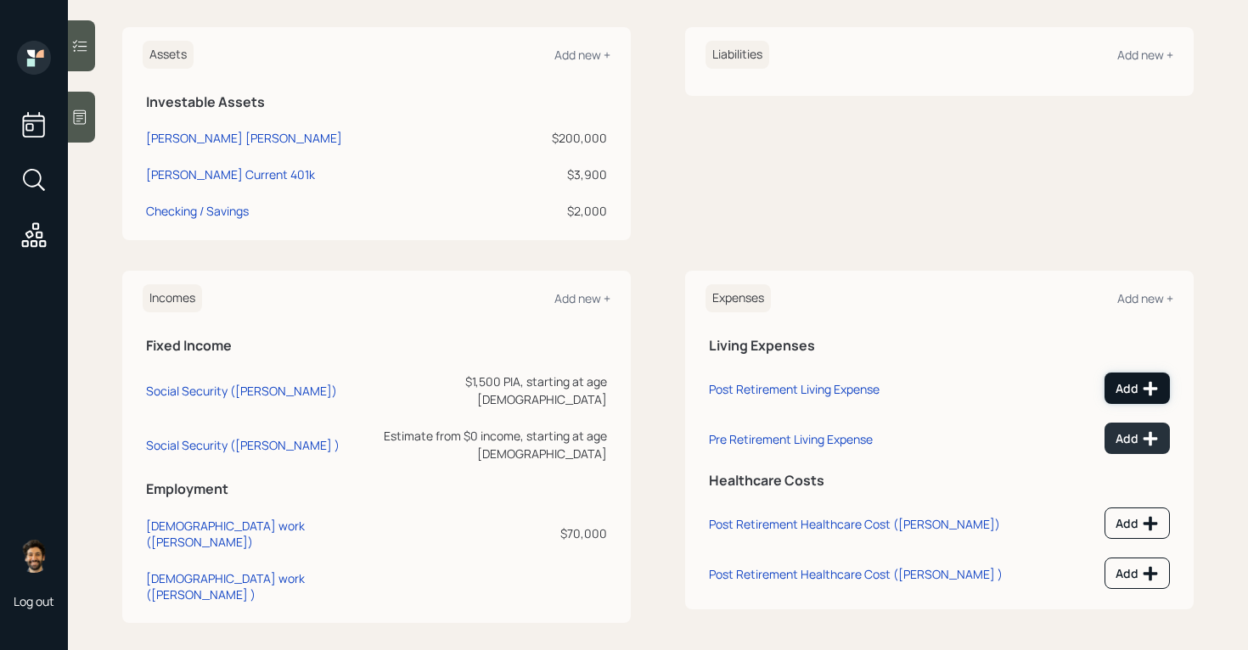
click at [1140, 383] on div "Add" at bounding box center [1136, 388] width 43 height 17
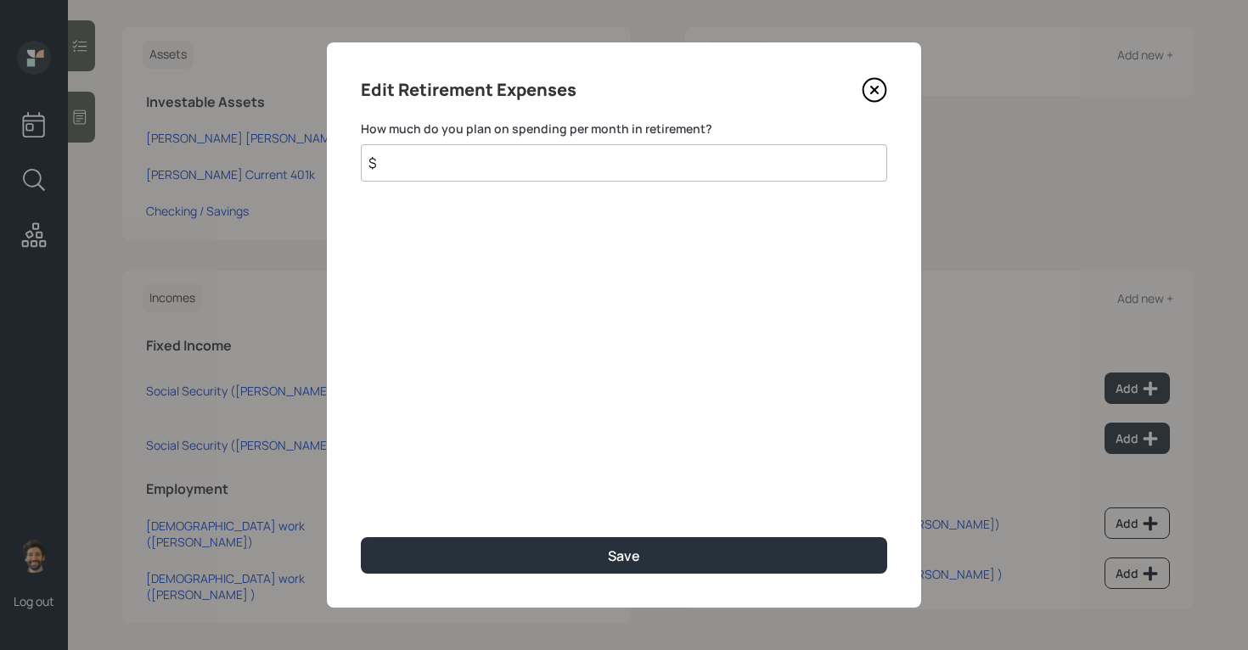
click at [545, 175] on input "$" at bounding box center [624, 162] width 526 height 37
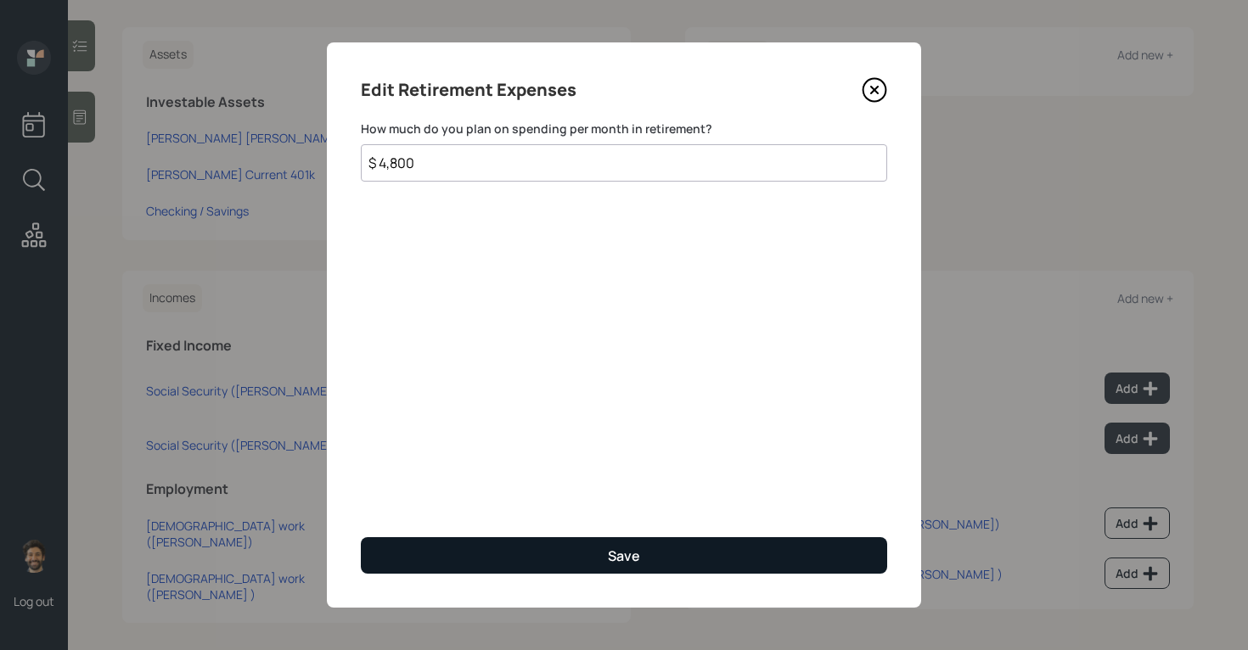
type input "$ 4,800"
click at [495, 537] on button "Save" at bounding box center [624, 555] width 526 height 36
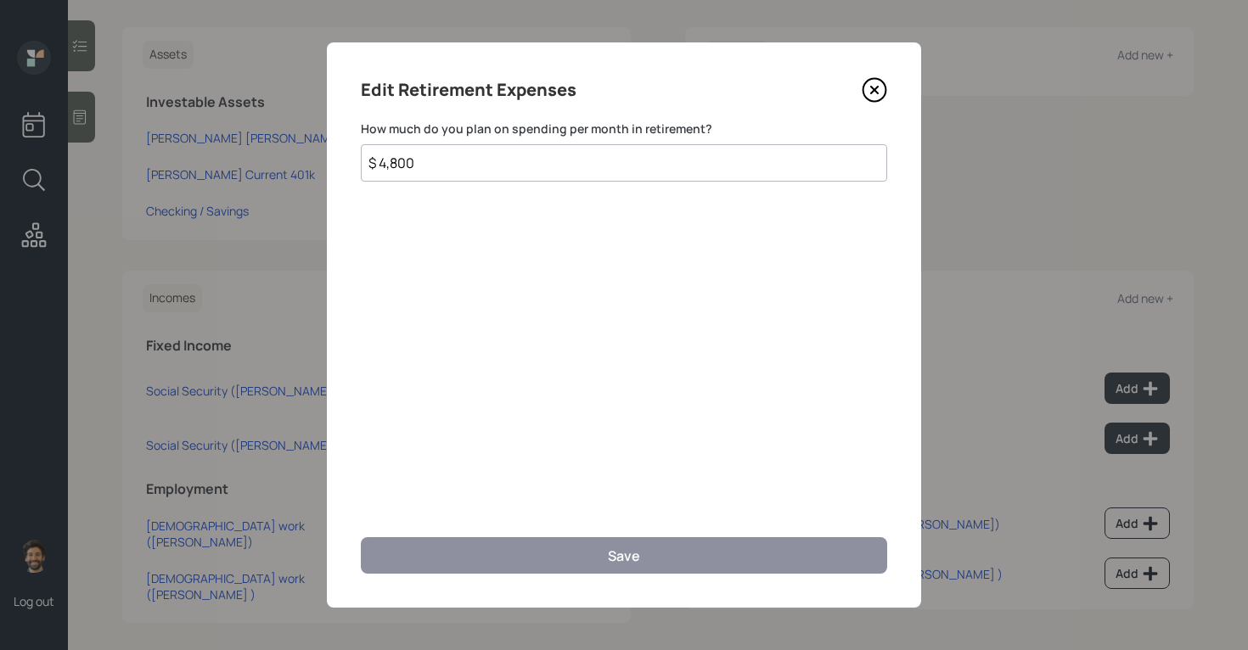
scroll to position [396, 0]
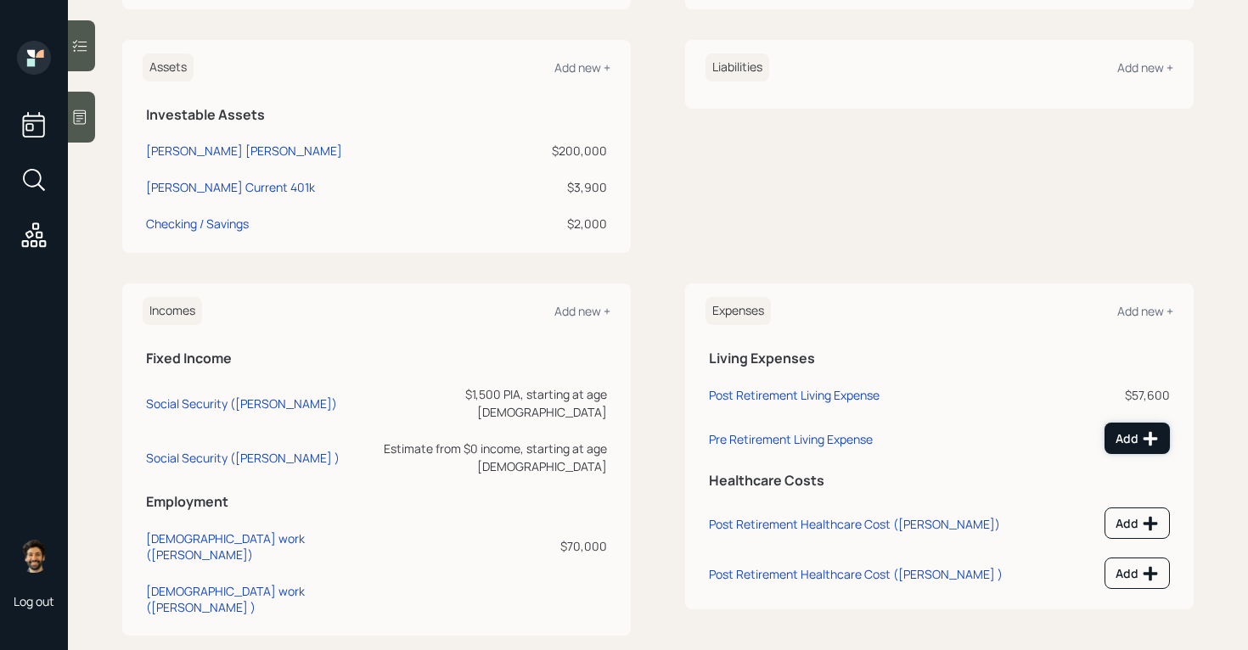
click at [1147, 432] on icon at bounding box center [1150, 438] width 17 height 17
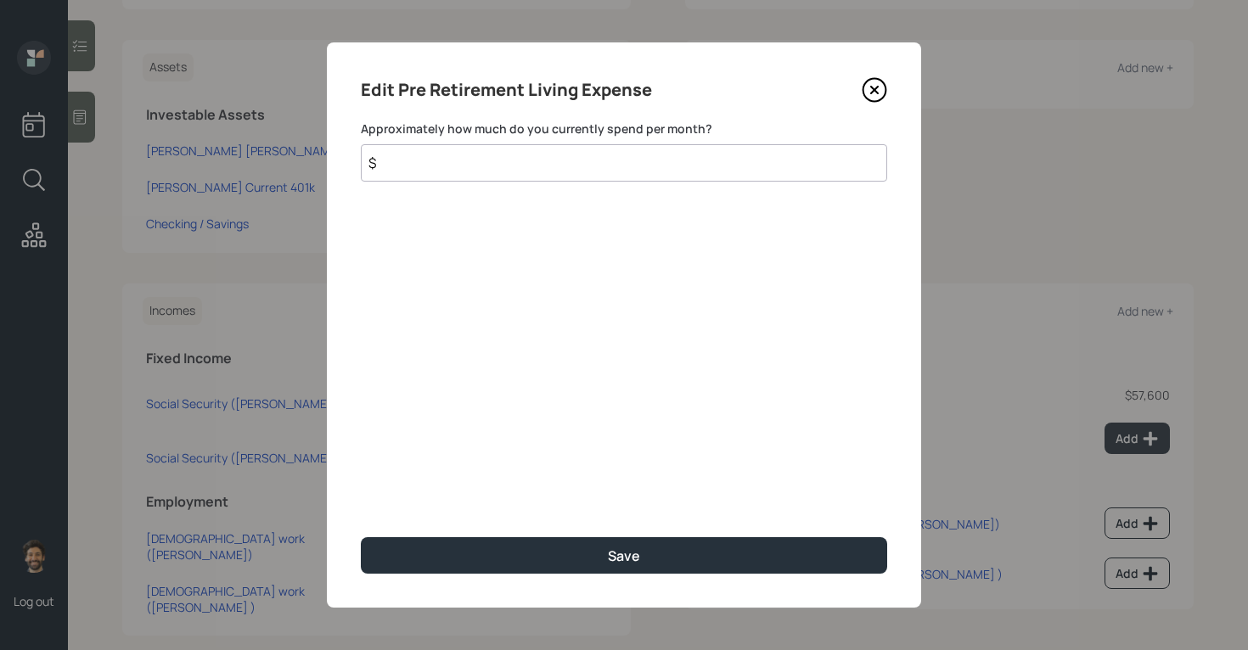
click at [478, 164] on input "$" at bounding box center [624, 162] width 526 height 37
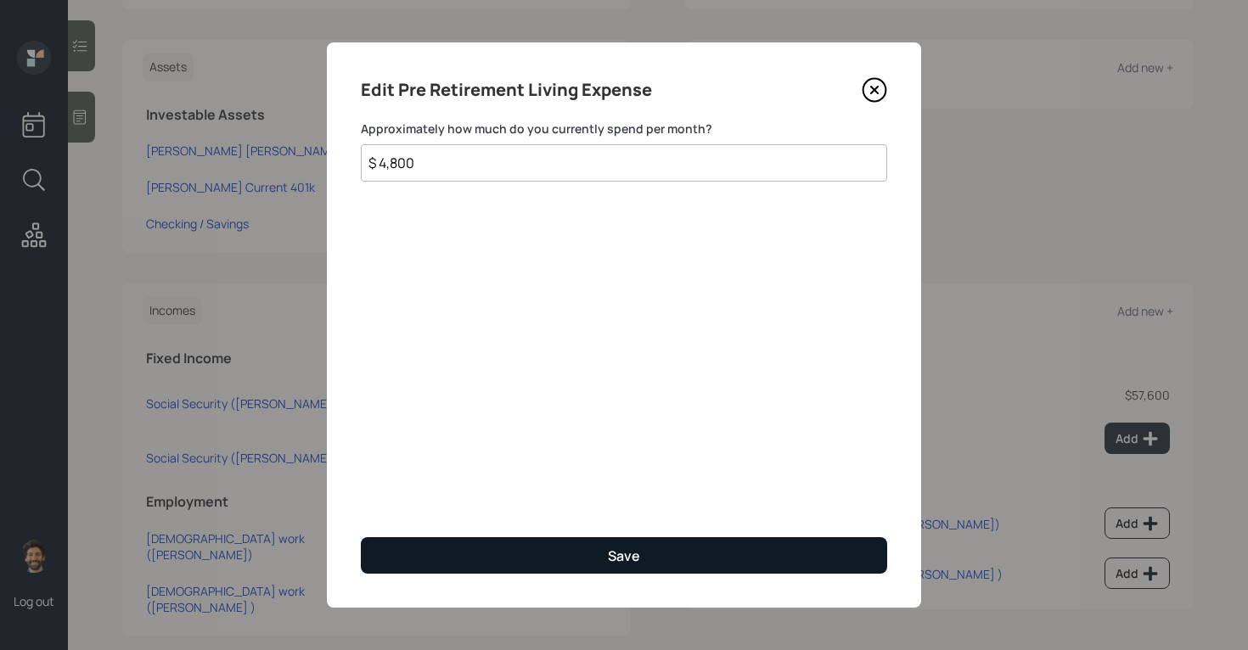
type input "$ 4,800"
click at [437, 547] on button "Save" at bounding box center [624, 555] width 526 height 36
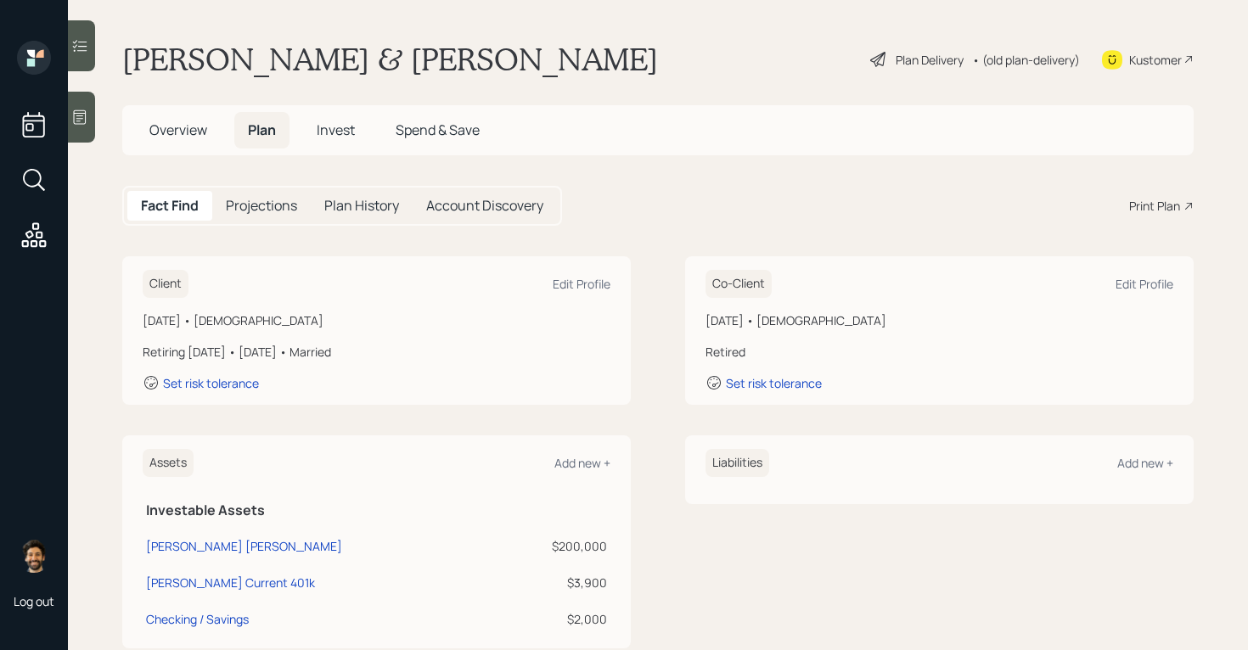
click at [239, 367] on div "March 20, 1956 • 69 years old Retiring in 3 years • January 2028 • Married Set …" at bounding box center [377, 352] width 468 height 80
click at [224, 372] on div "March 20, 1956 • 69 years old Retiring in 3 years • January 2028 • Married Set …" at bounding box center [377, 352] width 468 height 80
click at [224, 380] on div "Set risk tolerance" at bounding box center [211, 383] width 96 height 16
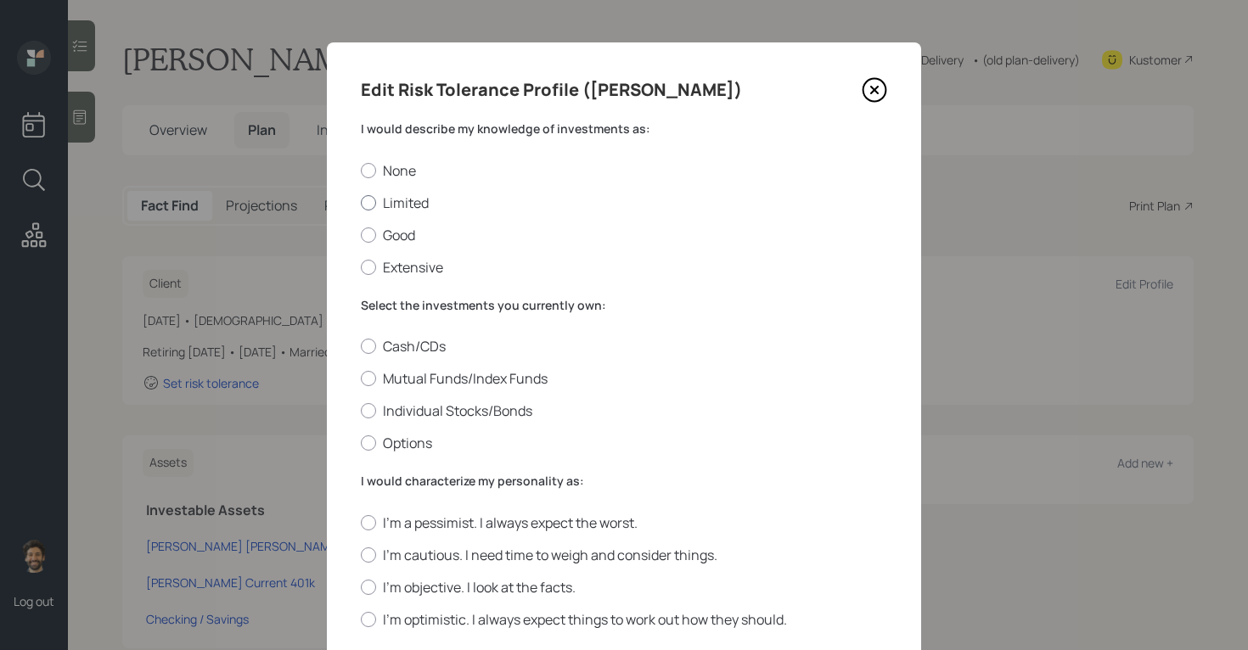
click at [375, 206] on label "Limited" at bounding box center [624, 203] width 526 height 19
click at [361, 203] on input "Limited" at bounding box center [360, 202] width 1 height 1
radio input "true"
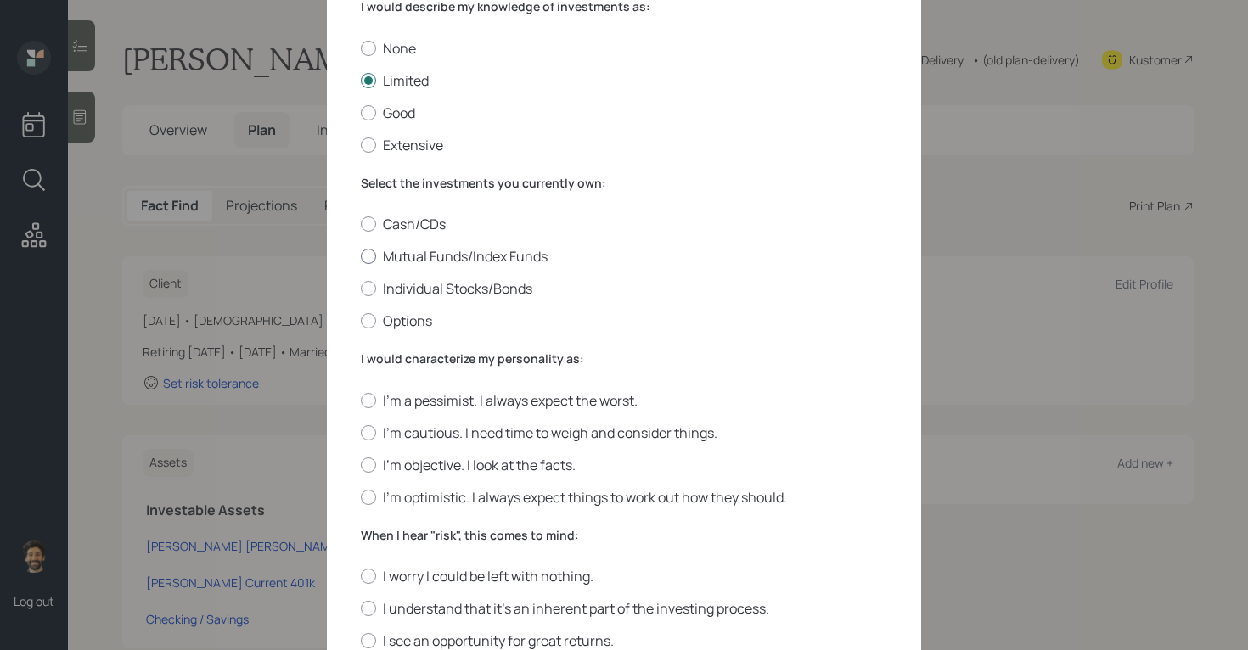
click at [402, 253] on label "Mutual Funds/Index Funds" at bounding box center [624, 256] width 526 height 19
click at [361, 256] on input "Mutual Funds/Index Funds" at bounding box center [360, 256] width 1 height 1
radio input "true"
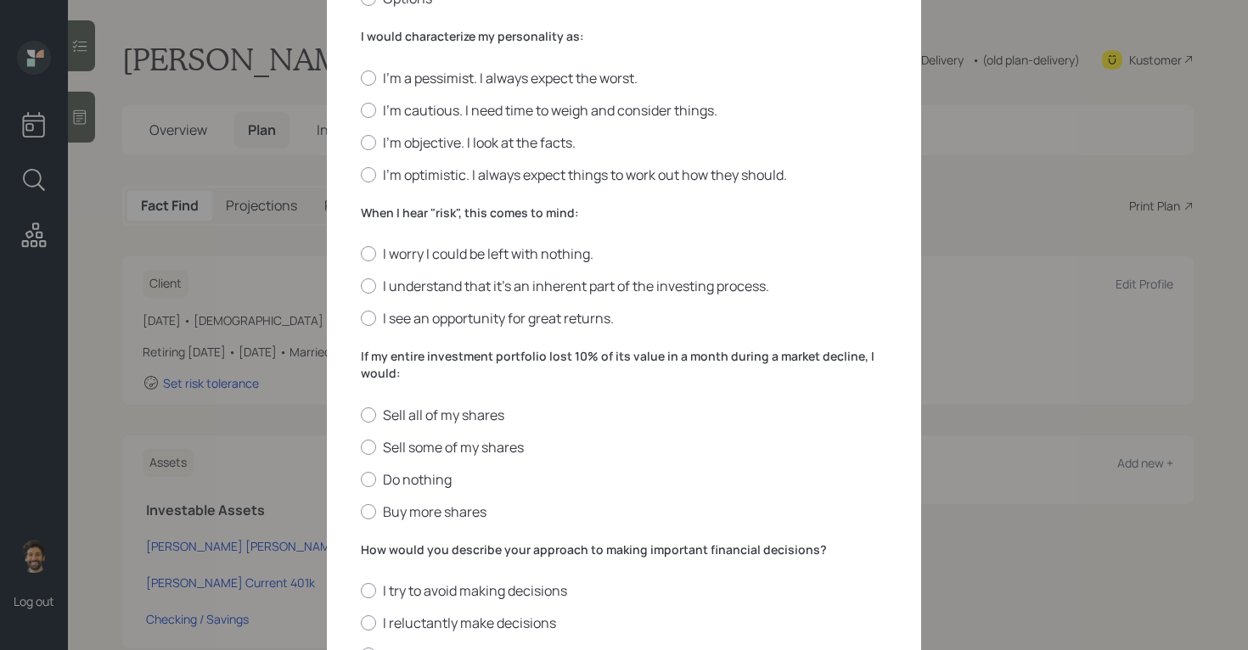
scroll to position [446, 0]
click at [383, 102] on label "I'm cautious. I need time to weigh and consider things." at bounding box center [624, 108] width 526 height 19
click at [361, 108] on input "I'm cautious. I need time to weigh and consider things." at bounding box center [360, 108] width 1 height 1
radio input "true"
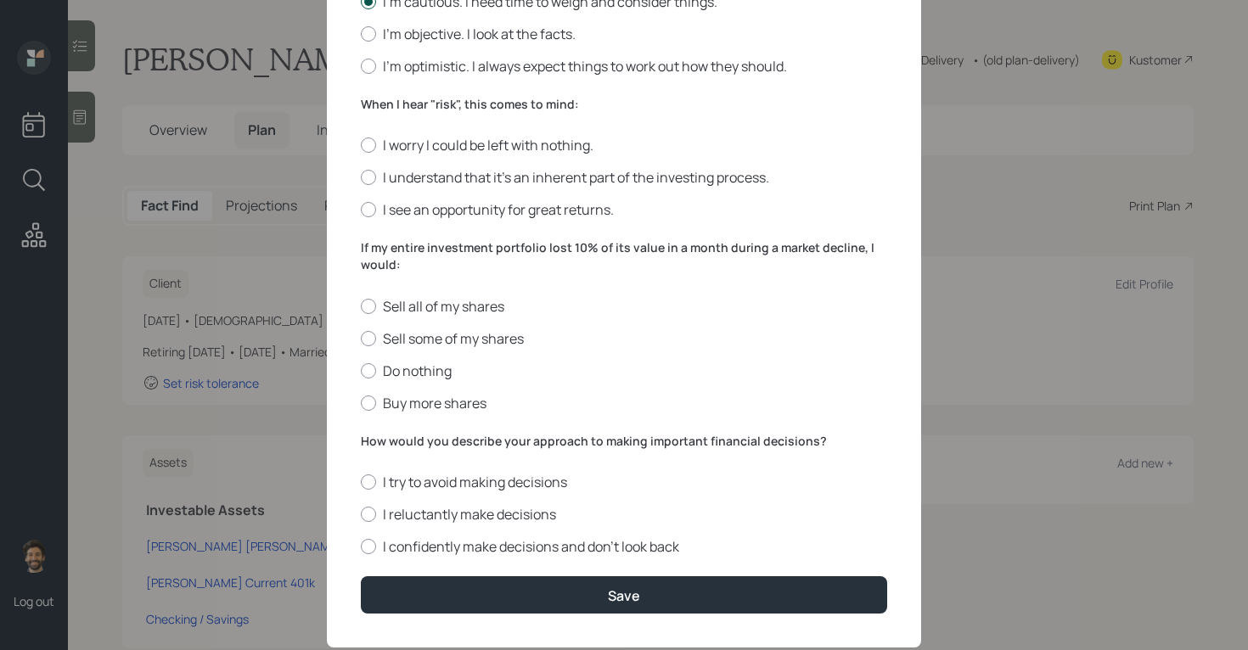
scroll to position [579, 0]
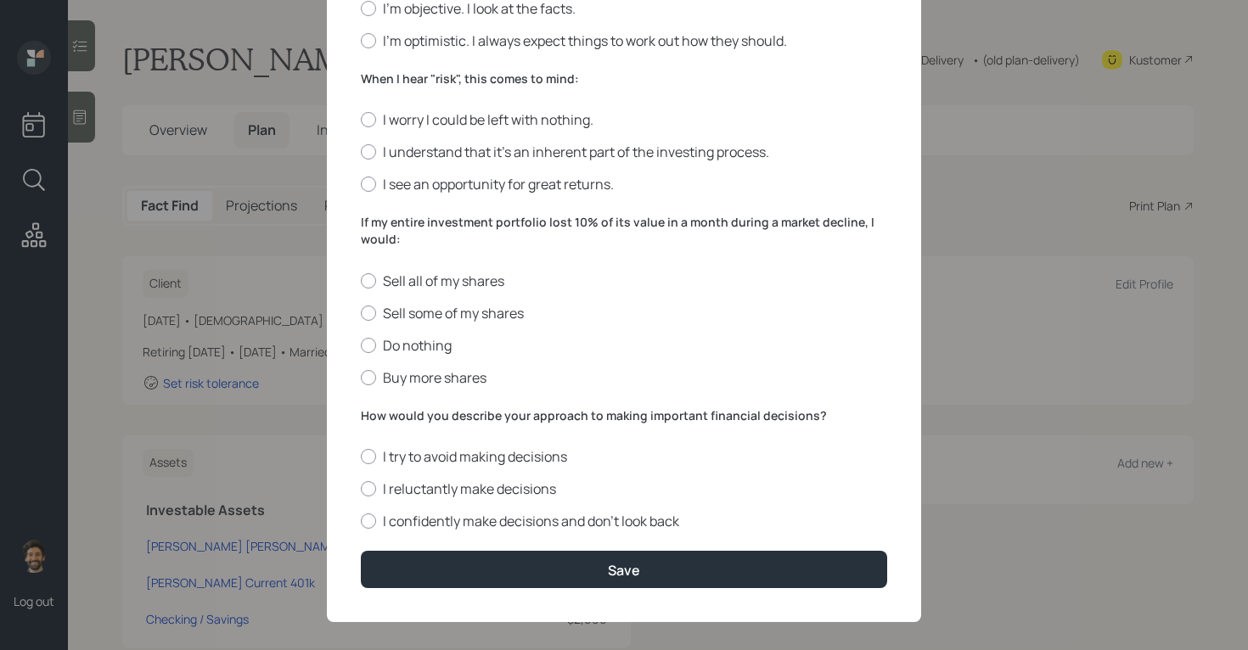
click at [383, 73] on label "When I hear "risk", this comes to mind:" at bounding box center [624, 78] width 526 height 17
click at [381, 189] on label "I see an opportunity for great returns." at bounding box center [624, 184] width 526 height 19
click at [361, 185] on input "I see an opportunity for great returns." at bounding box center [360, 184] width 1 height 1
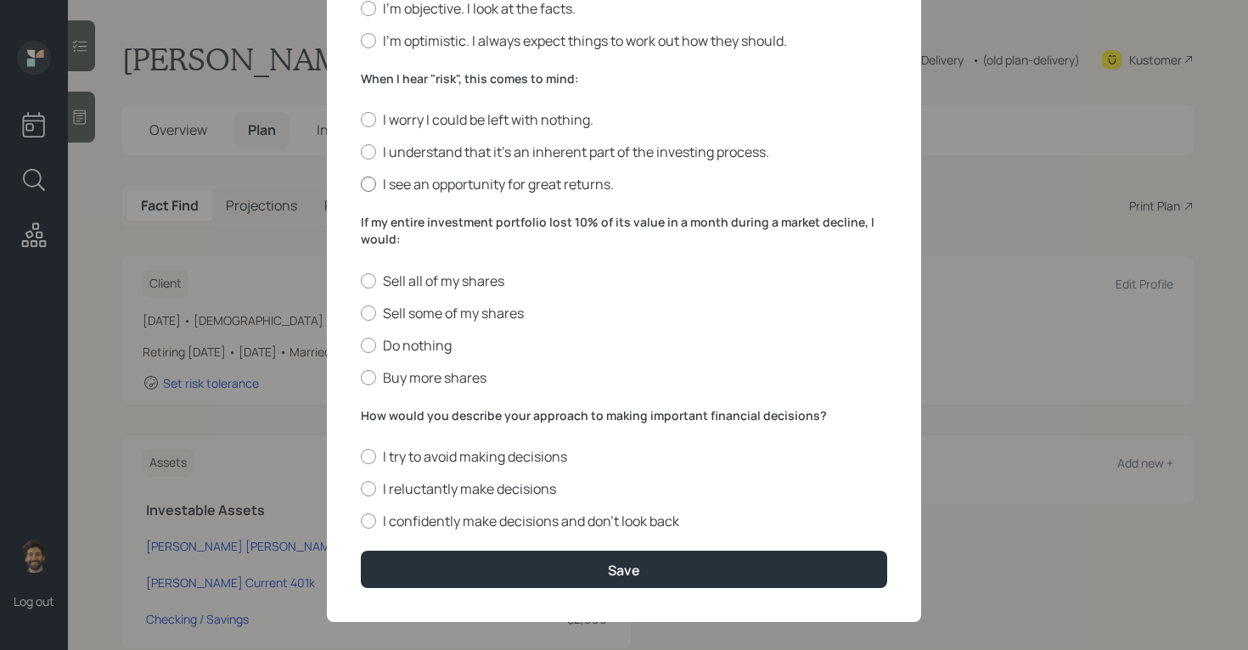
radio input "true"
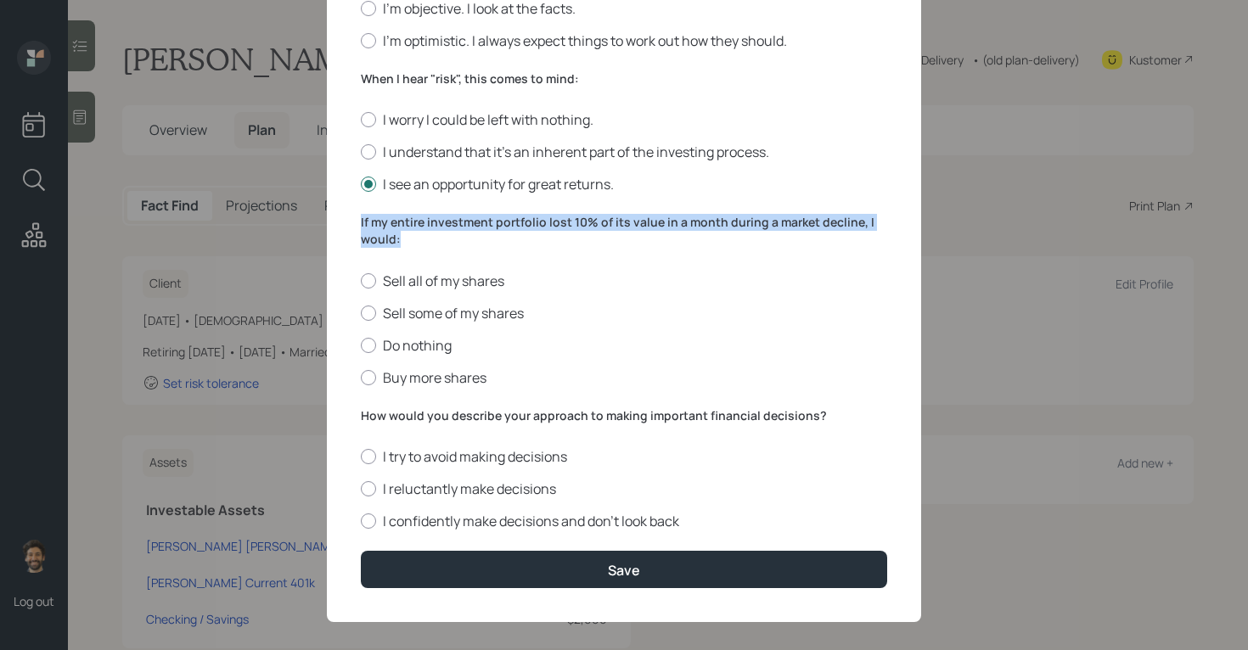
drag, startPoint x: 403, startPoint y: 241, endPoint x: 338, endPoint y: 220, distance: 68.7
click at [338, 220] on div "Edit Risk Tolerance Profile (Kevin) I would describe my knowledge of investment…" at bounding box center [624, 43] width 594 height 1159
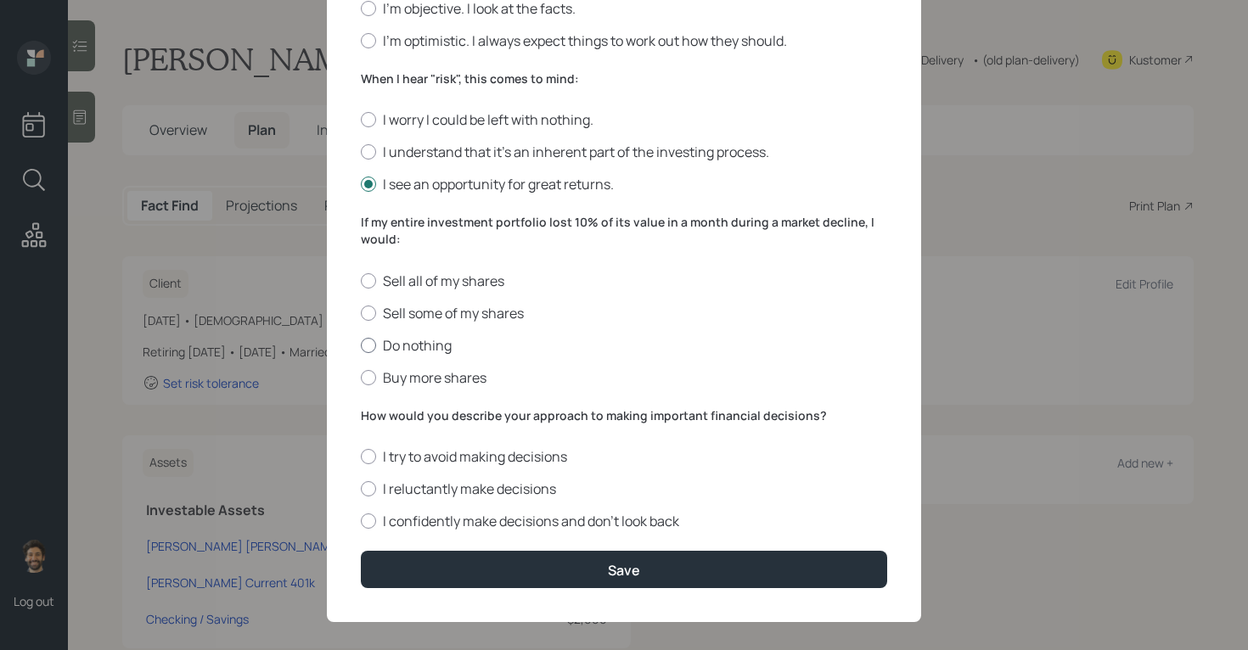
click at [383, 346] on label "Do nothing" at bounding box center [624, 345] width 526 height 19
click at [361, 345] on input "Do nothing" at bounding box center [360, 345] width 1 height 1
radio input "true"
click at [402, 489] on label "I reluctantly make decisions" at bounding box center [624, 489] width 526 height 19
click at [361, 489] on input "I reluctantly make decisions" at bounding box center [360, 489] width 1 height 1
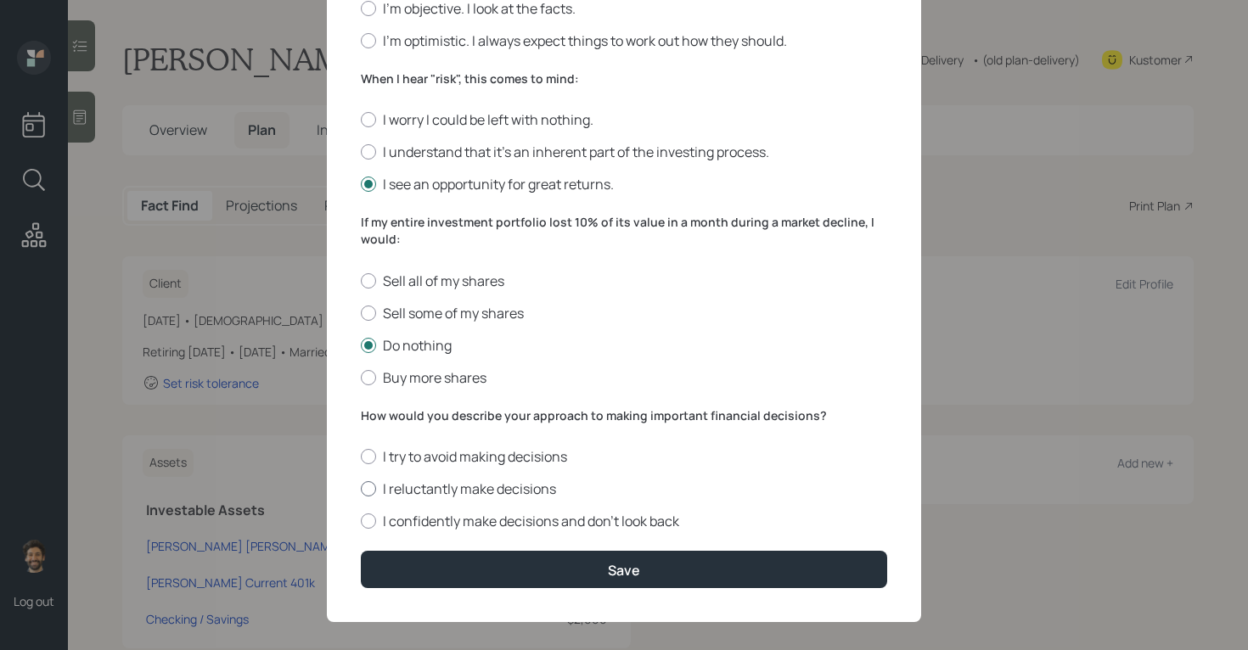
radio input "true"
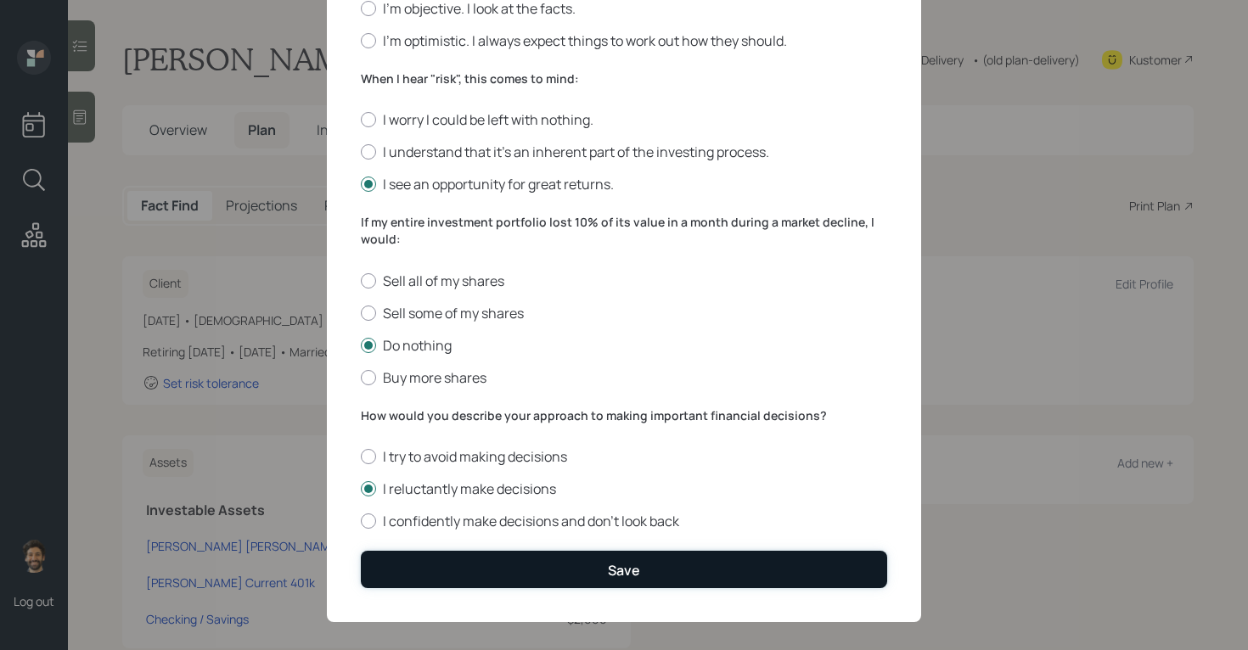
click at [430, 553] on button "Save" at bounding box center [624, 569] width 526 height 36
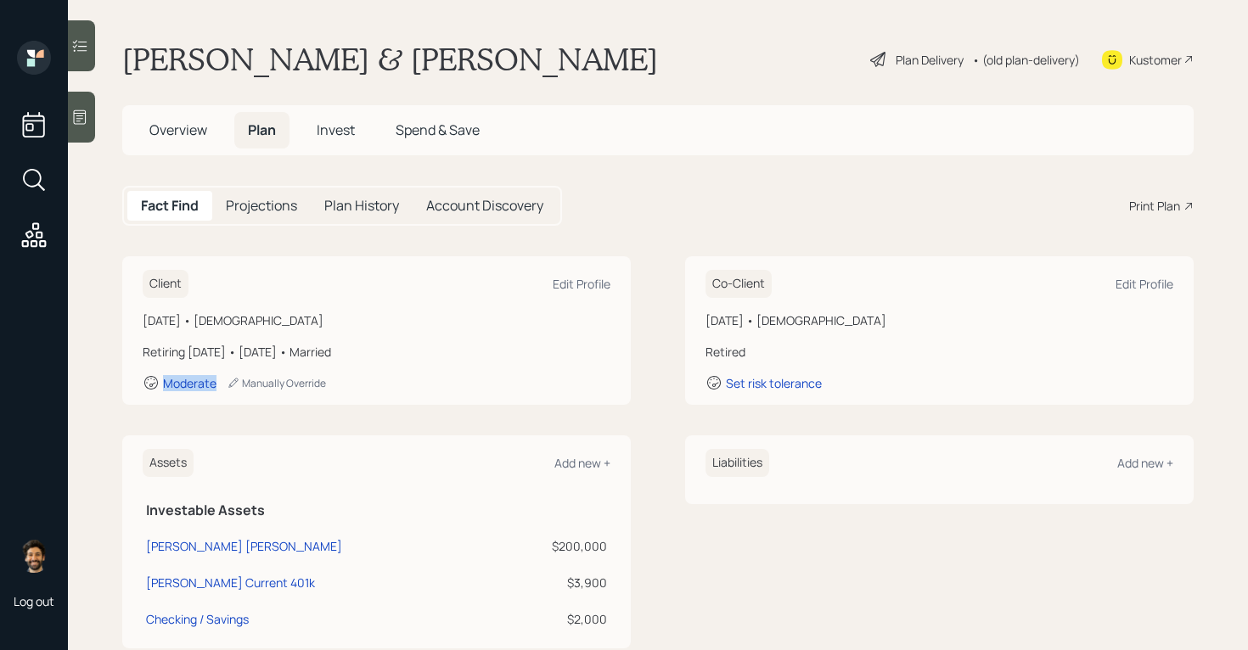
drag, startPoint x: 220, startPoint y: 380, endPoint x: 126, endPoint y: 368, distance: 94.2
click at [127, 368] on div "Client Edit Profile March 20, 1956 • 69 years old Retiring in 3 years • January…" at bounding box center [376, 330] width 508 height 149
click at [335, 126] on span "Invest" at bounding box center [336, 130] width 38 height 19
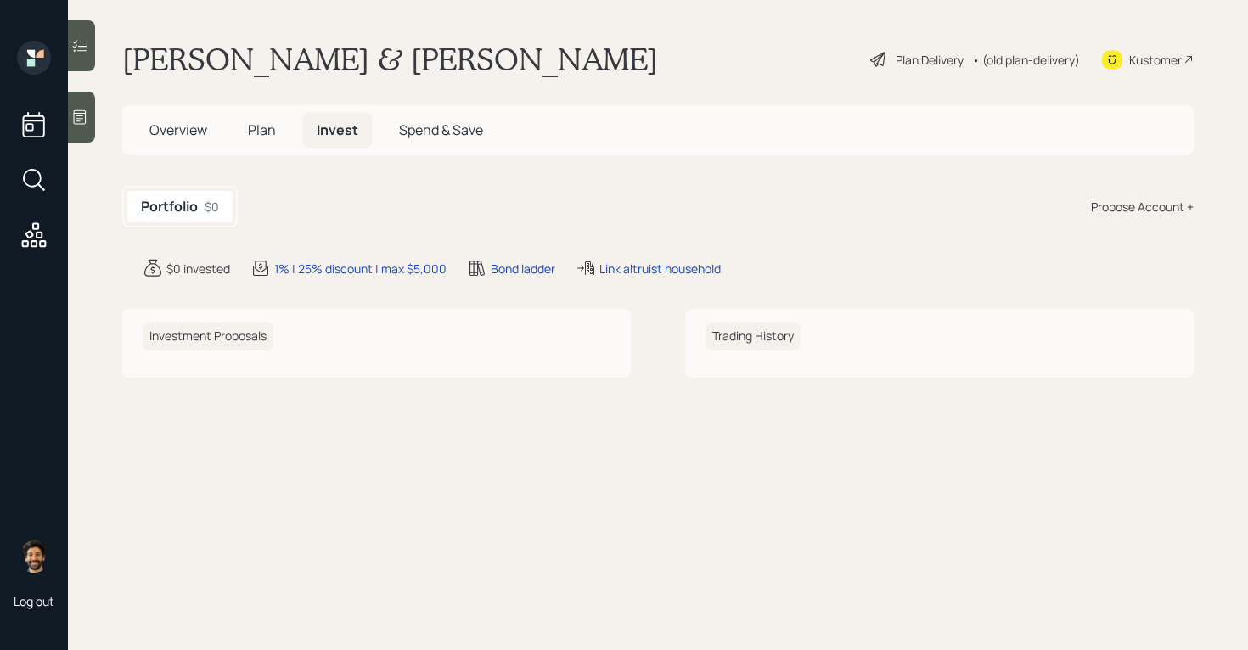
click at [1151, 193] on div "Portfolio $0 Propose Account +" at bounding box center [657, 207] width 1071 height 42
click at [1154, 202] on div "Propose Account +" at bounding box center [1142, 207] width 103 height 18
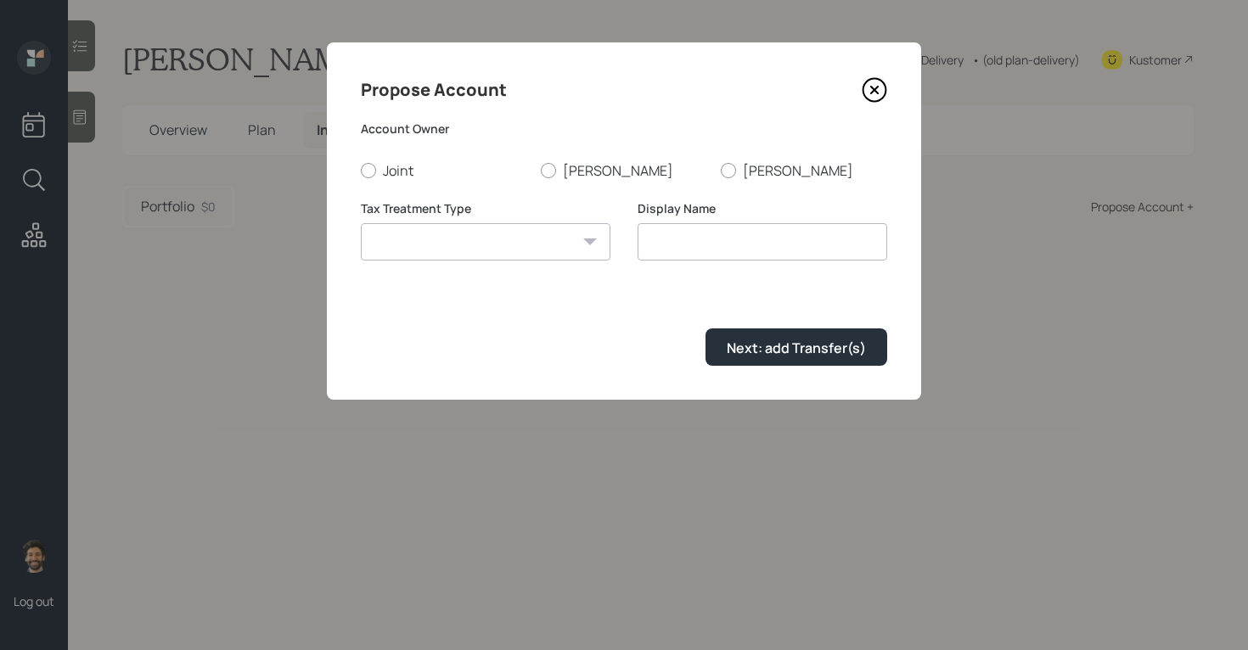
click at [578, 160] on div "Account Owner Joint Kevin Lori" at bounding box center [624, 150] width 526 height 59
click at [564, 169] on label "Kevin" at bounding box center [624, 170] width 166 height 19
click at [541, 170] on input "Kevin" at bounding box center [540, 170] width 1 height 1
radio input "true"
click at [534, 248] on select "Roth Taxable Traditional" at bounding box center [486, 241] width 250 height 37
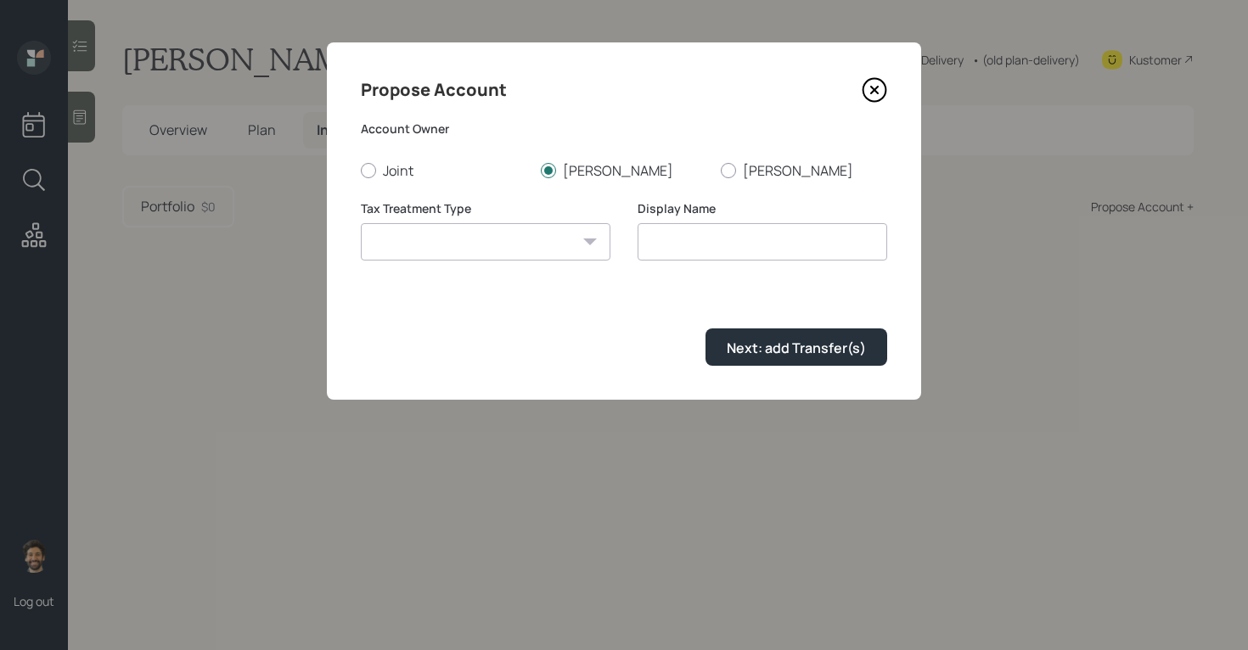
select select "traditional"
click at [361, 223] on select "Roth Taxable Traditional" at bounding box center [486, 241] width 250 height 37
type input "Traditional"
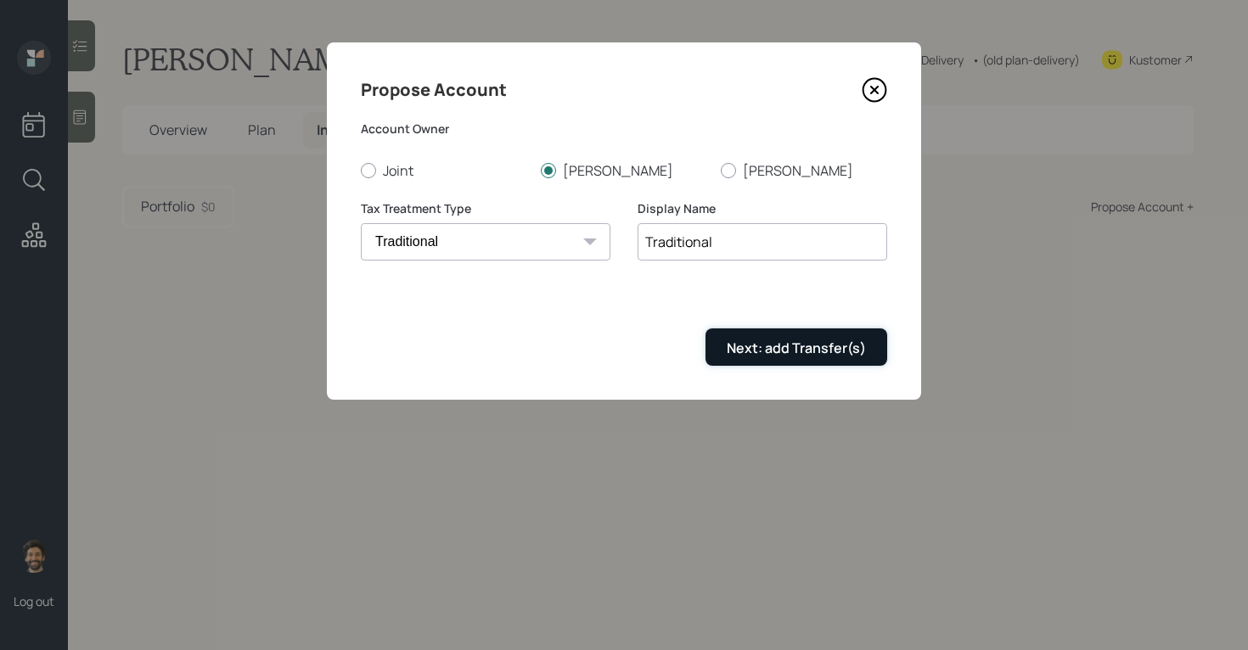
click at [781, 337] on button "Next: add Transfer(s)" at bounding box center [796, 346] width 182 height 36
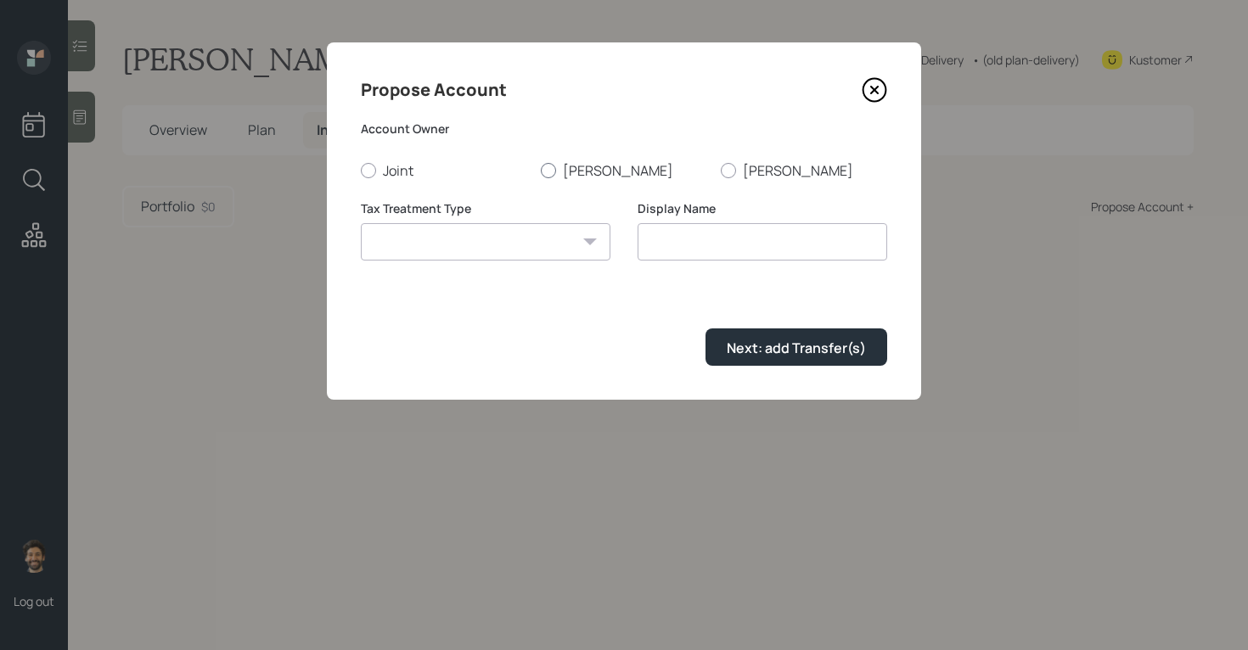
click at [562, 178] on label "[PERSON_NAME]" at bounding box center [624, 170] width 166 height 19
click at [541, 171] on input "[PERSON_NAME]" at bounding box center [540, 170] width 1 height 1
radio input "true"
click at [543, 243] on select "Roth Taxable Traditional" at bounding box center [486, 241] width 250 height 37
select select "traditional"
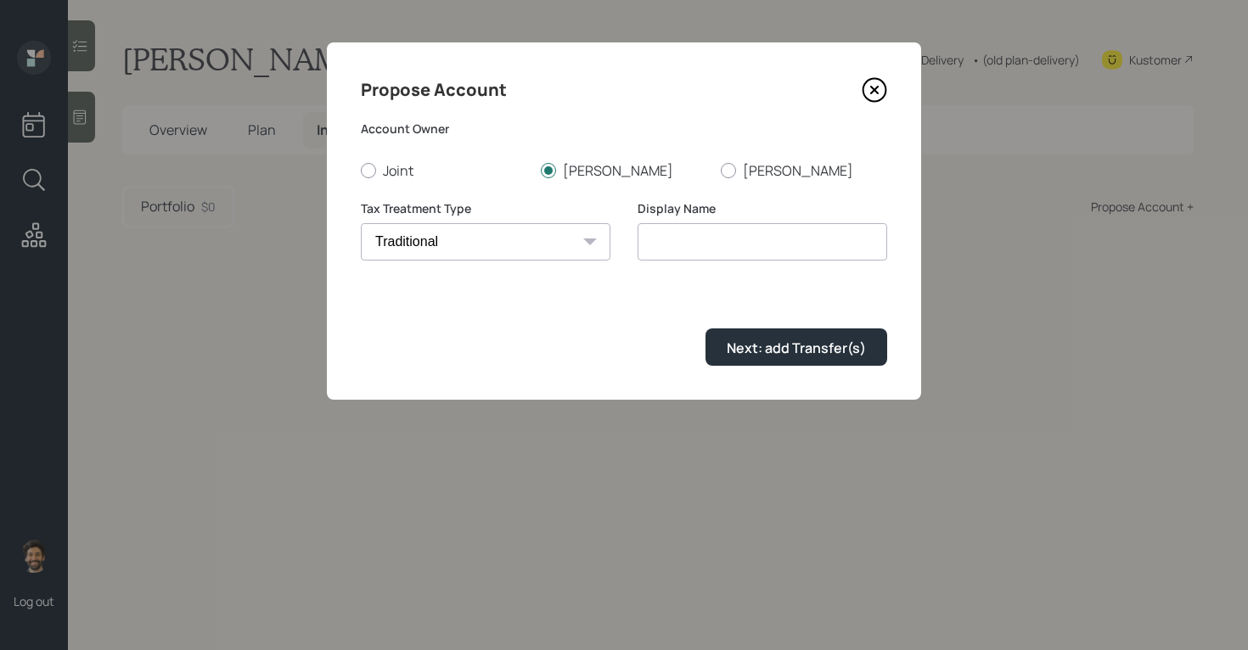
click at [361, 223] on select "Roth Taxable Traditional" at bounding box center [486, 241] width 250 height 37
type input "Traditional"
click at [735, 347] on div "Next: add Transfer(s)" at bounding box center [796, 348] width 139 height 19
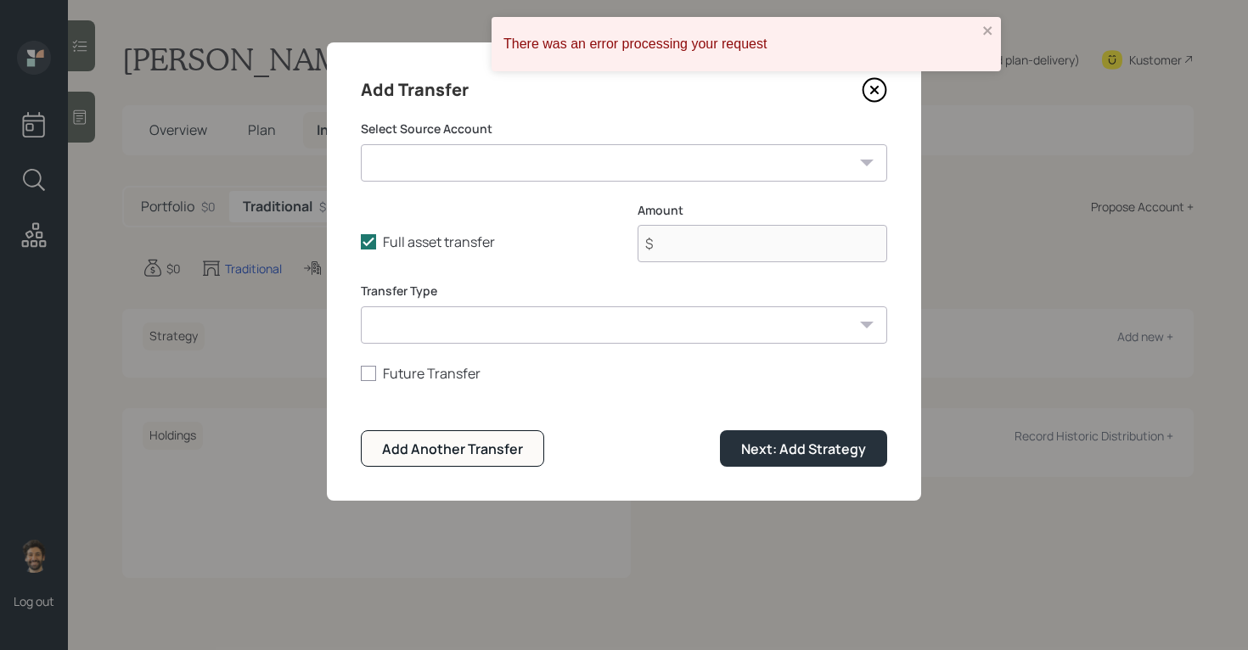
click at [476, 160] on select "Kevin IRA ($200,000 | IRA) Kevin Current 401k ($3,900 | 401(k)) Checking / Savi…" at bounding box center [624, 162] width 526 height 37
select select "78631446-d0fe-49db-a35e-eeedc2ac41b2"
click at [361, 144] on select "Kevin IRA ($200,000 | IRA) Kevin Current 401k ($3,900 | 401(k)) Checking / Savi…" at bounding box center [624, 162] width 526 height 37
type input "$ 200,000"
click at [452, 333] on select "ACAT Transfer Non ACAT Transfer Capitalize Rollover Rollover Deposit" at bounding box center [624, 324] width 526 height 37
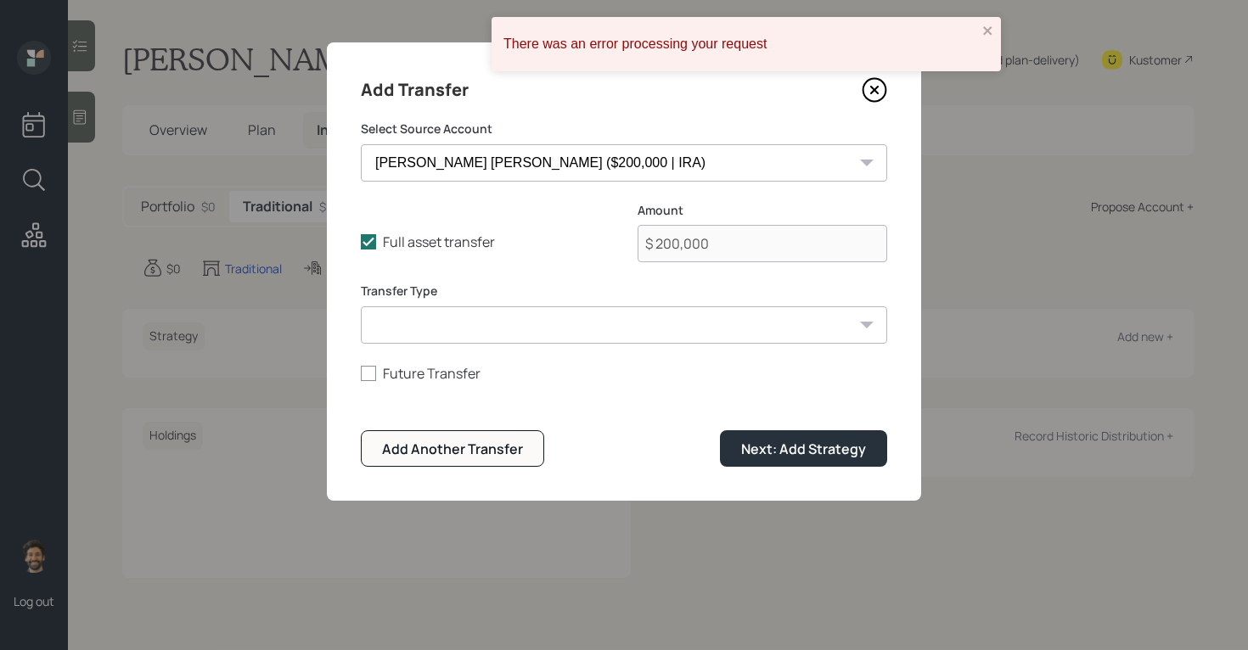
select select "acat_transfer"
click at [361, 306] on select "ACAT Transfer Non ACAT Transfer Capitalize Rollover Rollover Deposit" at bounding box center [624, 324] width 526 height 37
click at [798, 445] on div "Next: Add Strategy" at bounding box center [803, 449] width 125 height 19
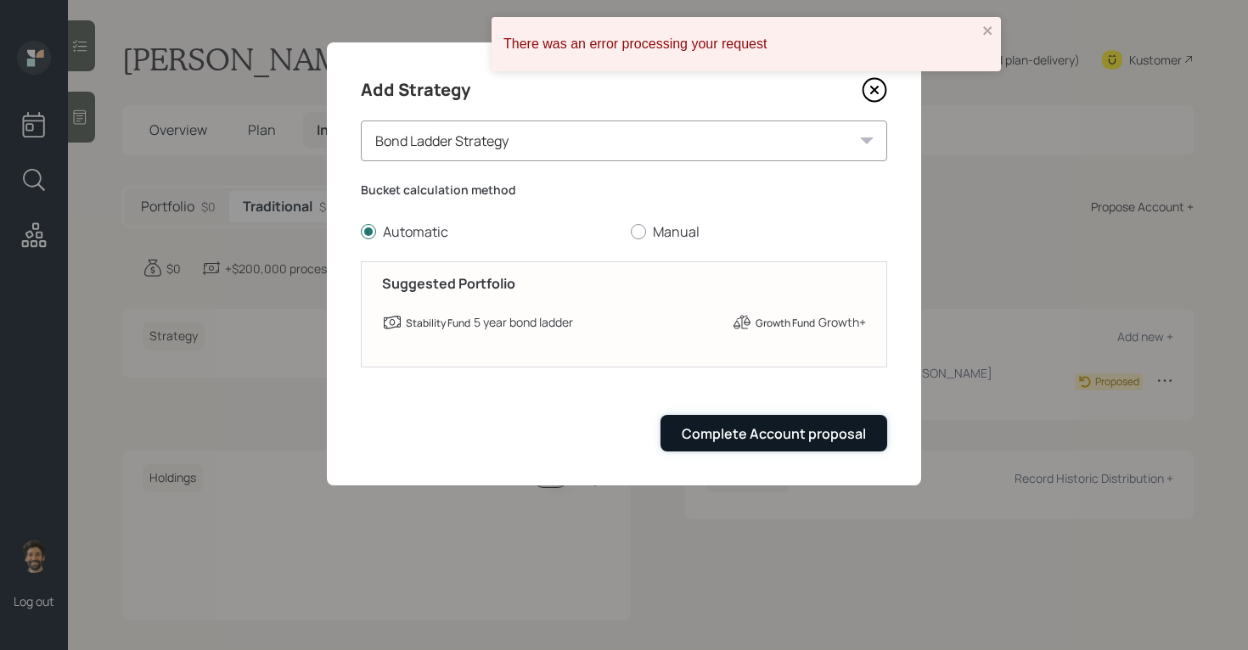
click at [759, 429] on div "Complete Account proposal" at bounding box center [774, 433] width 184 height 19
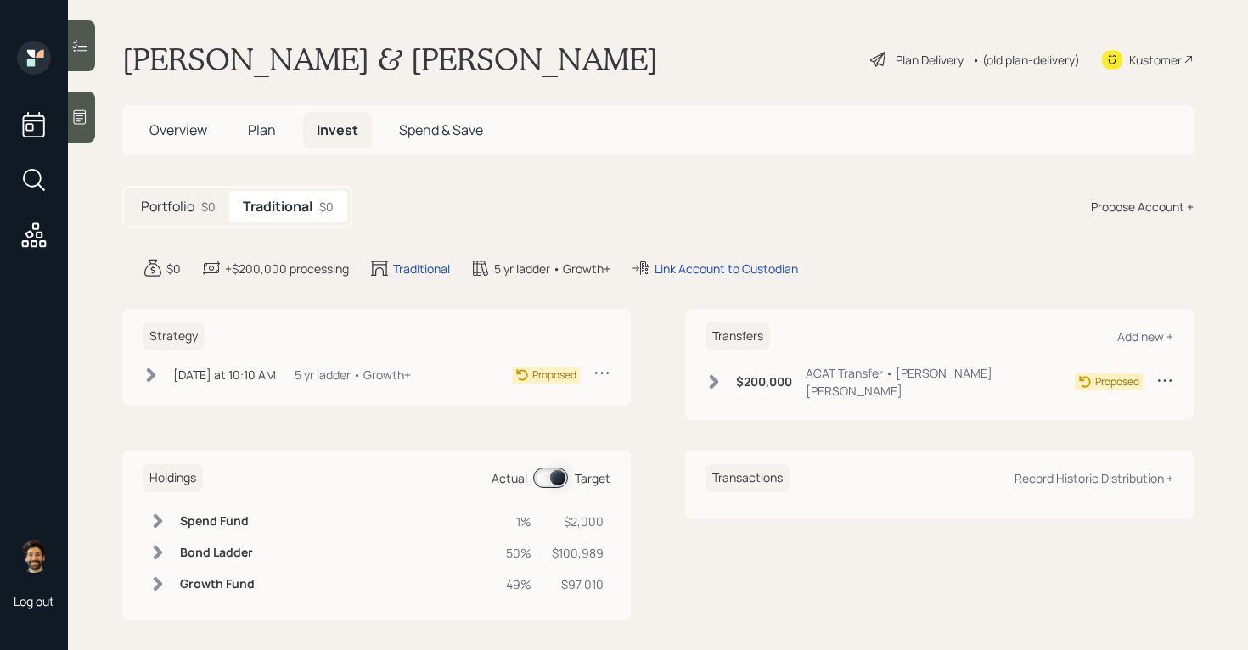
click at [1018, 60] on div "• (old plan-delivery)" at bounding box center [1026, 60] width 108 height 18
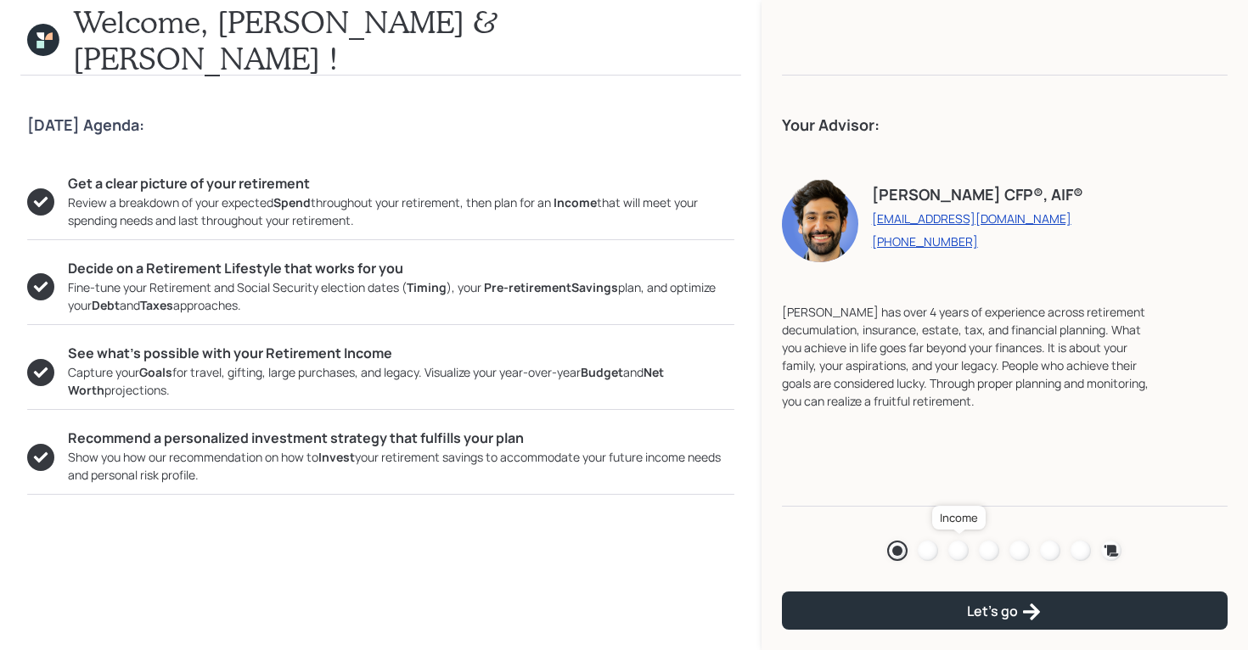
click at [957, 548] on div at bounding box center [958, 551] width 20 height 20
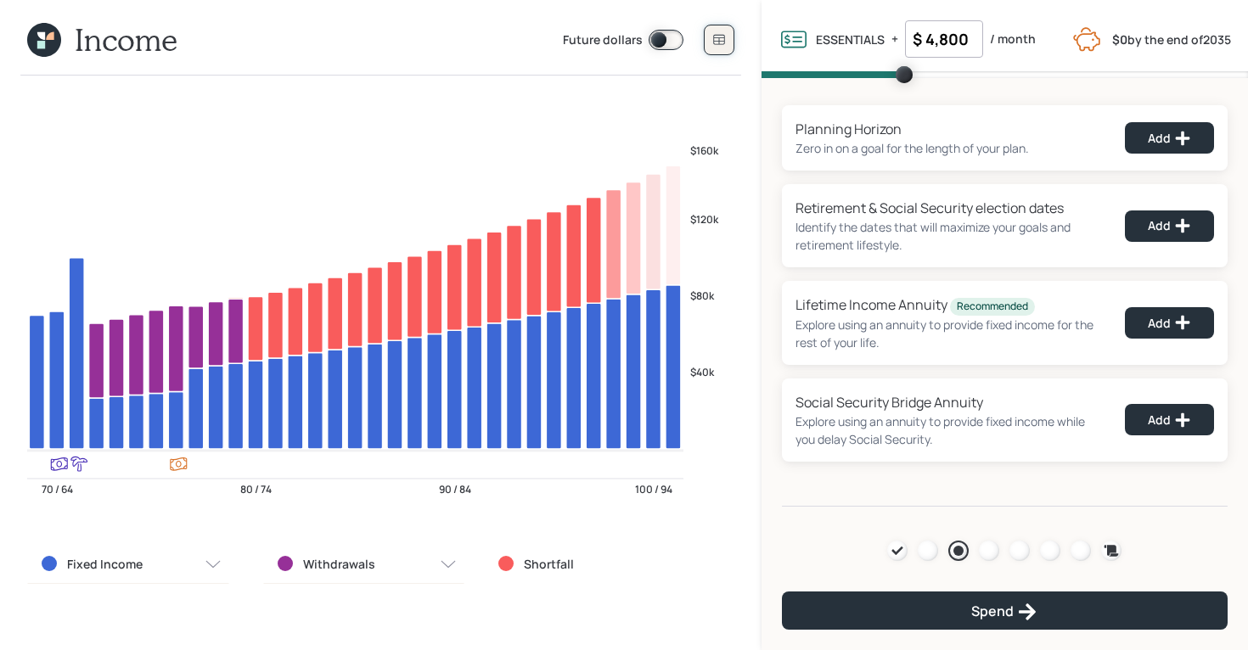
click at [721, 40] on icon at bounding box center [719, 40] width 14 height 14
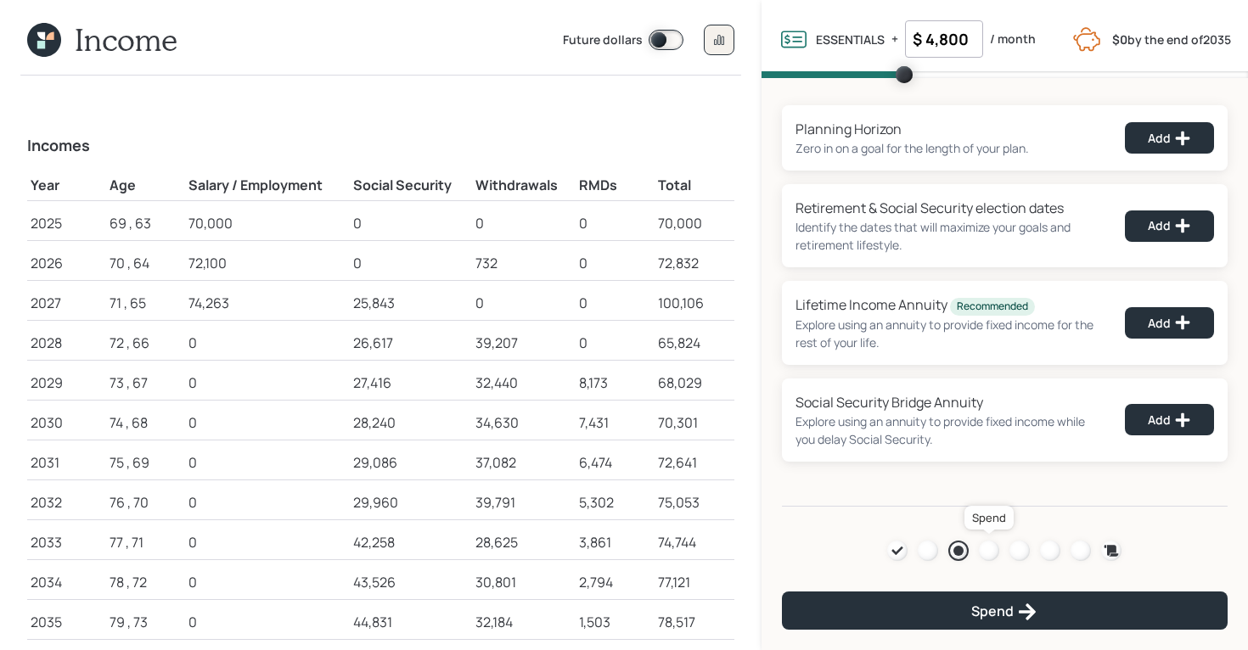
click at [984, 548] on div at bounding box center [989, 551] width 20 height 20
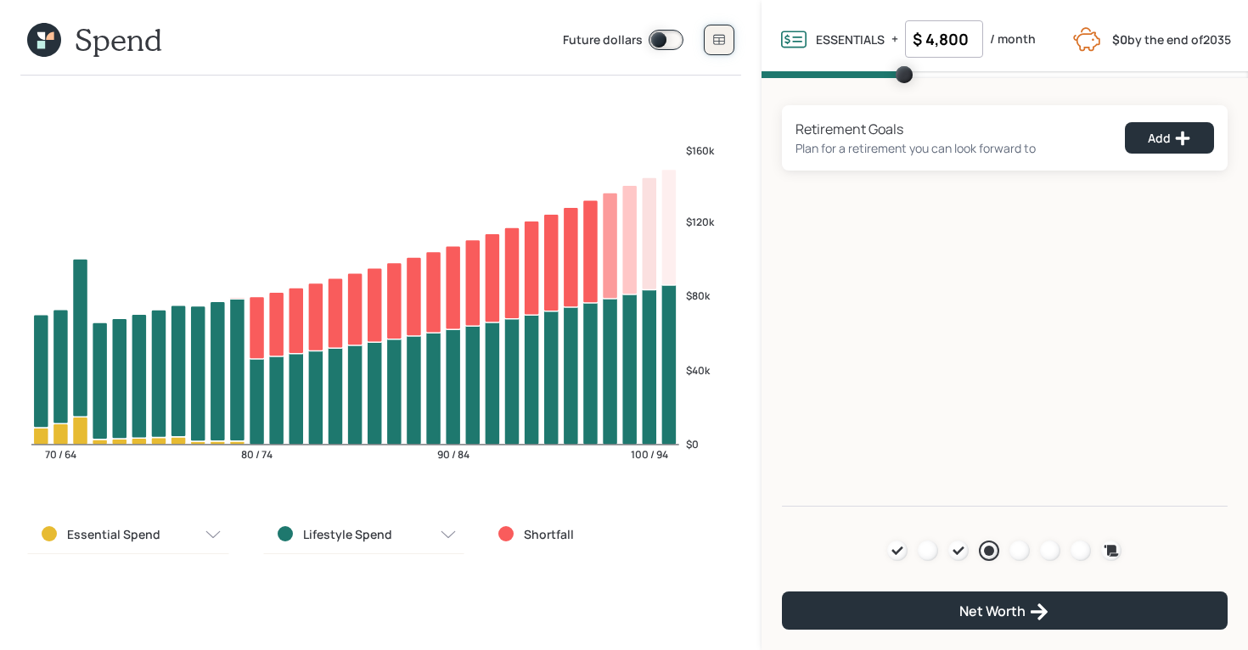
click at [720, 33] on icon at bounding box center [719, 40] width 14 height 14
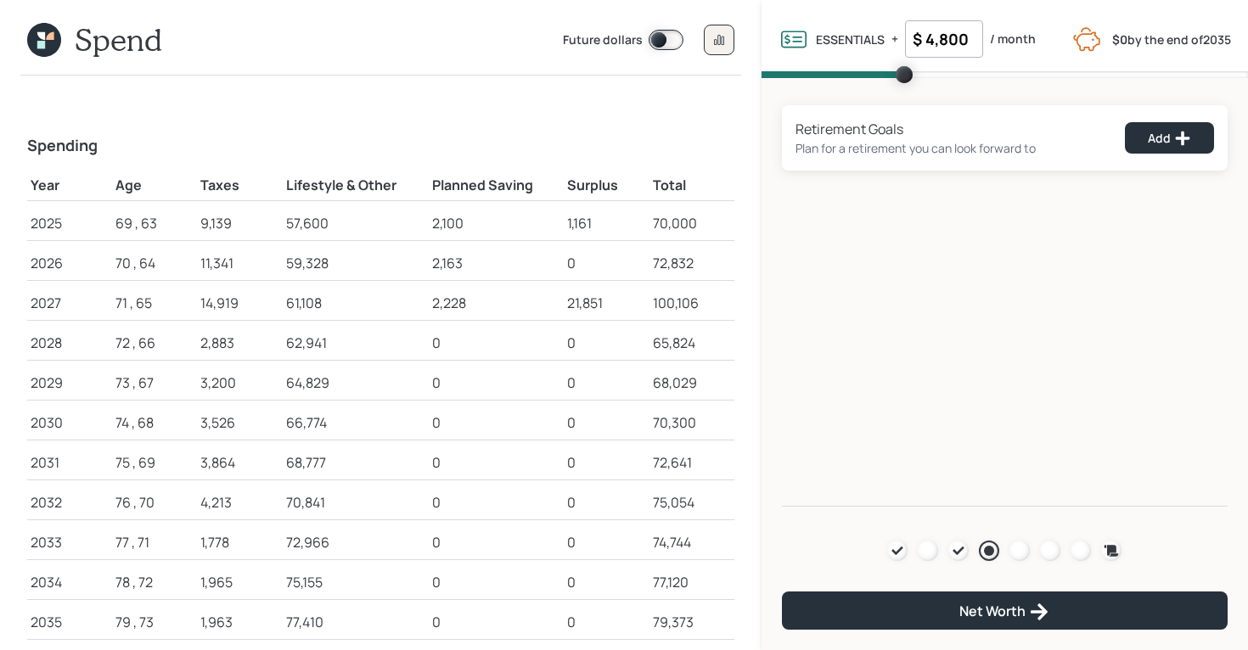
click at [48, 147] on h4 "Spending" at bounding box center [380, 146] width 707 height 19
click at [111, 43] on h1 "Spend" at bounding box center [118, 39] width 87 height 36
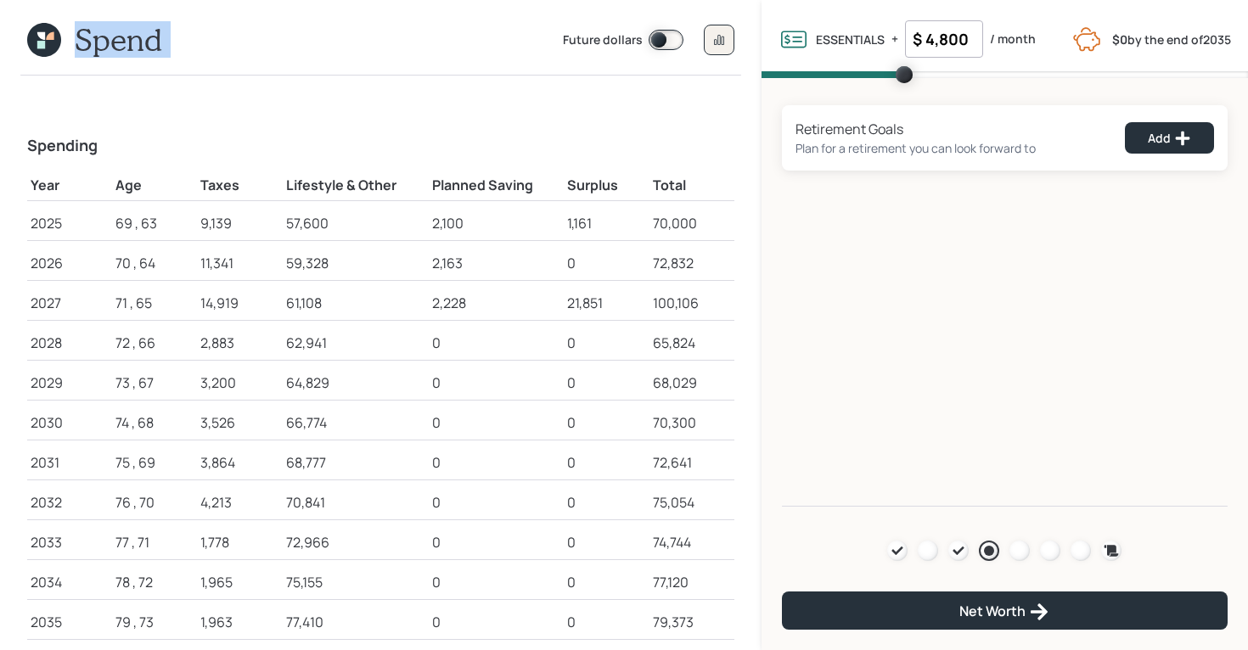
click at [111, 43] on h1 "Spend" at bounding box center [118, 39] width 87 height 36
drag, startPoint x: 699, startPoint y: 222, endPoint x: 647, endPoint y: 227, distance: 52.9
click at [647, 227] on tr "2025 69 , 63 9,139 57,600 2,100 1,161 70,000" at bounding box center [380, 220] width 707 height 40
drag, startPoint x: 199, startPoint y: 223, endPoint x: 248, endPoint y: 222, distance: 48.4
click at [248, 222] on td "9,139" at bounding box center [239, 220] width 85 height 40
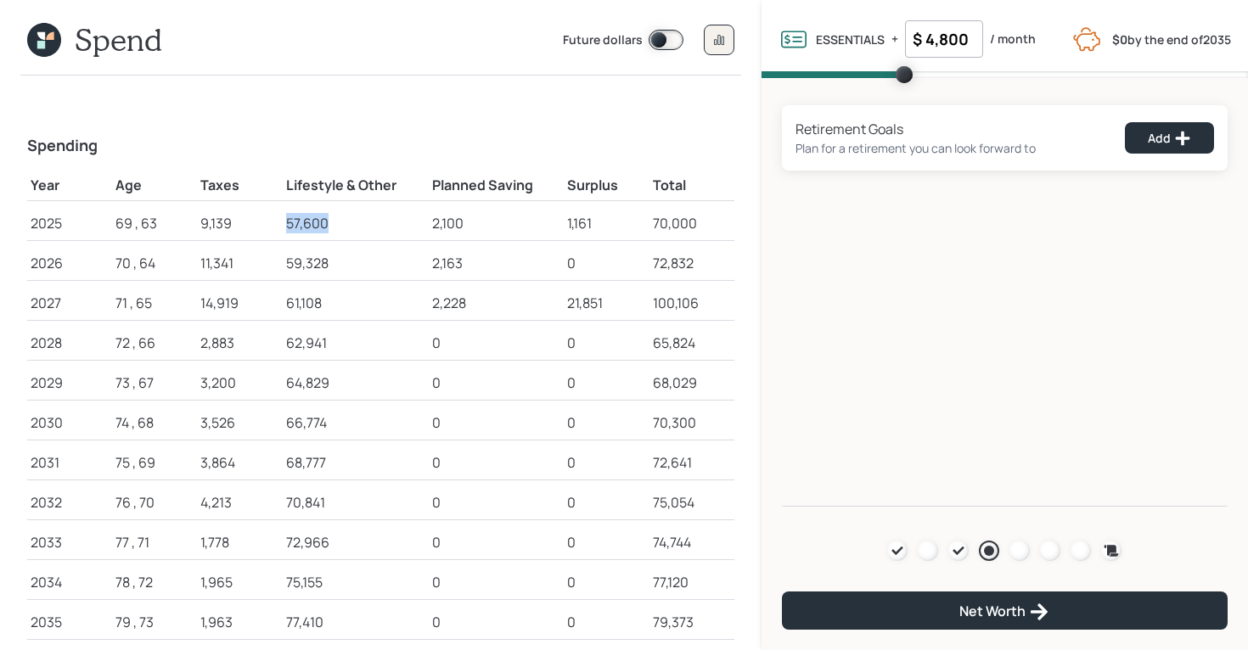
drag, startPoint x: 283, startPoint y: 223, endPoint x: 350, endPoint y: 219, distance: 67.2
click at [350, 219] on td "57,600" at bounding box center [356, 220] width 147 height 40
drag, startPoint x: 428, startPoint y: 222, endPoint x: 483, endPoint y: 222, distance: 55.2
click at [483, 222] on td "2,100" at bounding box center [496, 220] width 135 height 40
drag, startPoint x: 326, startPoint y: 224, endPoint x: 286, endPoint y: 224, distance: 39.9
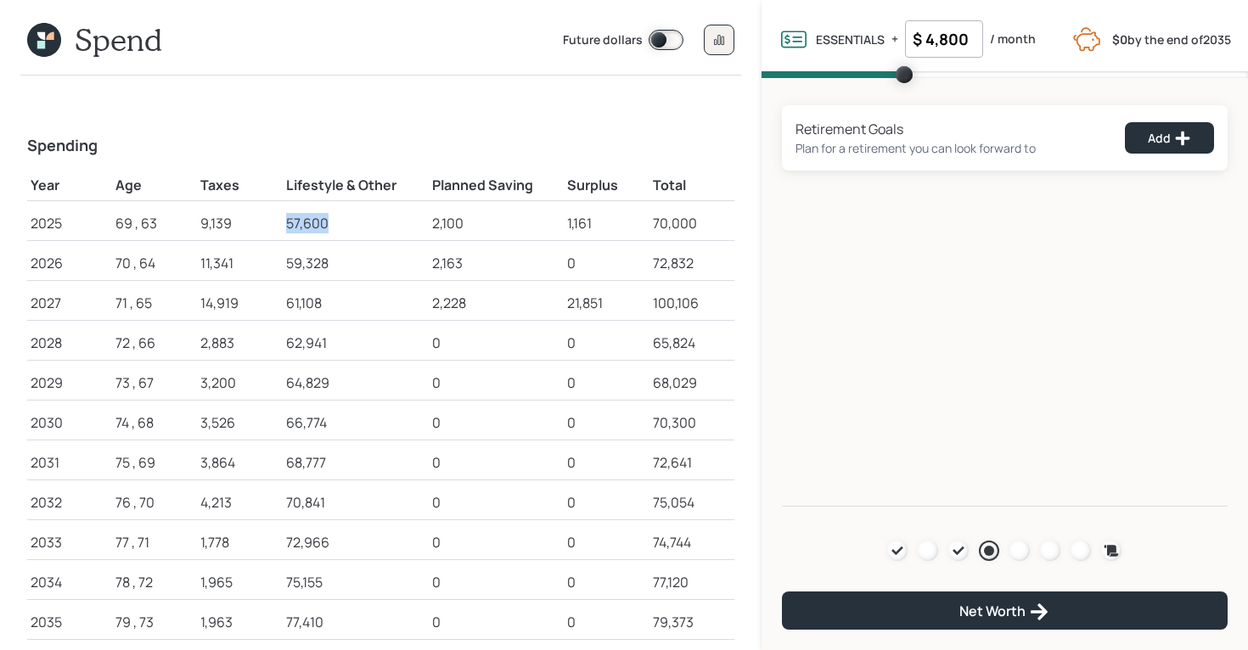
click at [286, 224] on div "57,600" at bounding box center [356, 223] width 140 height 20
drag, startPoint x: 976, startPoint y: 42, endPoint x: 906, endPoint y: 42, distance: 70.4
click at [906, 42] on input "$ 4,800" at bounding box center [944, 38] width 78 height 37
click at [266, 246] on td "11,341" at bounding box center [239, 260] width 85 height 40
drag, startPoint x: 278, startPoint y: 215, endPoint x: 333, endPoint y: 217, distance: 54.4
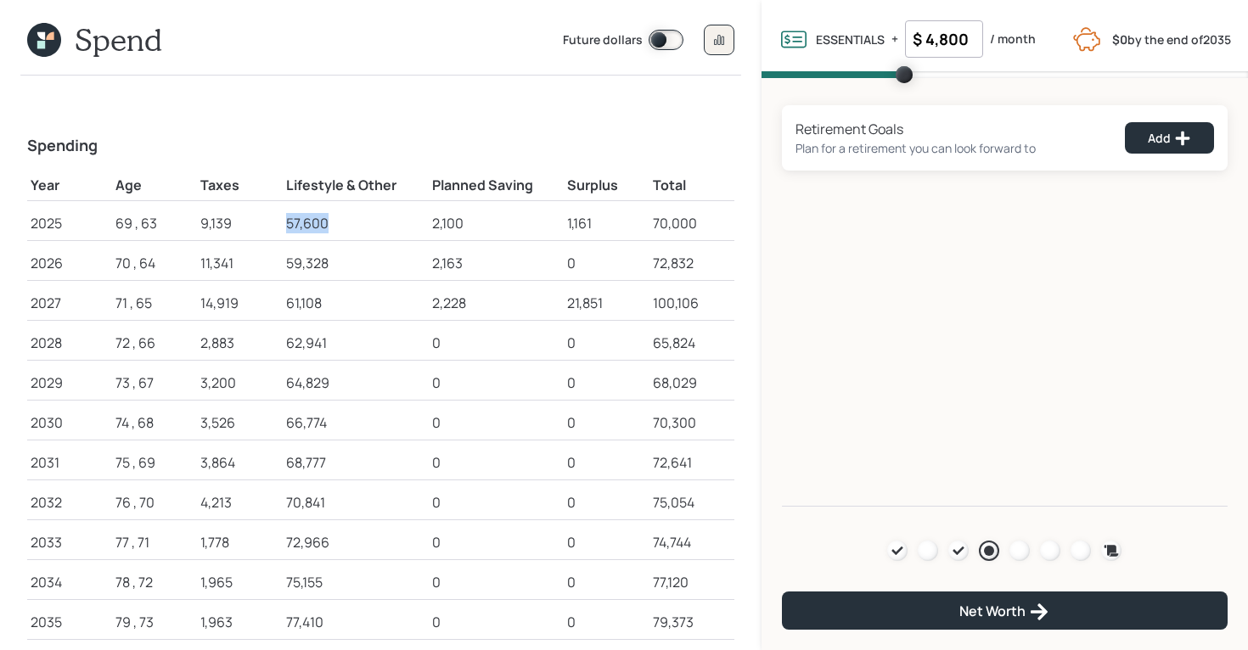
click at [333, 217] on tr "2025 69 , 63 9,139 57,600 2,100 1,161 70,000" at bounding box center [380, 220] width 707 height 40
drag, startPoint x: 280, startPoint y: 267, endPoint x: 339, endPoint y: 267, distance: 58.6
click at [339, 267] on tr "2026 70 , 64 11,341 59,328 2,163 0 72,832" at bounding box center [380, 260] width 707 height 40
drag, startPoint x: 285, startPoint y: 306, endPoint x: 328, endPoint y: 315, distance: 43.3
click at [328, 315] on td "61,108" at bounding box center [356, 300] width 147 height 40
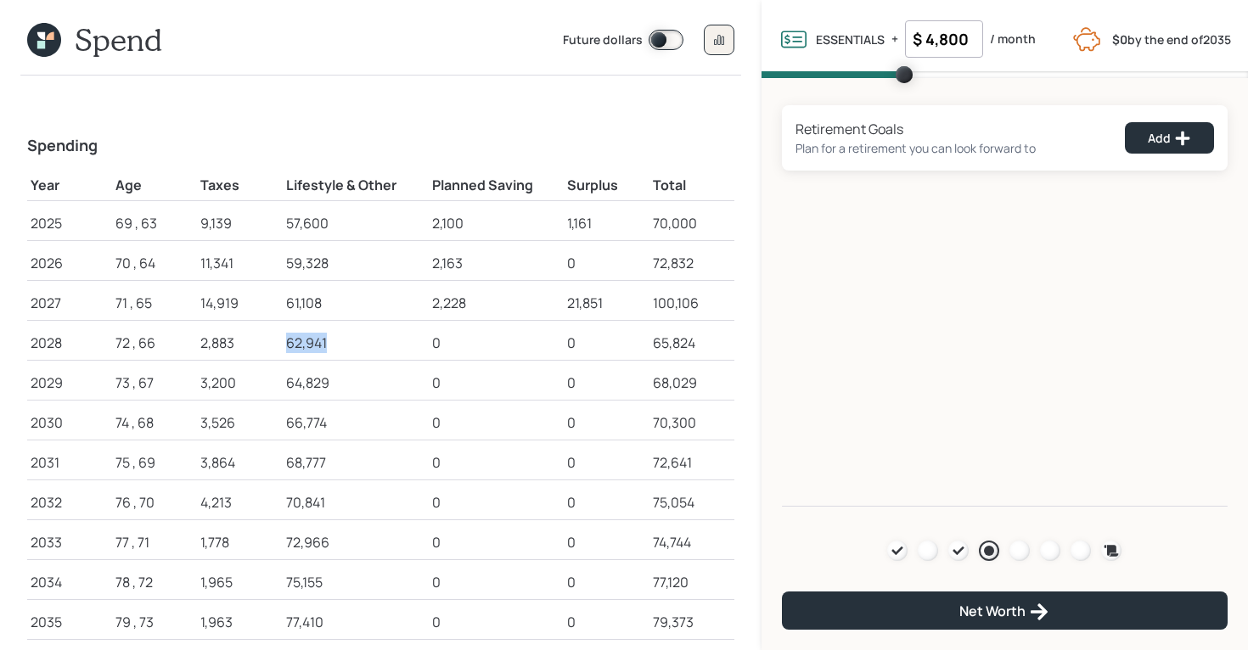
drag, startPoint x: 289, startPoint y: 343, endPoint x: 351, endPoint y: 343, distance: 62.0
click at [351, 343] on div "62,941" at bounding box center [356, 343] width 140 height 20
drag, startPoint x: 287, startPoint y: 386, endPoint x: 359, endPoint y: 386, distance: 72.1
click at [359, 386] on div "64,829" at bounding box center [356, 383] width 140 height 20
drag, startPoint x: 288, startPoint y: 415, endPoint x: 347, endPoint y: 417, distance: 59.4
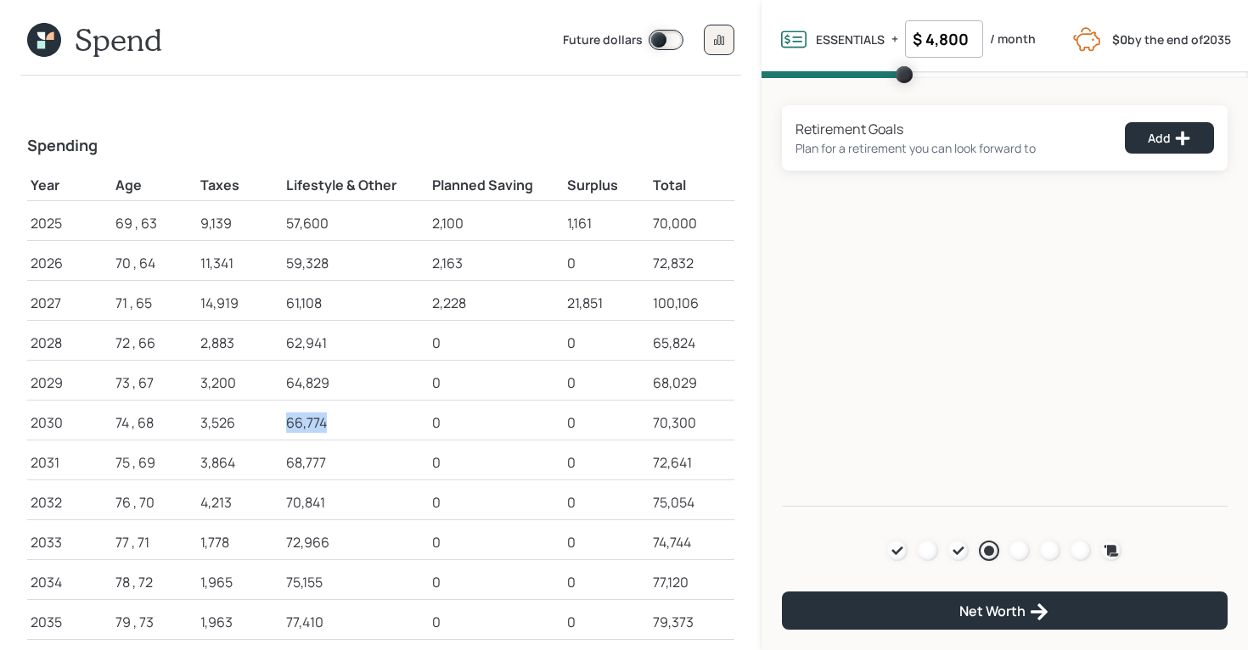
click at [347, 417] on div "66,774" at bounding box center [356, 423] width 140 height 20
drag, startPoint x: 278, startPoint y: 471, endPoint x: 375, endPoint y: 467, distance: 97.7
click at [375, 467] on tr "2031 75 , 69 3,864 68,777 0 0 72,641" at bounding box center [380, 460] width 707 height 40
click at [964, 554] on icon at bounding box center [958, 551] width 14 height 14
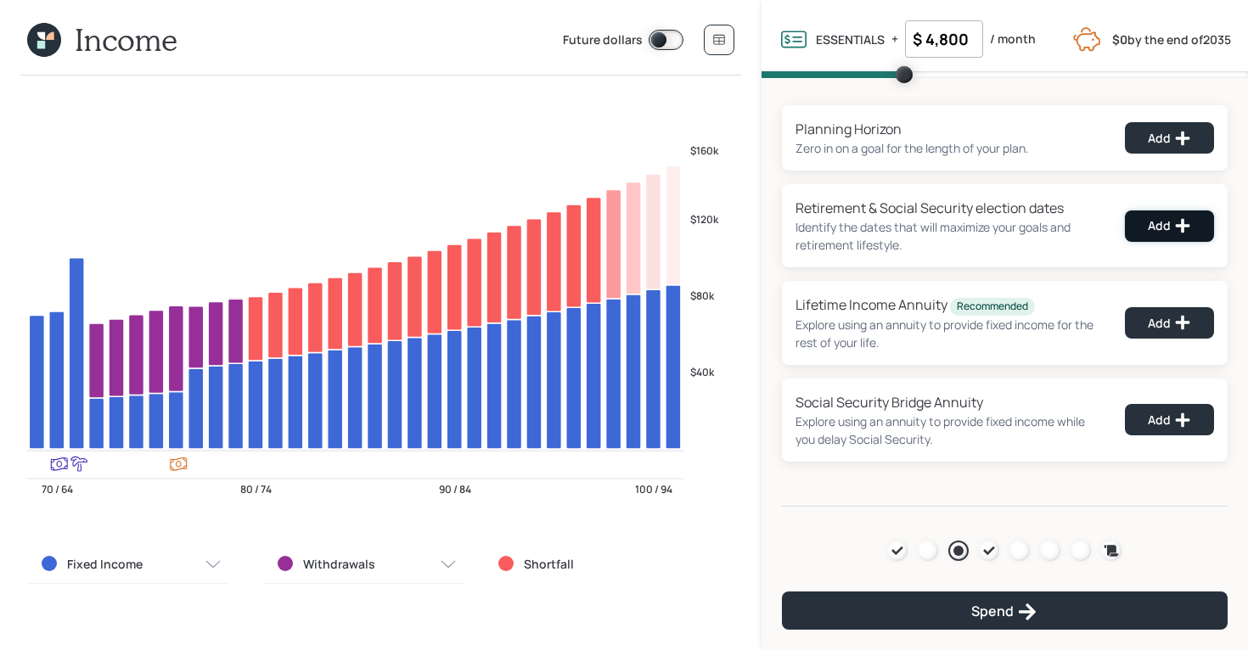
click at [1147, 222] on button "Add" at bounding box center [1169, 225] width 89 height 31
select select "12"
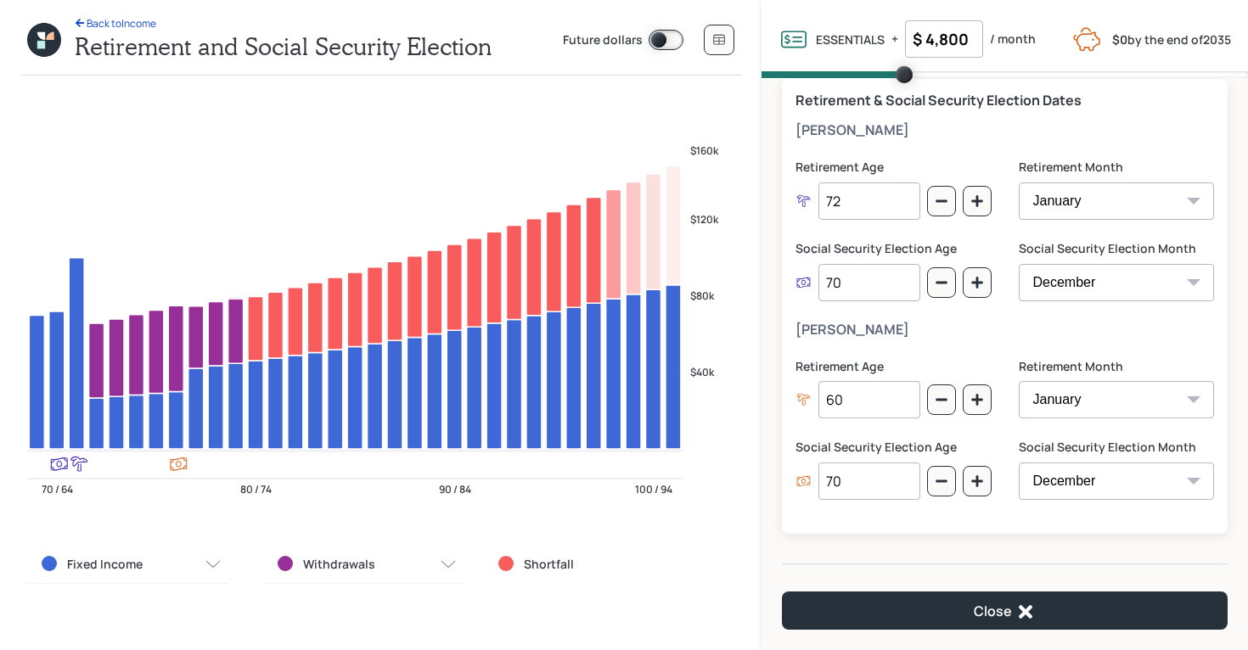
scroll to position [123, 0]
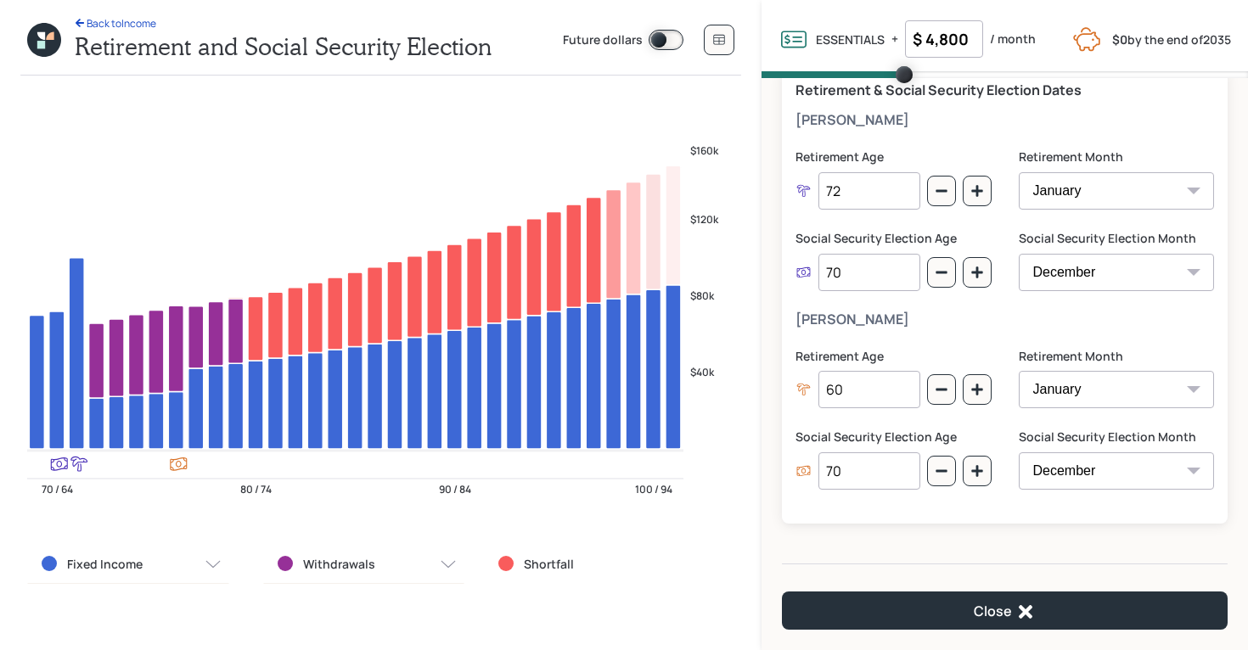
drag, startPoint x: 857, startPoint y: 471, endPoint x: 815, endPoint y: 470, distance: 42.4
click at [815, 470] on div "70" at bounding box center [857, 470] width 125 height 37
type input "65"
click at [794, 434] on div "Retirement & Social Security Election Dates Kevin Retirement Age 72 Retirement …" at bounding box center [1005, 296] width 446 height 455
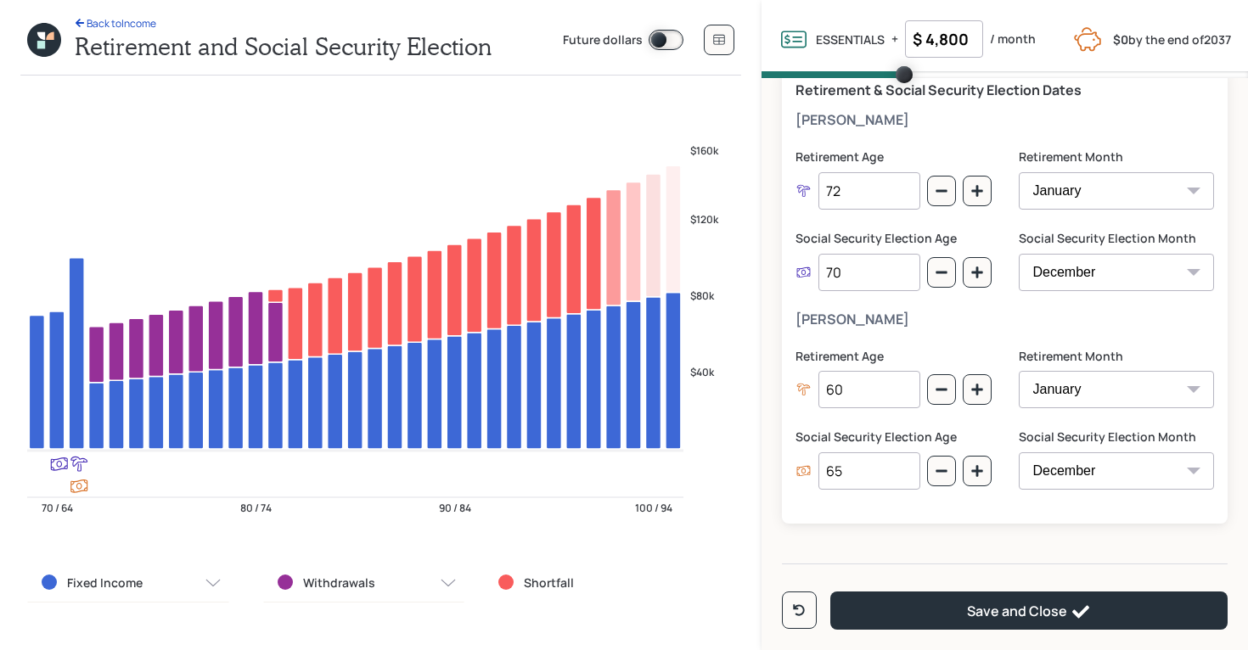
drag, startPoint x: 878, startPoint y: 474, endPoint x: 793, endPoint y: 474, distance: 84.9
click at [793, 474] on div "Retirement & Social Security Election Dates Kevin Retirement Age 72 Retirement …" at bounding box center [1005, 296] width 446 height 455
click at [801, 427] on div "Retirement Age 60" at bounding box center [893, 388] width 196 height 81
click at [869, 272] on input "70" at bounding box center [869, 272] width 102 height 37
click at [866, 189] on input "72" at bounding box center [869, 190] width 102 height 37
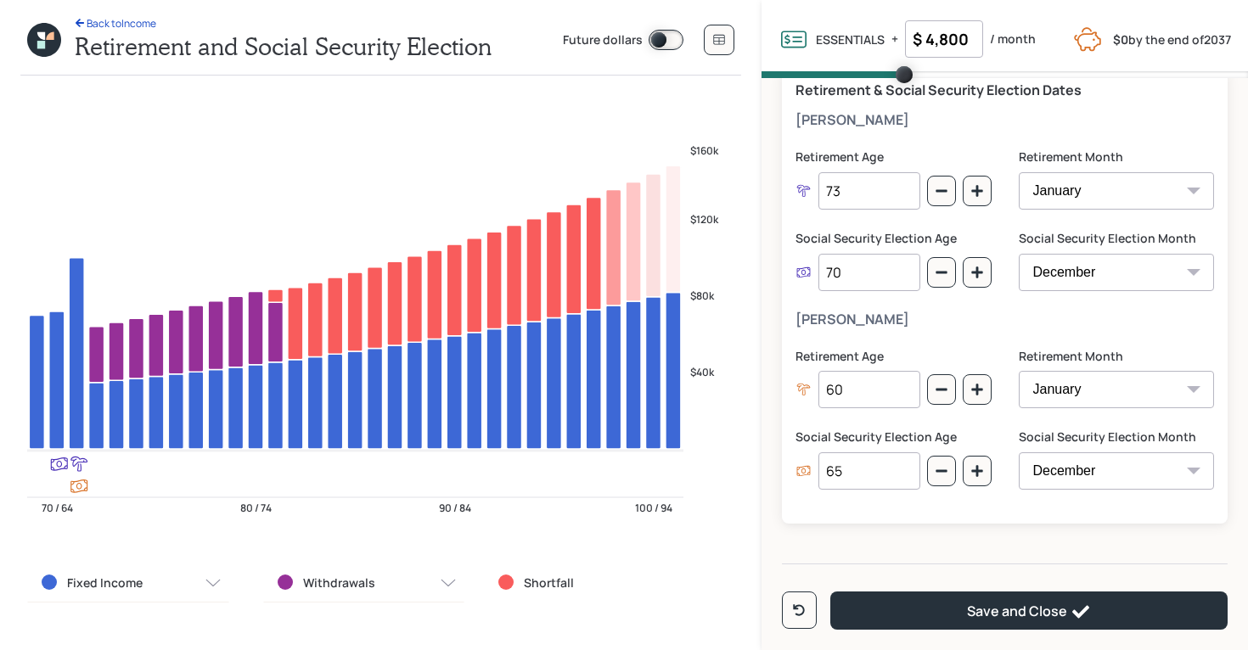
click at [867, 146] on div "Kevin Retirement Age 73 Retirement Month January February March April May June …" at bounding box center [1004, 211] width 418 height 199
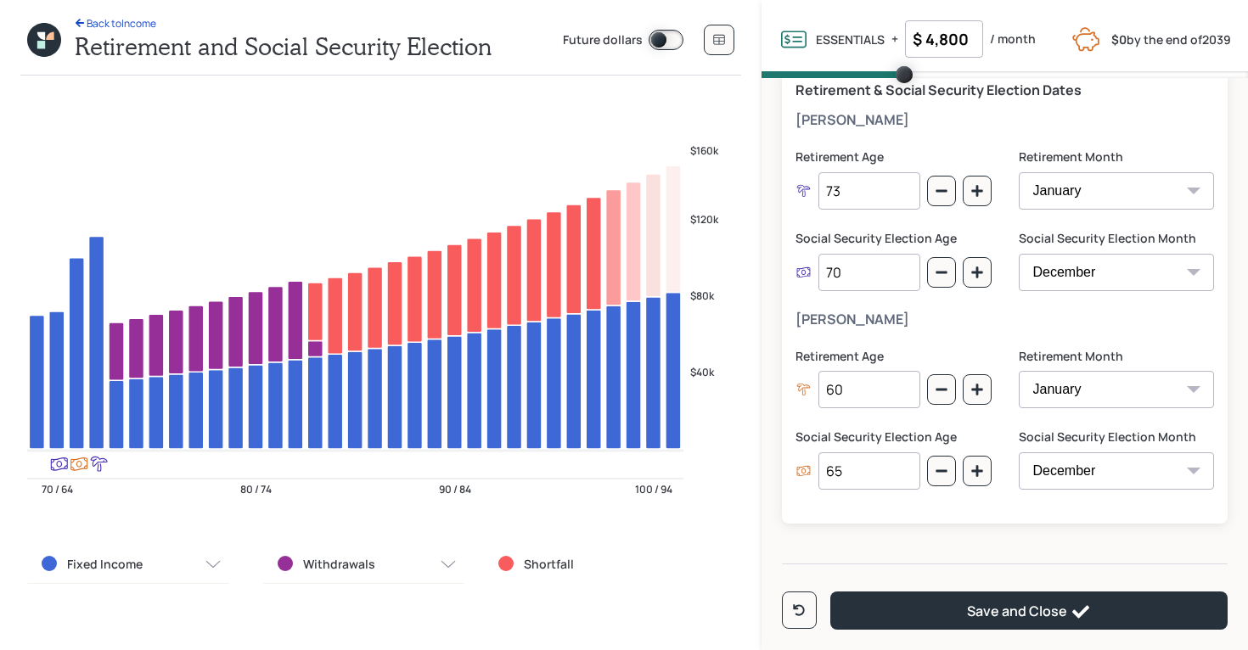
click at [863, 192] on input "73" at bounding box center [869, 190] width 102 height 37
type input "72"
click at [870, 145] on div "Kevin Retirement Age 72 Retirement Month January February March April May June …" at bounding box center [1004, 211] width 418 height 199
click at [954, 34] on input "$ 4,800" at bounding box center [944, 38] width 78 height 37
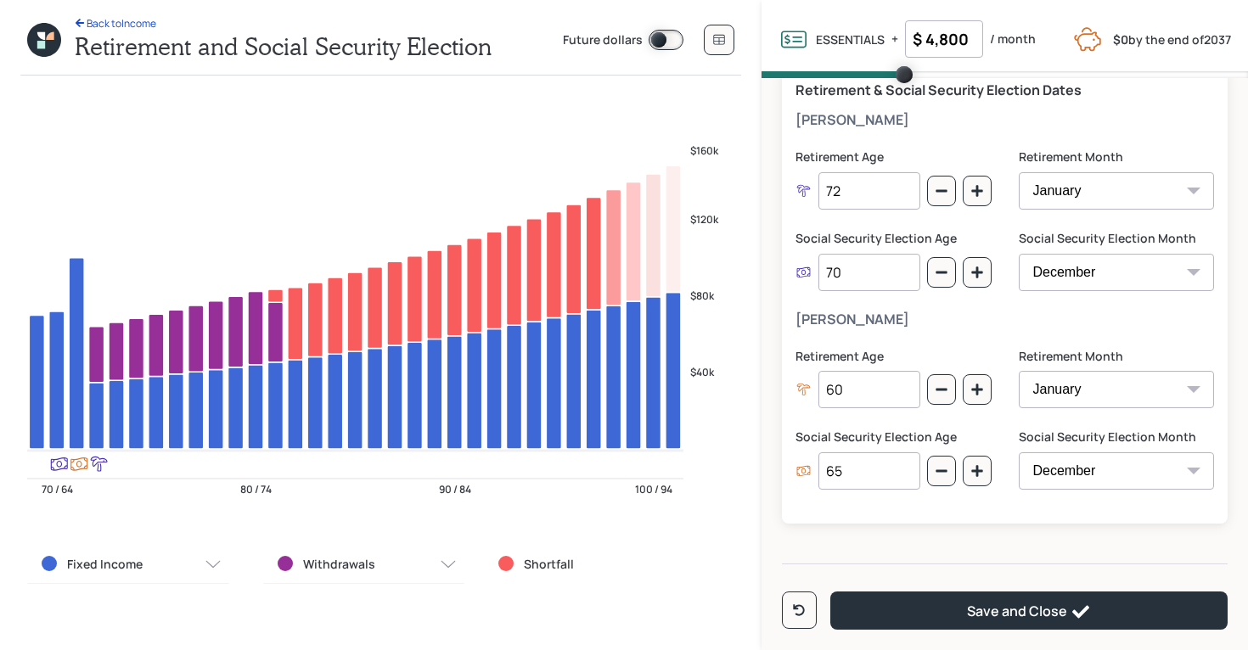
click at [954, 34] on input "$ 4,800" at bounding box center [944, 38] width 78 height 37
click at [829, 115] on h5 "Kevin" at bounding box center [1004, 120] width 418 height 16
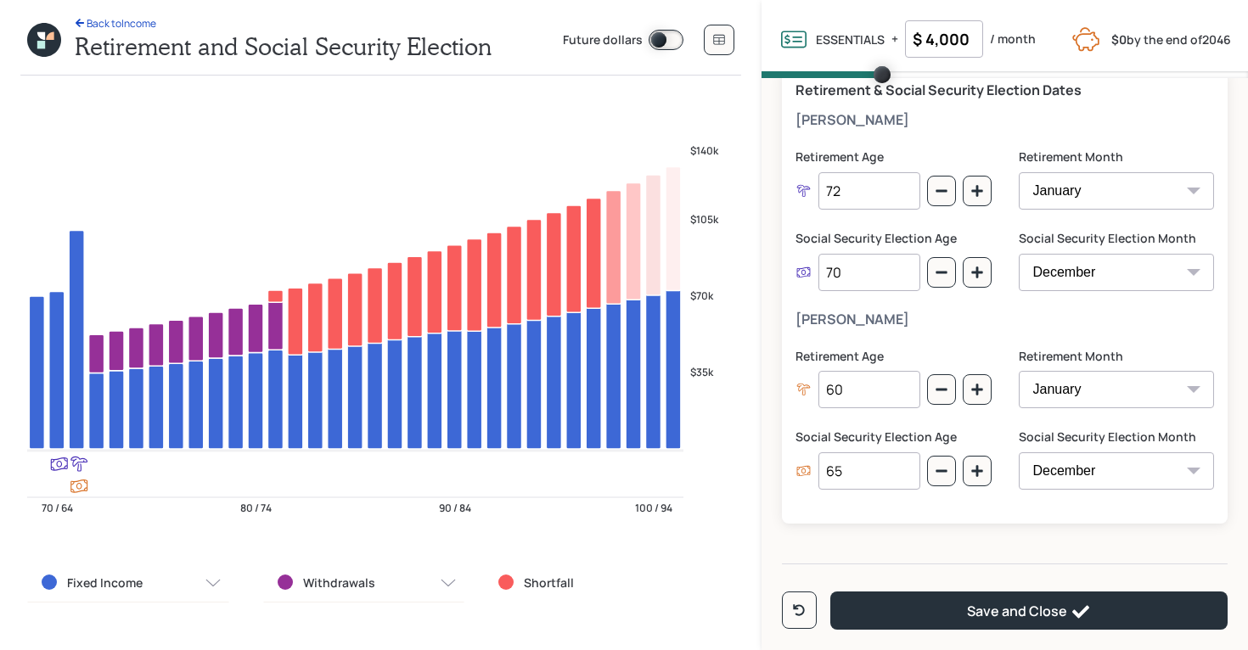
scroll to position [120, 0]
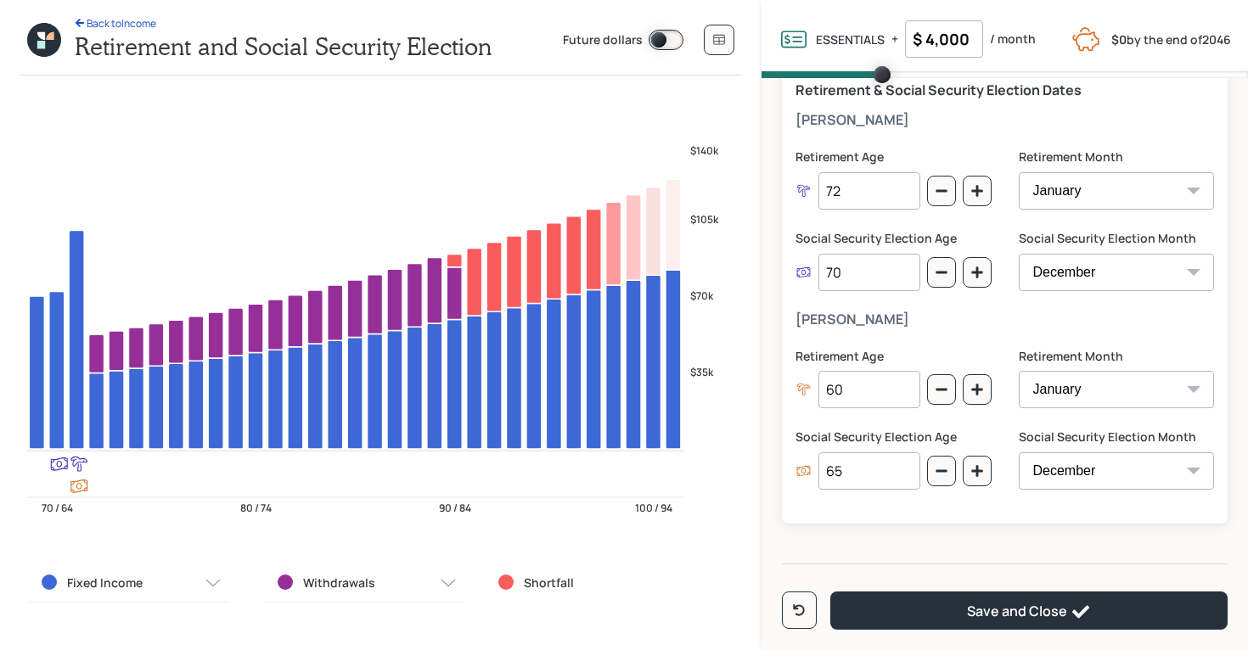
click at [935, 42] on input "$ 4,000" at bounding box center [944, 38] width 78 height 37
type input "$ 4,800"
click at [873, 108] on div "Retirement & Social Security Election Dates Kevin Retirement Age 72 Retirement …" at bounding box center [1005, 296] width 446 height 455
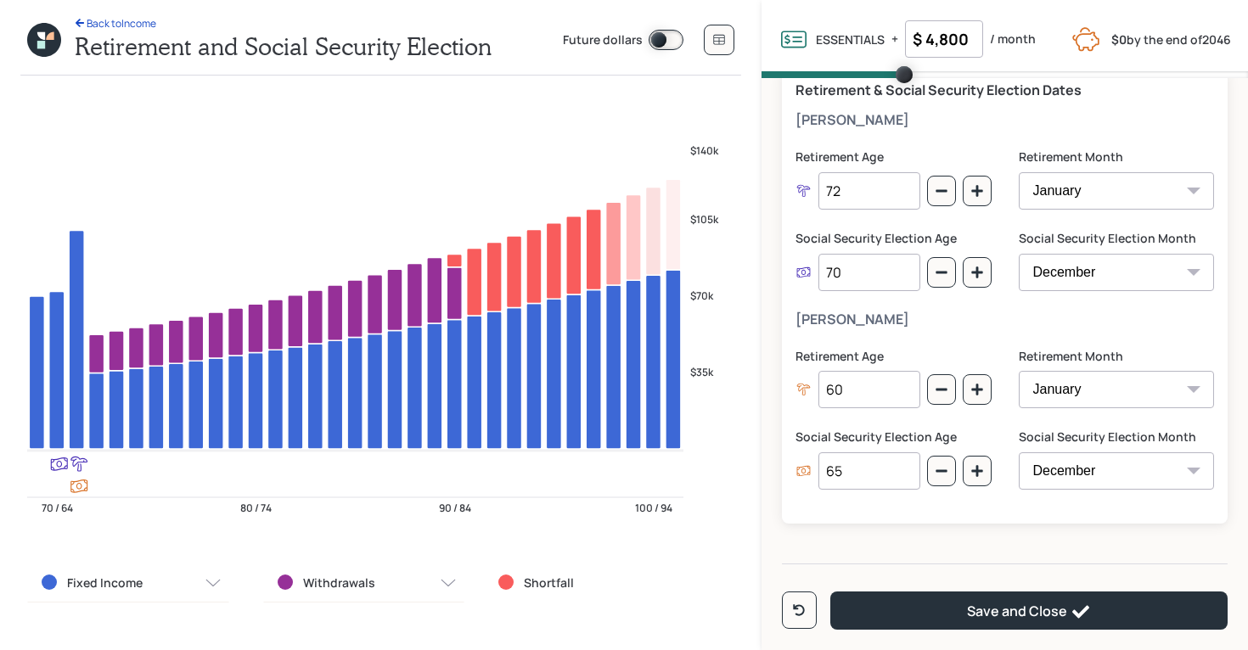
scroll to position [123, 0]
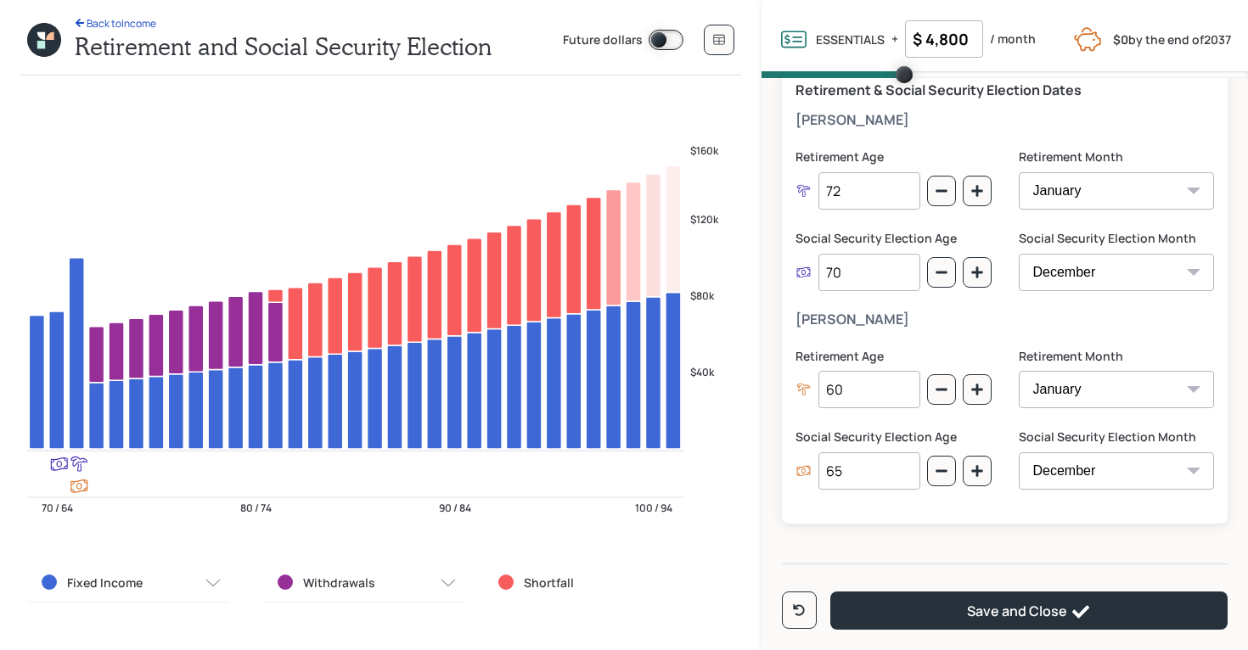
click at [843, 197] on input "72" at bounding box center [869, 190] width 102 height 37
type input "73"
click at [886, 143] on div "Kevin Retirement Age 73 Retirement Month January February March April May June …" at bounding box center [1004, 211] width 418 height 199
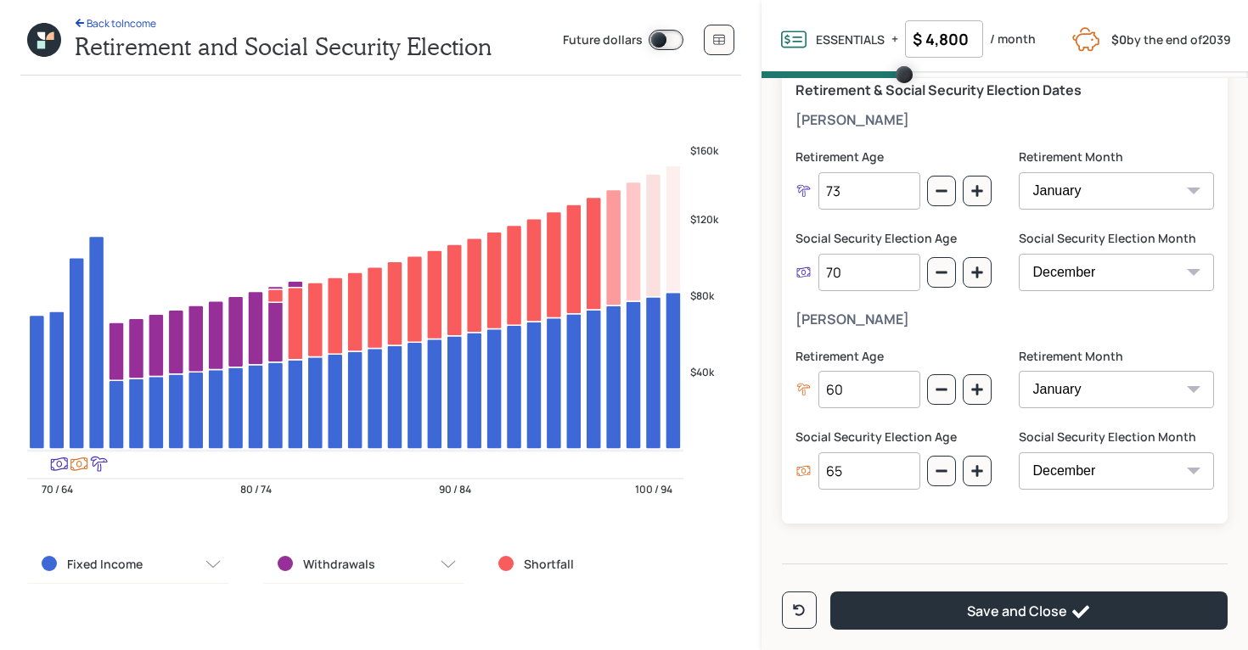
click at [944, 48] on input "$ 4,800" at bounding box center [944, 38] width 78 height 37
type input "$ 4,000"
click at [826, 133] on div "Kevin Retirement Age 73 Retirement Month January February March April May June …" at bounding box center [1004, 211] width 418 height 199
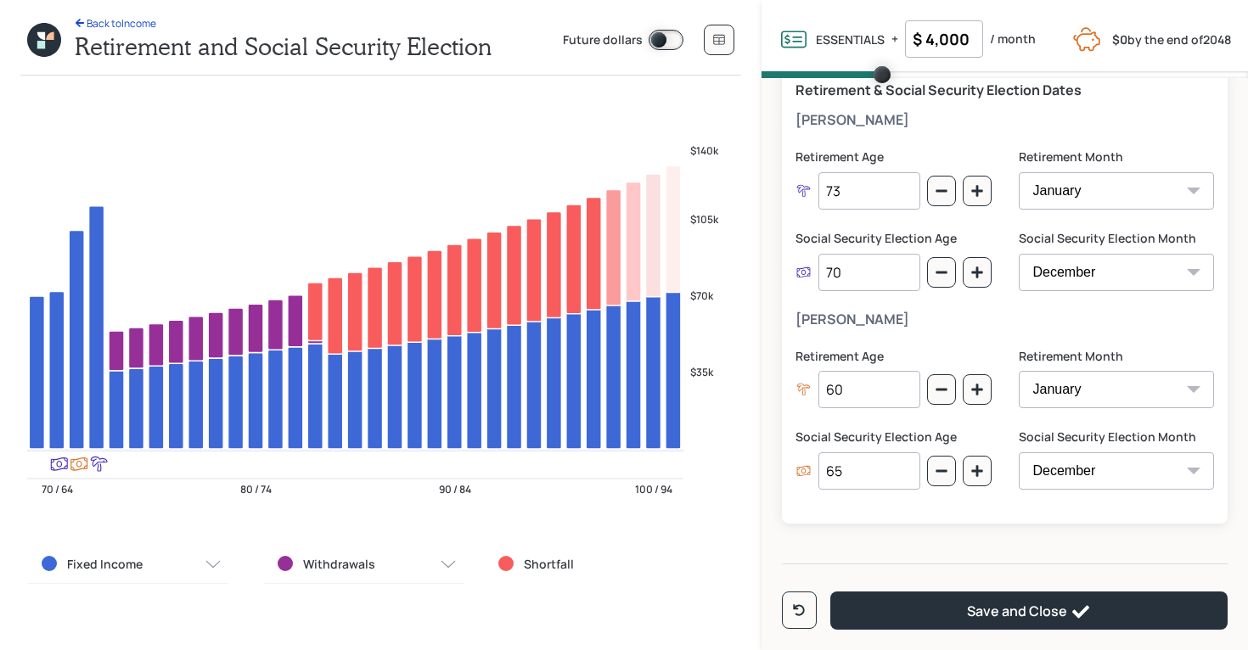
scroll to position [120, 0]
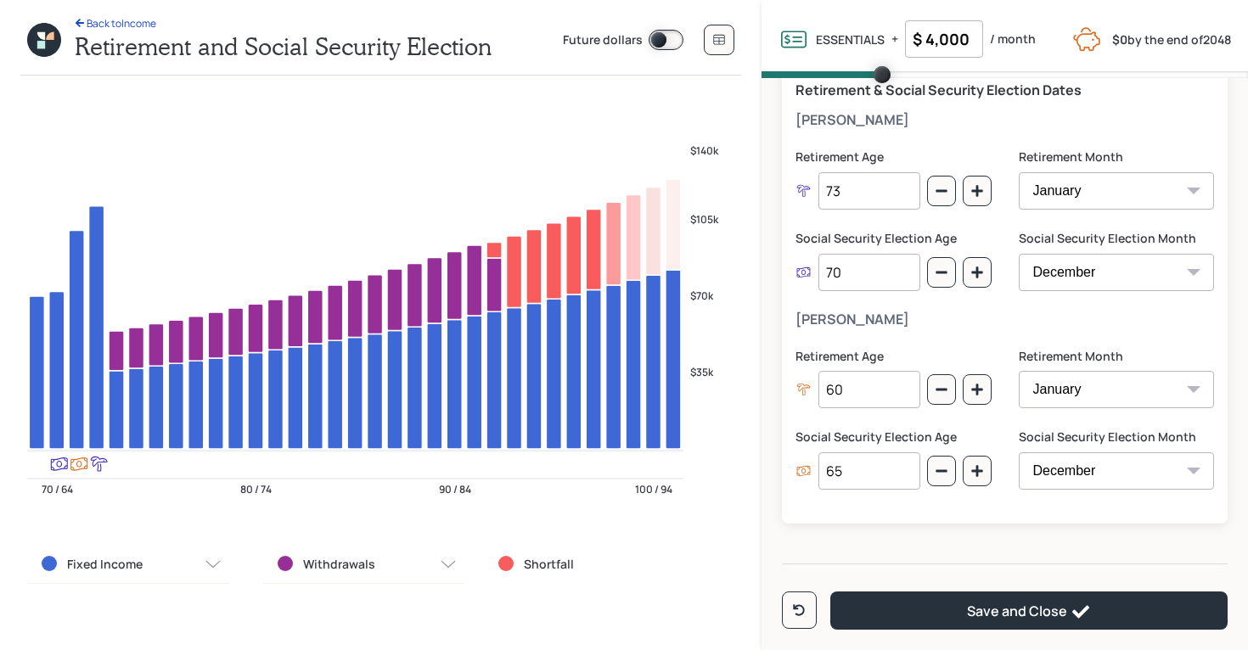
click at [839, 474] on input "65" at bounding box center [869, 470] width 102 height 37
click at [833, 429] on label "Social Security Election Age" at bounding box center [893, 437] width 196 height 17
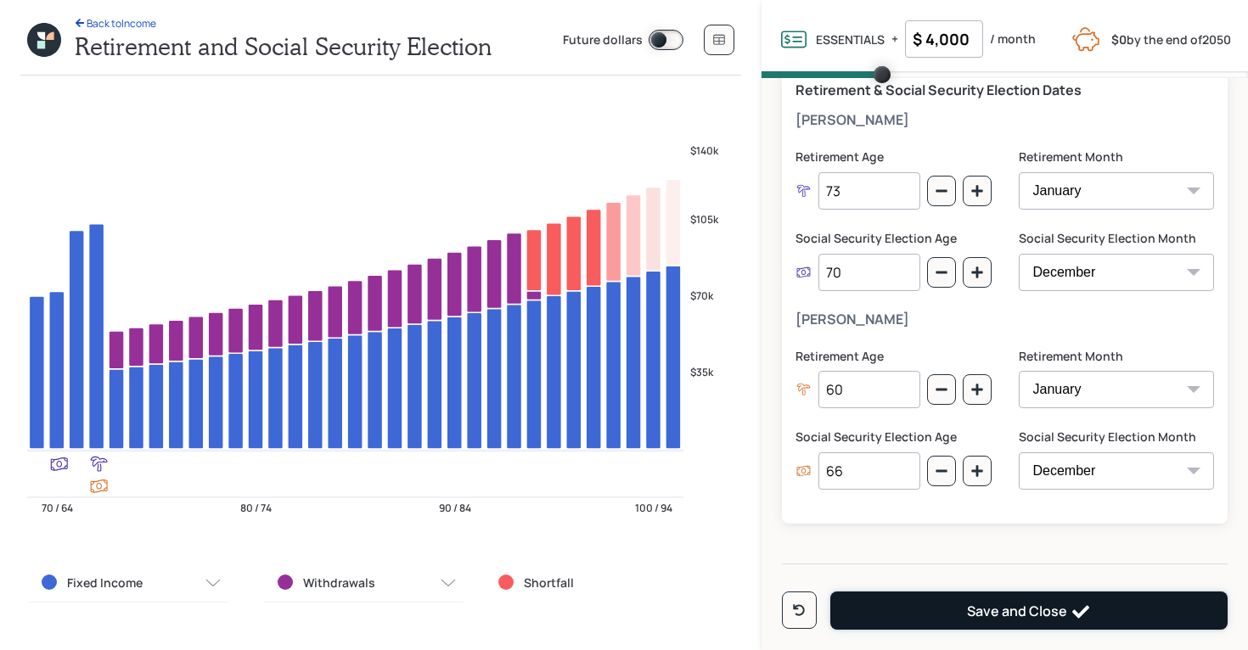
click at [1080, 617] on icon at bounding box center [1080, 612] width 20 height 20
type input "70"
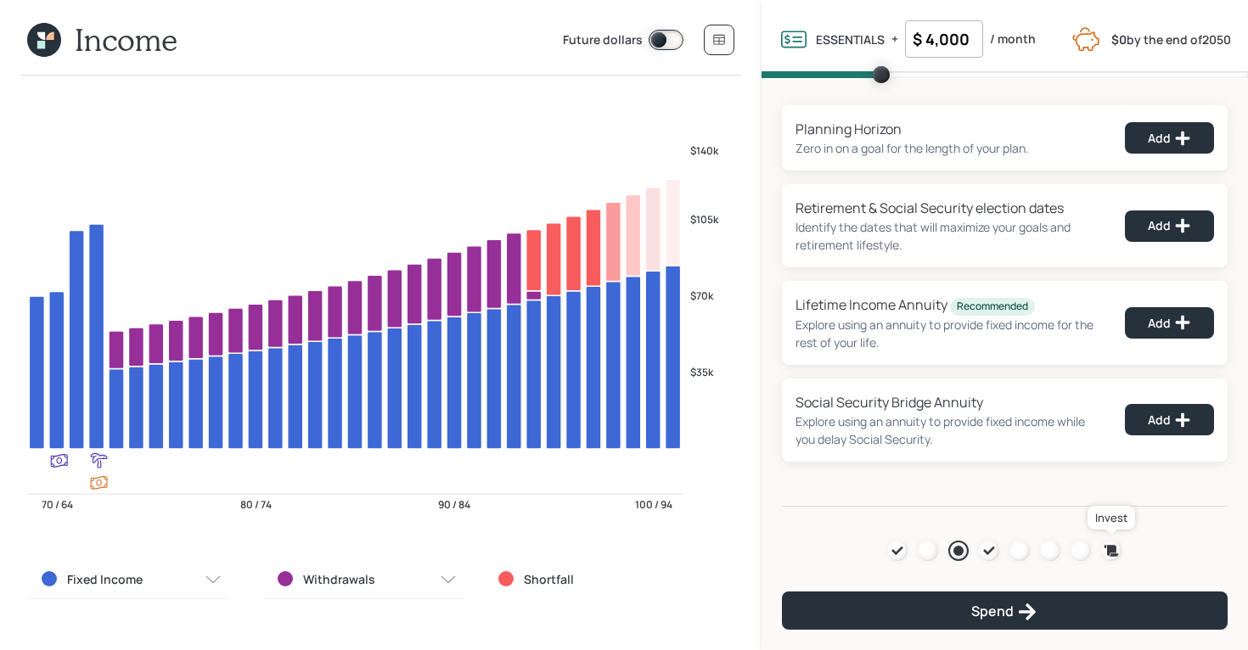
click at [1104, 554] on icon at bounding box center [1111, 550] width 17 height 17
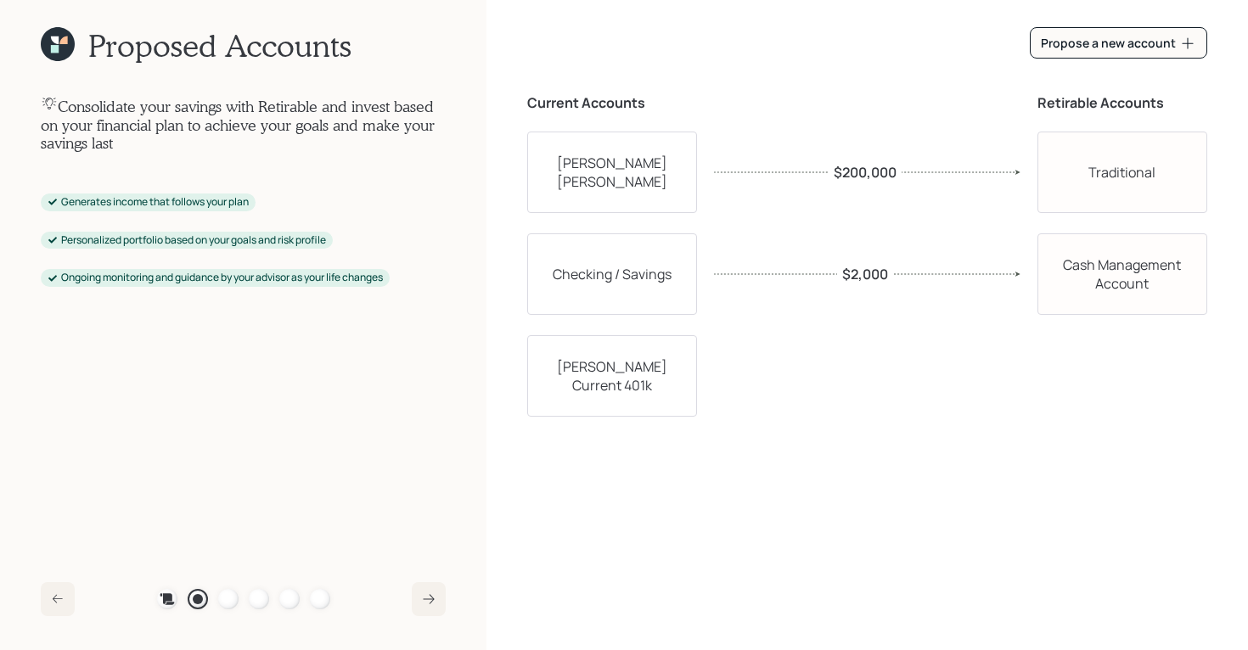
click at [238, 597] on div "Plan Recommended Accounts Investment Strategy Portfolio Details Pricing Become …" at bounding box center [243, 599] width 173 height 20
click at [258, 596] on div at bounding box center [259, 599] width 20 height 20
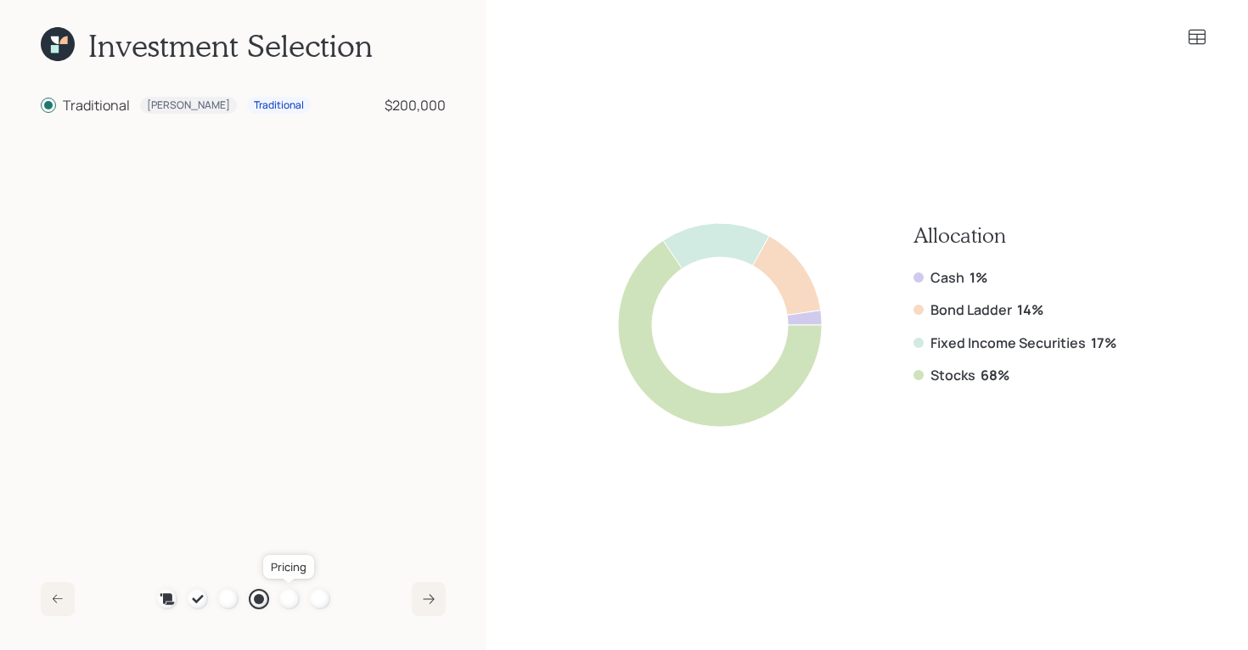
click at [283, 597] on div at bounding box center [289, 599] width 20 height 20
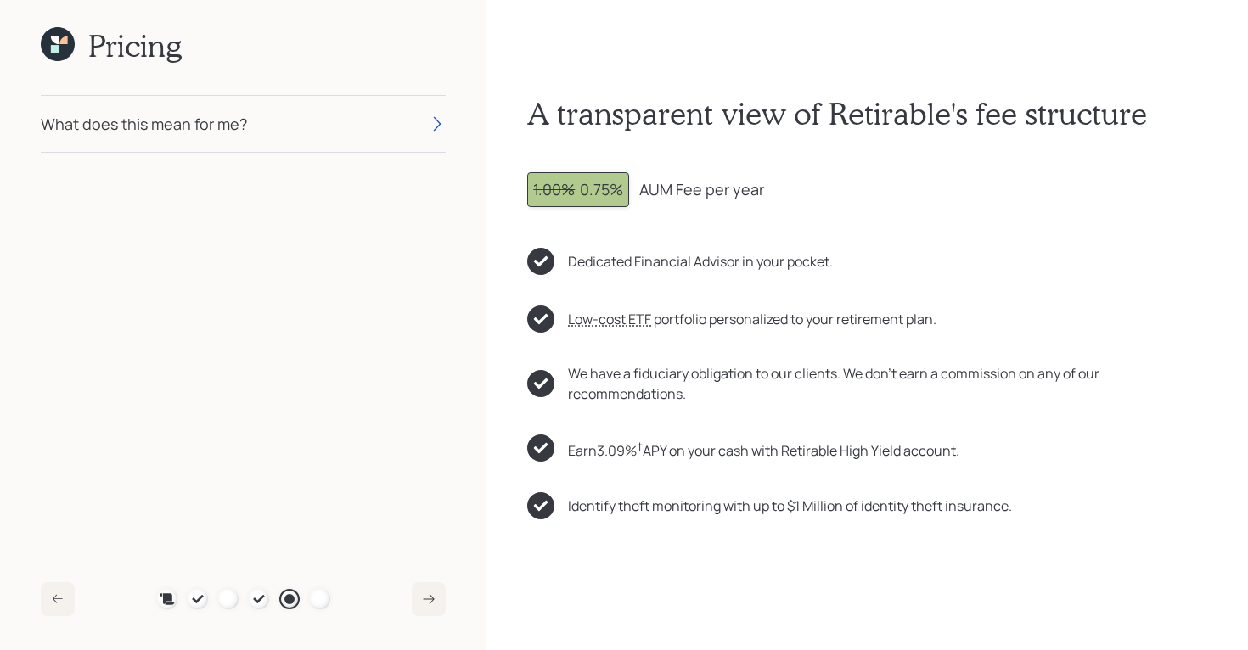
click at [334, 126] on div "What does this mean for me?" at bounding box center [243, 124] width 405 height 56
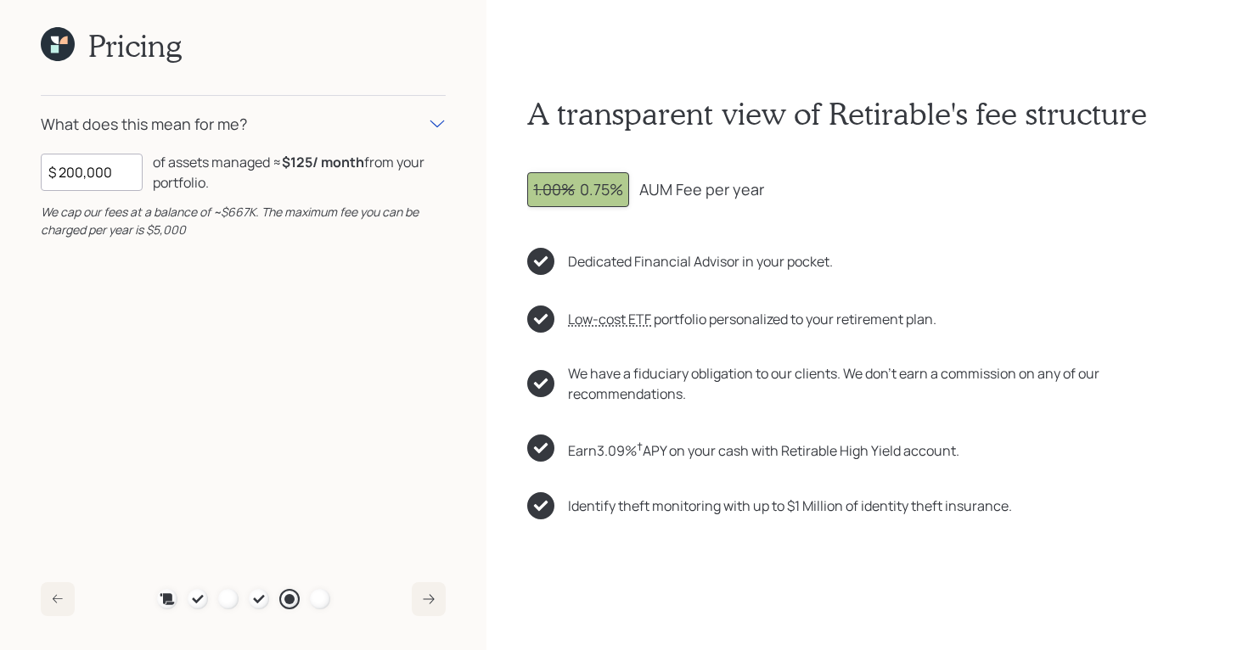
click at [334, 126] on div "What does this mean for me?" at bounding box center [243, 124] width 405 height 56
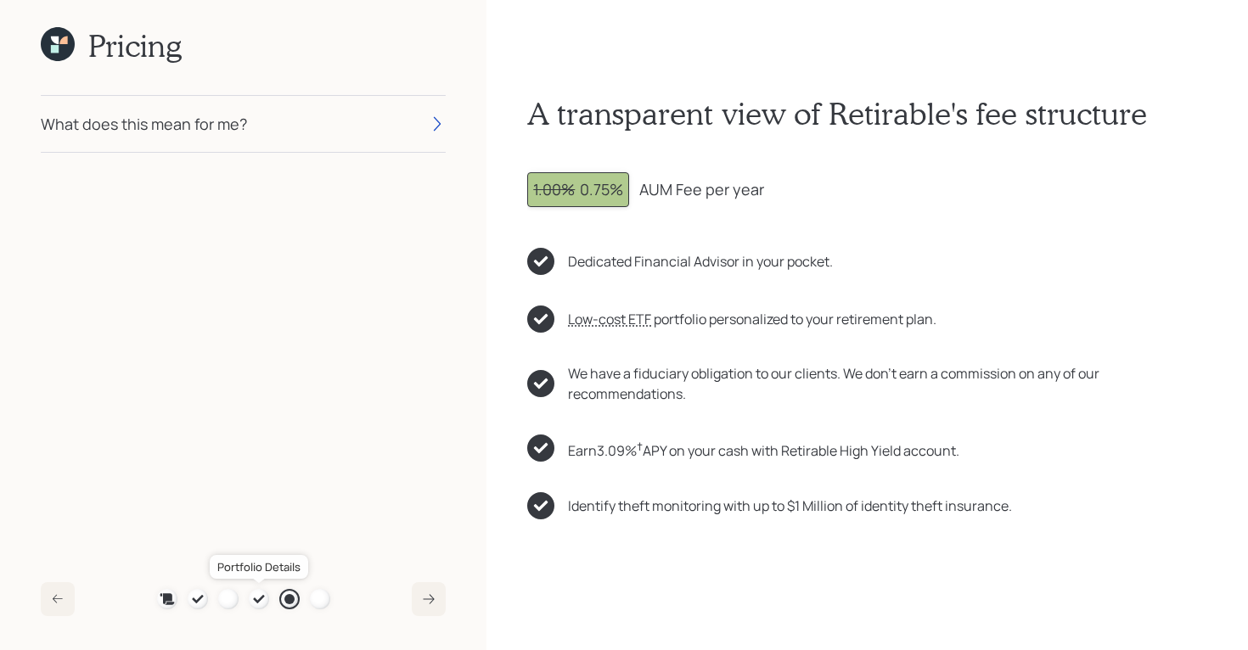
click at [256, 592] on icon at bounding box center [259, 599] width 14 height 14
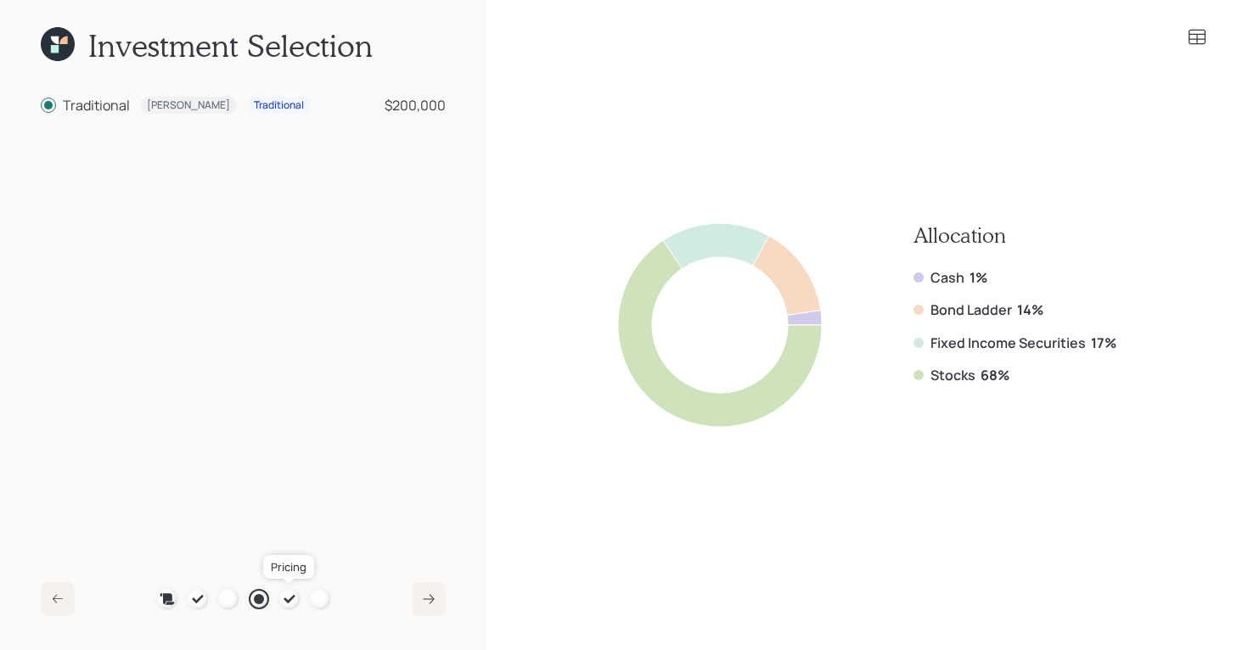
click at [284, 600] on icon at bounding box center [290, 599] width 14 height 14
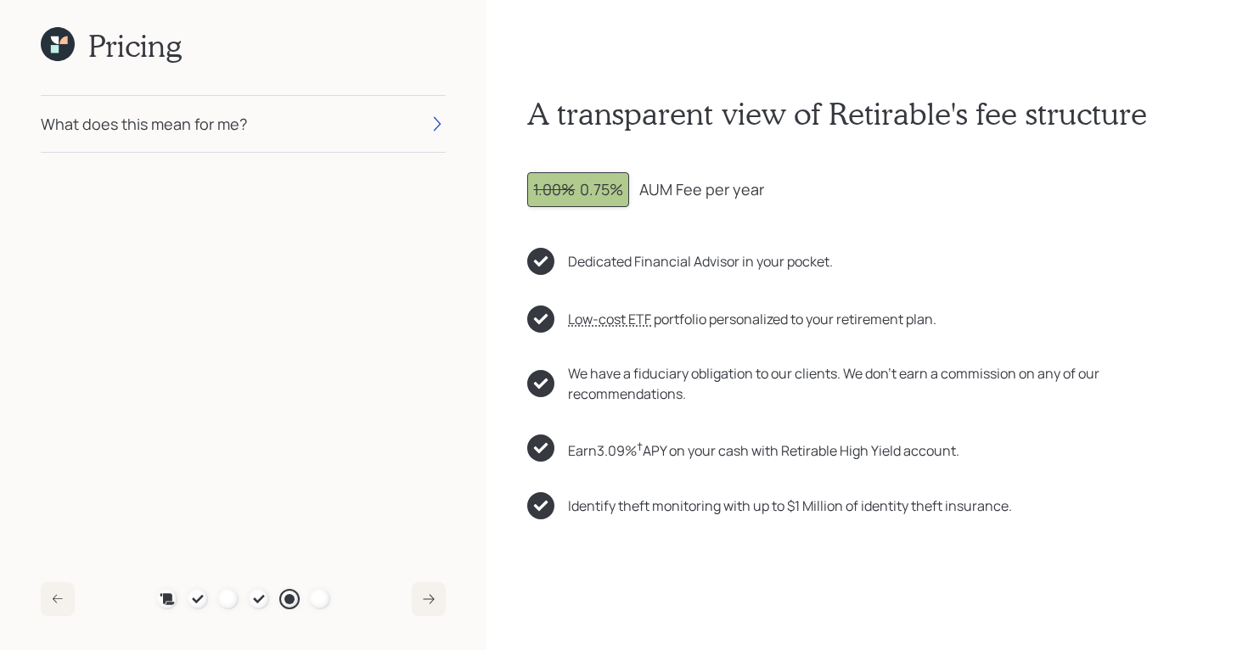
click at [302, 144] on div "What does this mean for me?" at bounding box center [243, 124] width 405 height 56
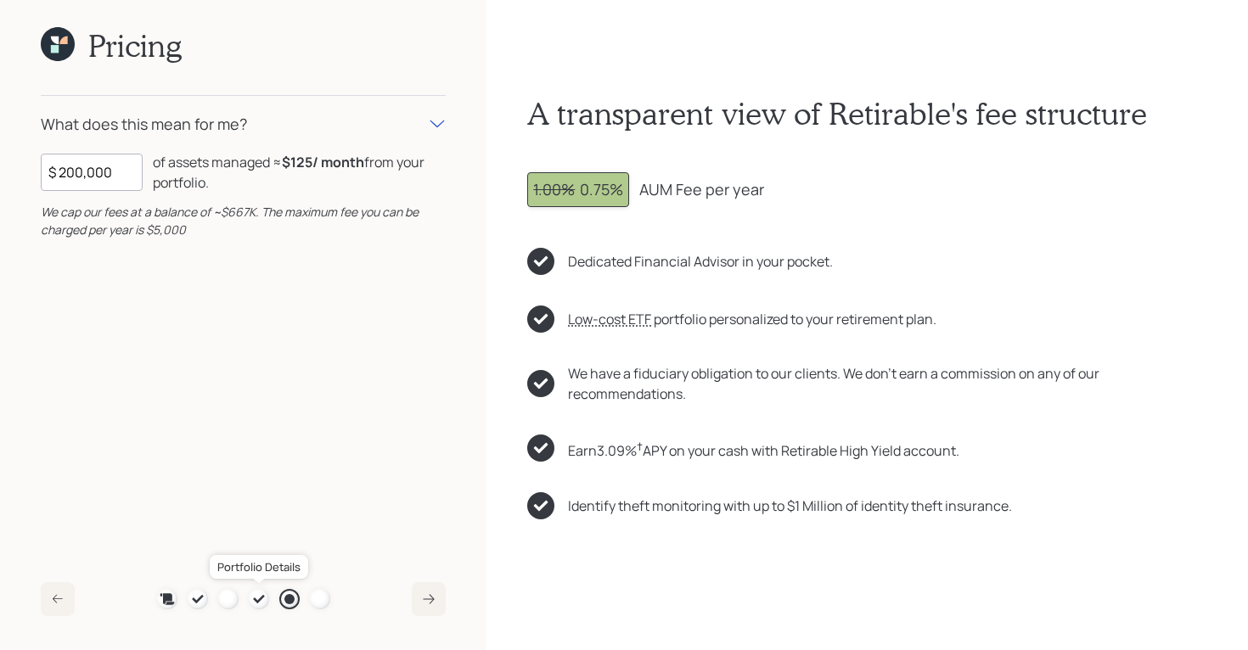
click at [256, 597] on icon at bounding box center [259, 599] width 14 height 14
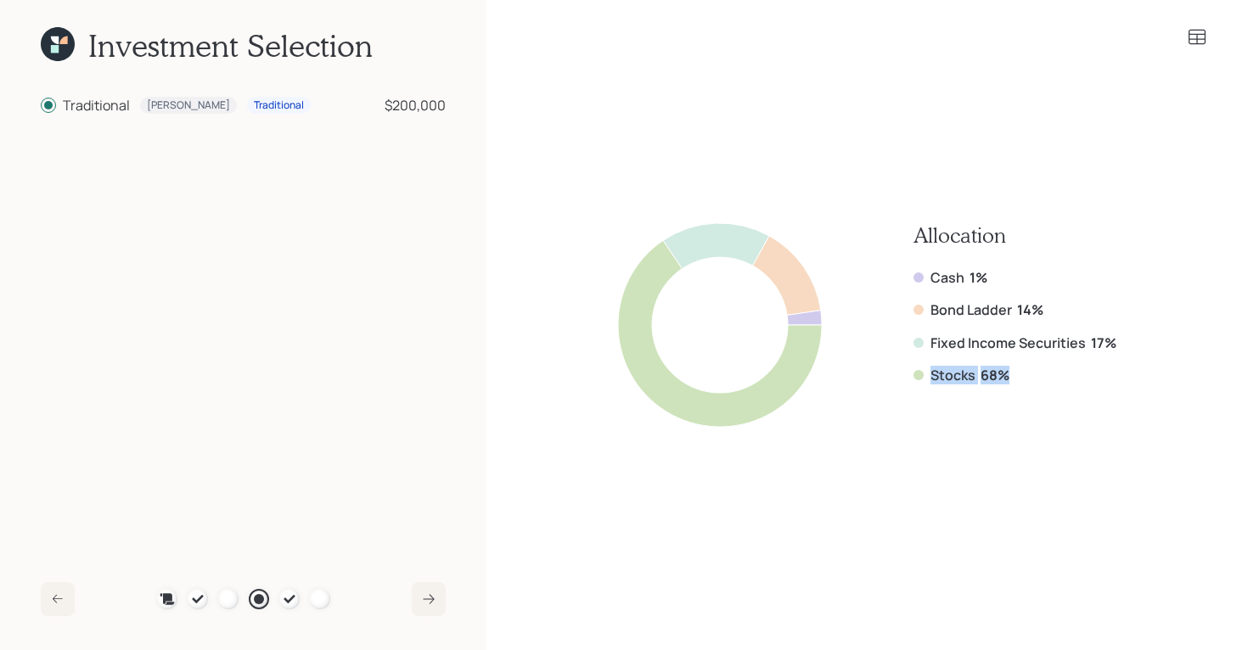
drag, startPoint x: 1016, startPoint y: 371, endPoint x: 916, endPoint y: 371, distance: 100.2
click at [916, 371] on div "Stocks 68%" at bounding box center [1014, 375] width 203 height 19
drag, startPoint x: 1116, startPoint y: 342, endPoint x: 922, endPoint y: 345, distance: 194.4
click at [922, 345] on div "Allocation Cash 1% Bond Ladder 14% Fixed Income Securities 17% Stocks 68%" at bounding box center [867, 325] width 680 height 460
drag, startPoint x: 1056, startPoint y: 306, endPoint x: 923, endPoint y: 311, distance: 133.3
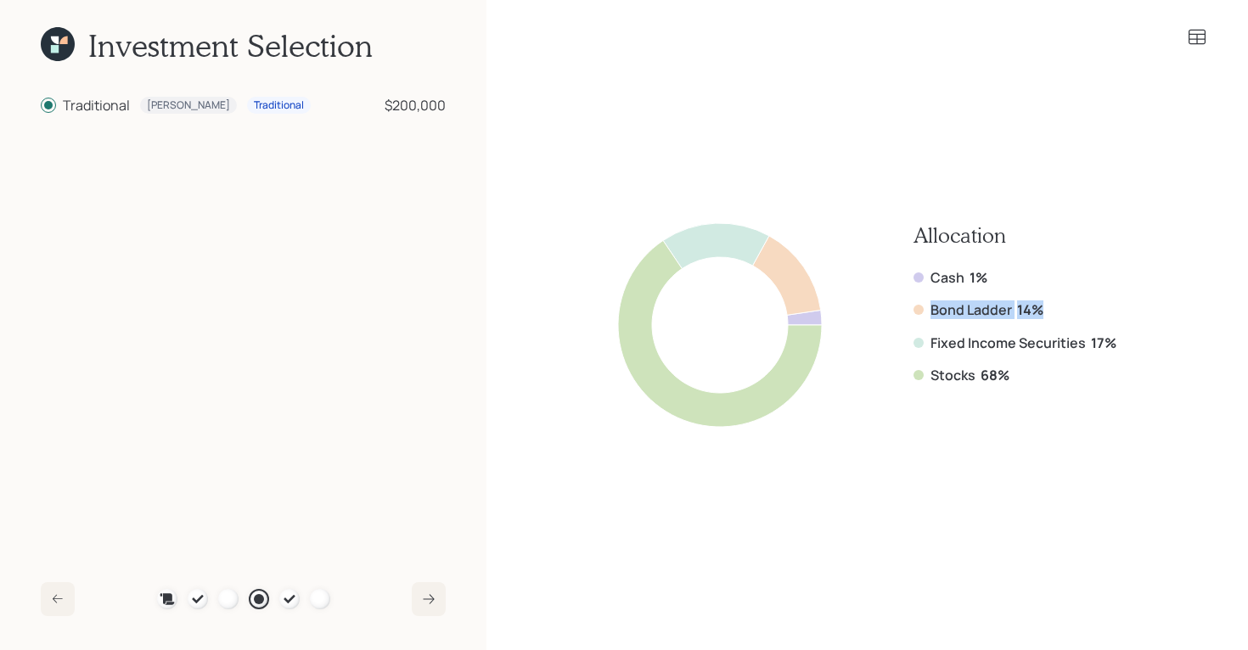
click at [923, 311] on div "Bond Ladder 14%" at bounding box center [1014, 309] width 203 height 19
drag, startPoint x: 986, startPoint y: 276, endPoint x: 897, endPoint y: 277, distance: 89.1
click at [897, 277] on div "Allocation Cash 1% Bond Ladder 14% Fixed Income Securities 17% Stocks 68%" at bounding box center [867, 325] width 498 height 204
click at [1200, 35] on icon at bounding box center [1197, 37] width 20 height 20
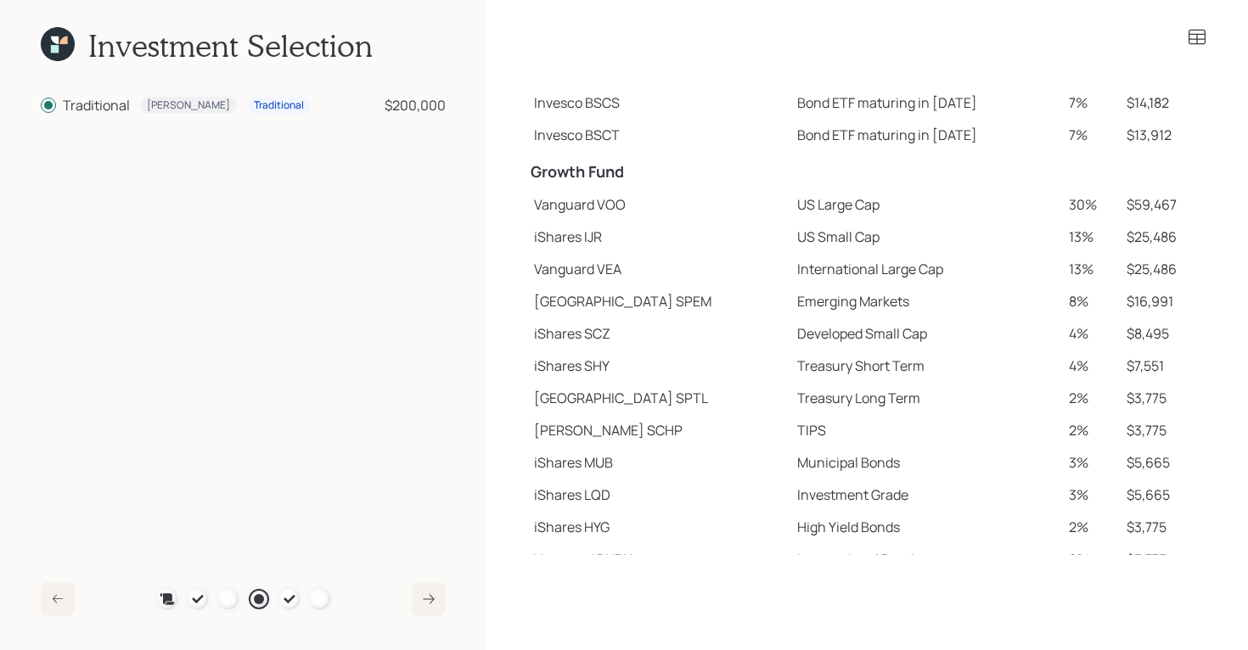
scroll to position [232, 0]
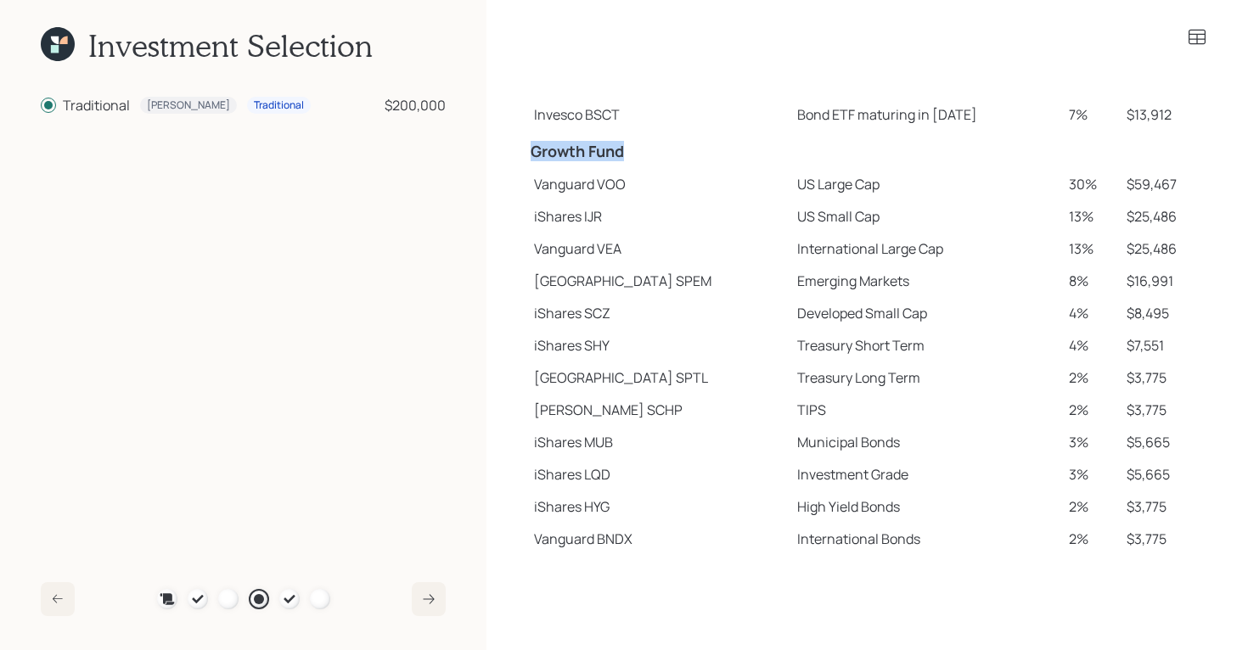
drag, startPoint x: 532, startPoint y: 154, endPoint x: 637, endPoint y: 152, distance: 105.3
click at [637, 152] on h4 "Growth Fund" at bounding box center [658, 152] width 256 height 19
click at [547, 189] on td "Vanguard VOO" at bounding box center [658, 184] width 263 height 32
click at [550, 214] on td "iShares IJR" at bounding box center [658, 216] width 263 height 32
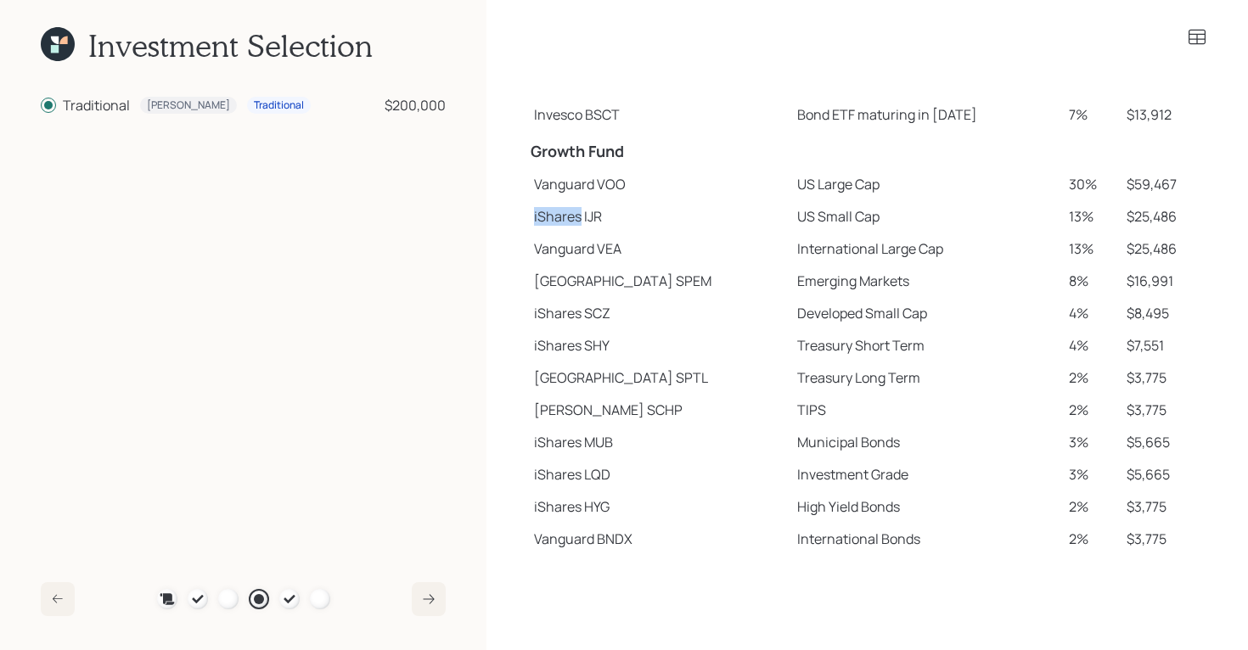
click at [550, 214] on td "iShares IJR" at bounding box center [658, 216] width 263 height 32
click at [535, 289] on td "State Street SPEM" at bounding box center [658, 281] width 263 height 32
drag, startPoint x: 533, startPoint y: 408, endPoint x: 585, endPoint y: 417, distance: 52.5
click at [585, 417] on td "Schwab SCHP" at bounding box center [658, 410] width 263 height 32
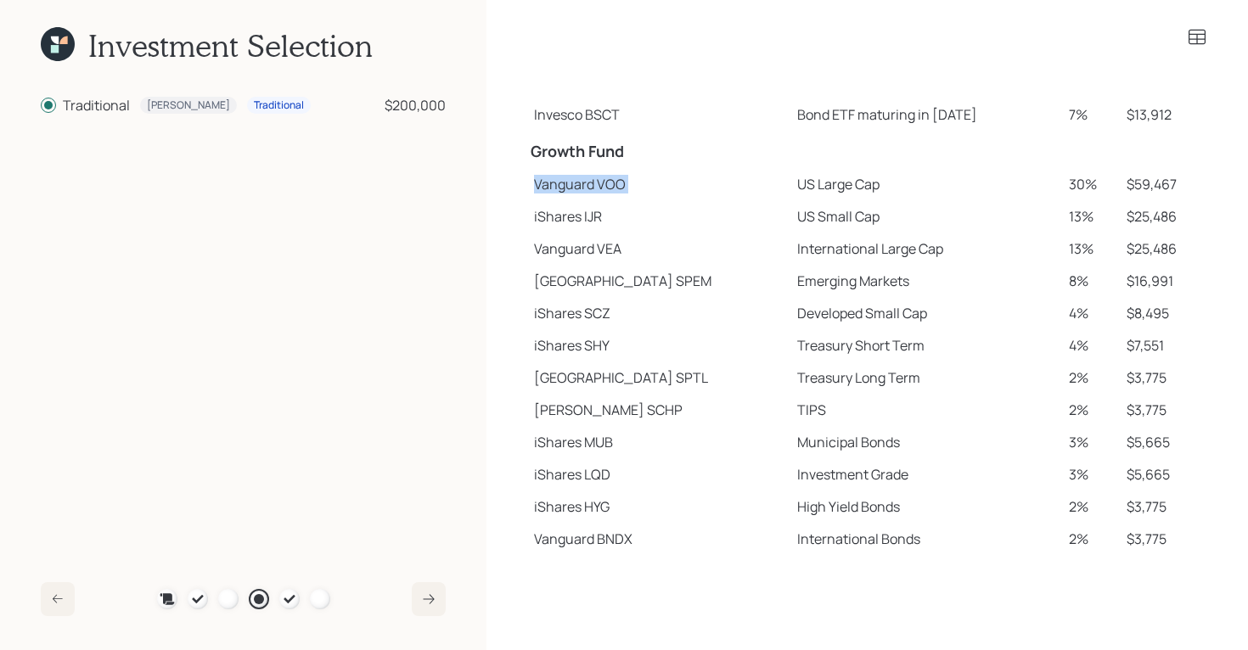
drag, startPoint x: 532, startPoint y: 183, endPoint x: 822, endPoint y: 167, distance: 289.9
click at [822, 168] on tr "Vanguard VOO US Large Cap 30% $59,467" at bounding box center [867, 184] width 680 height 32
drag, startPoint x: 729, startPoint y: 183, endPoint x: 837, endPoint y: 187, distance: 107.8
click at [837, 187] on tr "Vanguard VOO US Large Cap 30% $59,467" at bounding box center [867, 184] width 680 height 32
drag, startPoint x: 740, startPoint y: 219, endPoint x: 823, endPoint y: 220, distance: 83.2
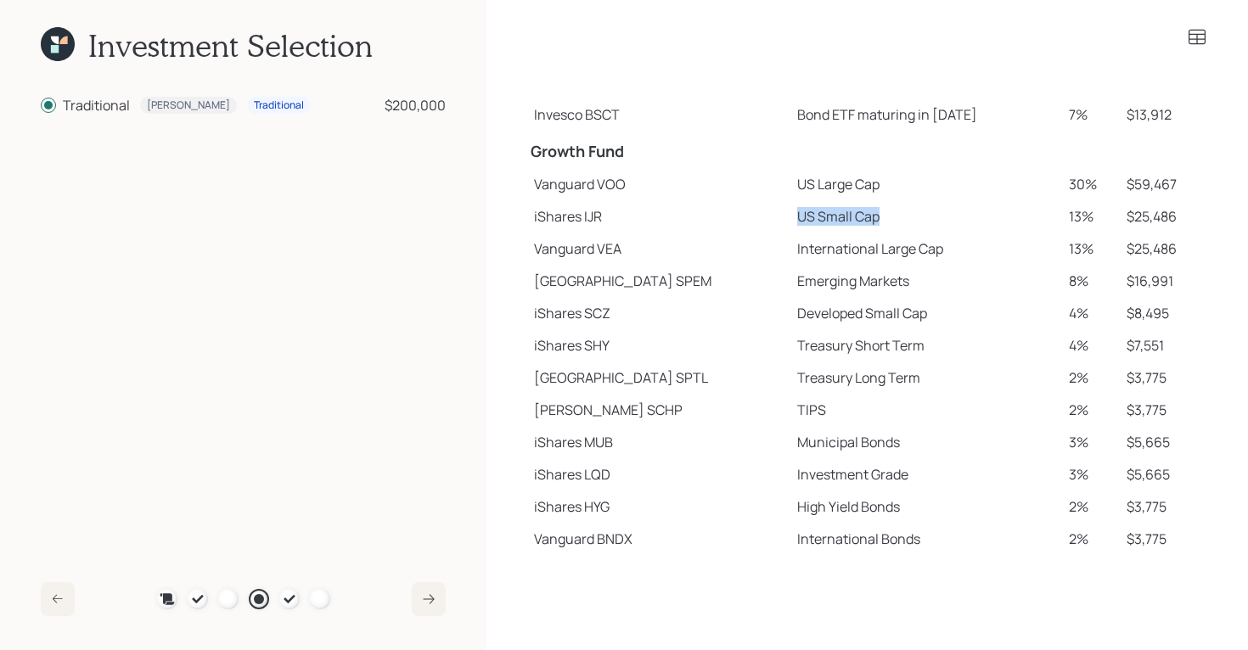
click at [823, 220] on td "US Small Cap" at bounding box center [926, 216] width 272 height 32
drag, startPoint x: 734, startPoint y: 251, endPoint x: 898, endPoint y: 255, distance: 163.8
click at [898, 255] on td "International Large Cap" at bounding box center [926, 249] width 272 height 32
click at [295, 606] on div at bounding box center [289, 599] width 20 height 20
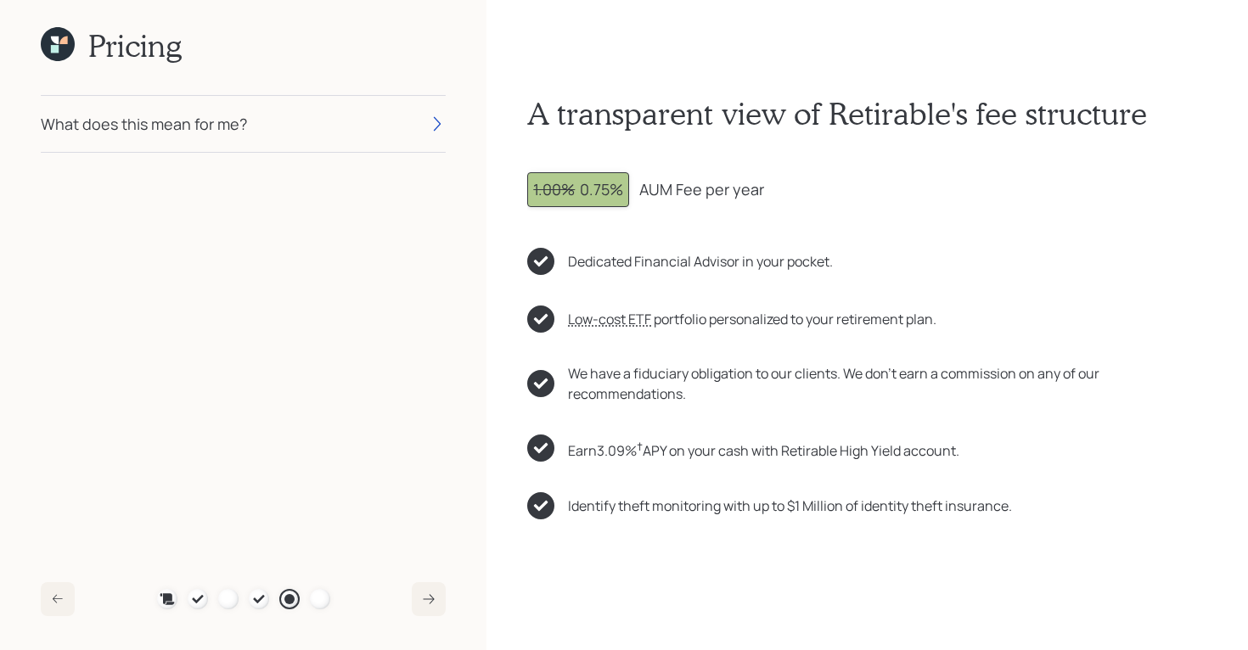
click at [292, 132] on div "What does this mean for me?" at bounding box center [243, 124] width 405 height 56
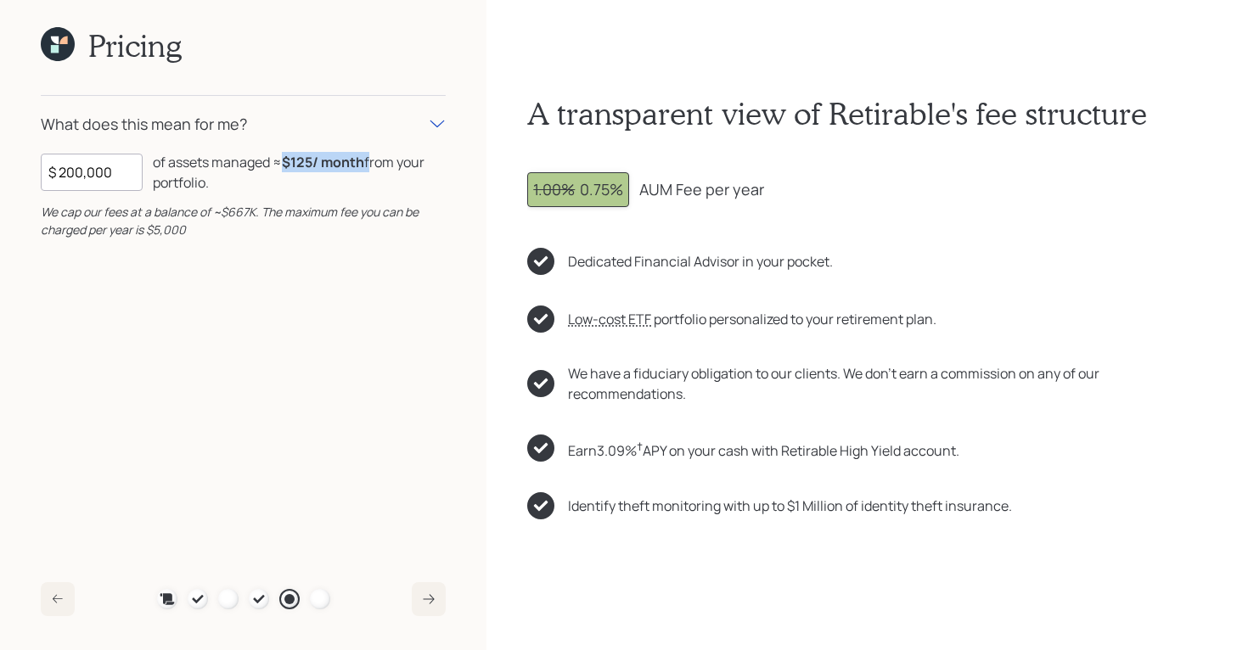
drag, startPoint x: 287, startPoint y: 165, endPoint x: 372, endPoint y: 164, distance: 84.9
click at [372, 164] on div "of assets managed ≈ $125 / month from your portfolio ." at bounding box center [299, 172] width 293 height 41
click at [4, 38] on div "Pricing What does this mean for me? $ 200,000 of assets managed ≈ $125 / month …" at bounding box center [243, 325] width 486 height 650
click at [60, 38] on icon at bounding box center [58, 44] width 34 height 34
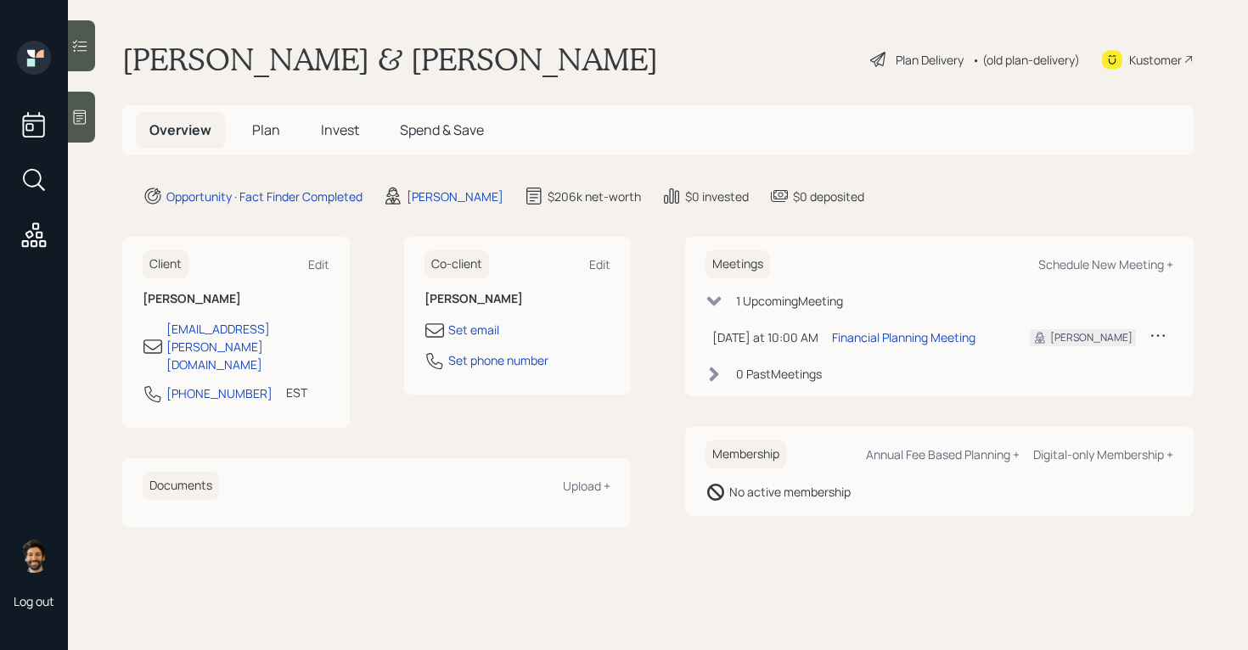
click at [263, 131] on span "Plan" at bounding box center [266, 130] width 28 height 19
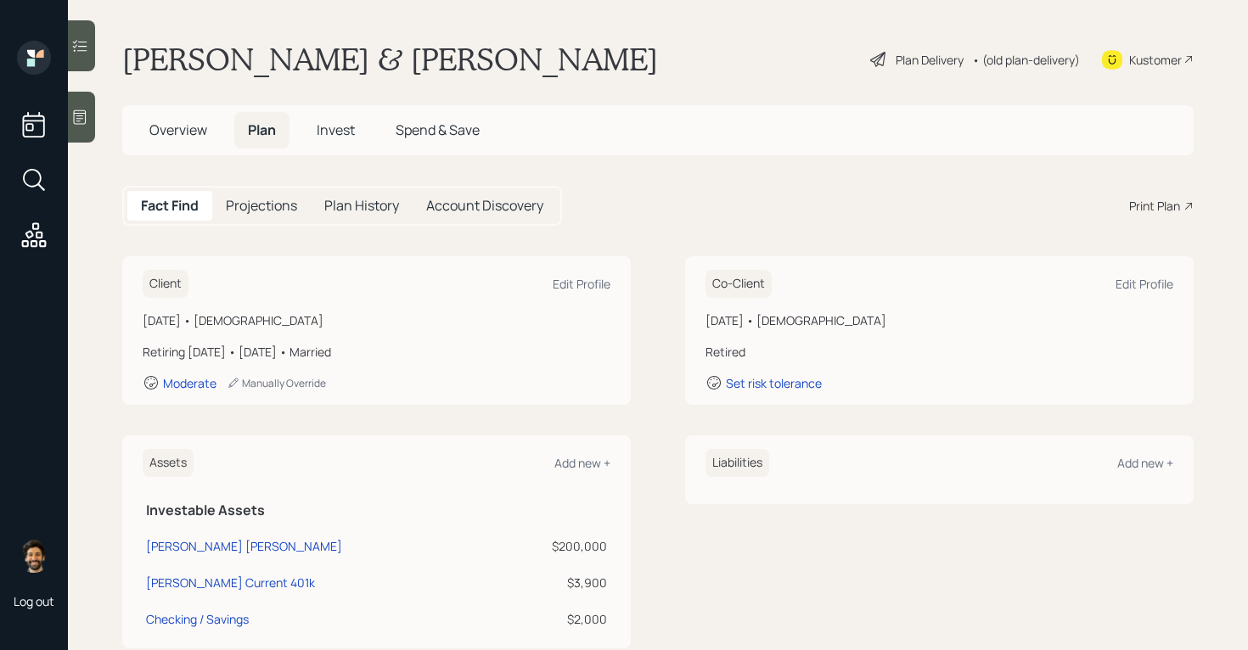
click at [183, 134] on span "Overview" at bounding box center [178, 130] width 58 height 19
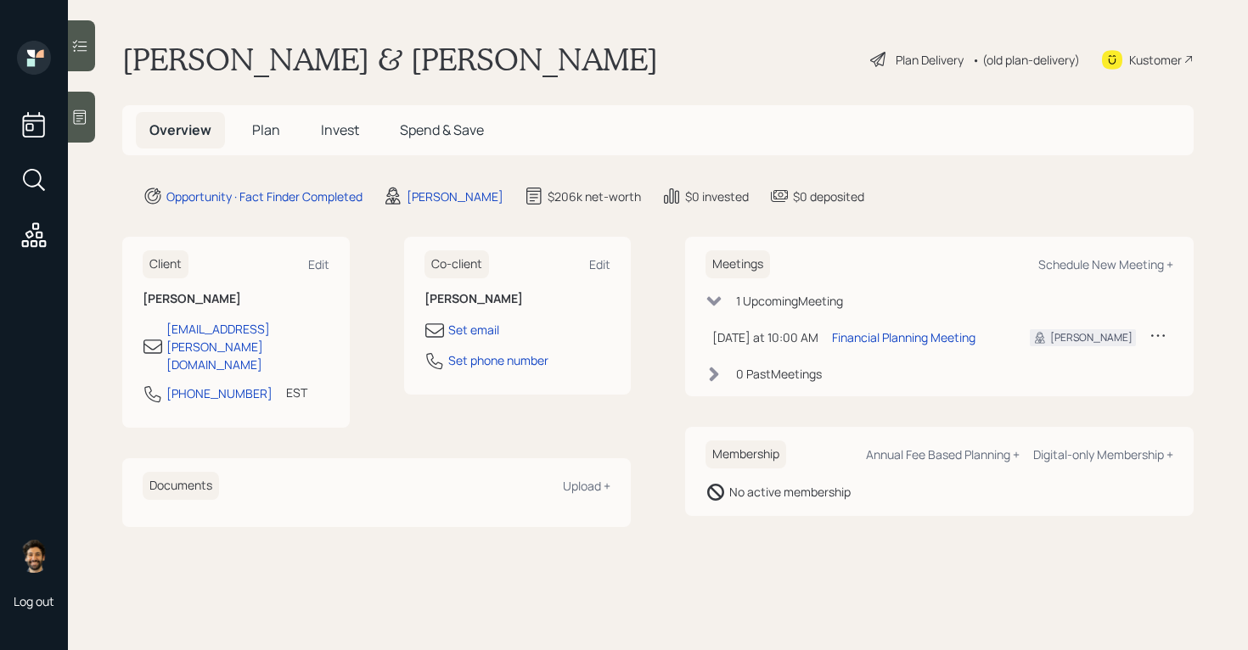
click at [266, 127] on span "Plan" at bounding box center [266, 130] width 28 height 19
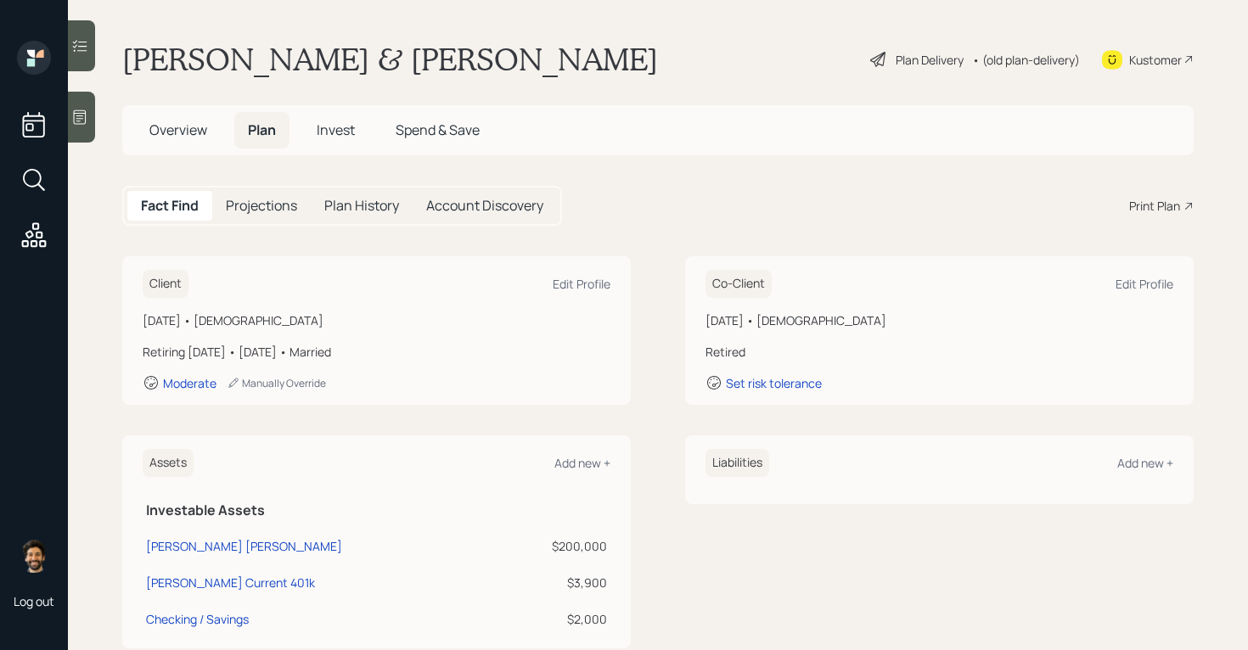
click at [1159, 202] on div "Print Plan" at bounding box center [1154, 206] width 51 height 18
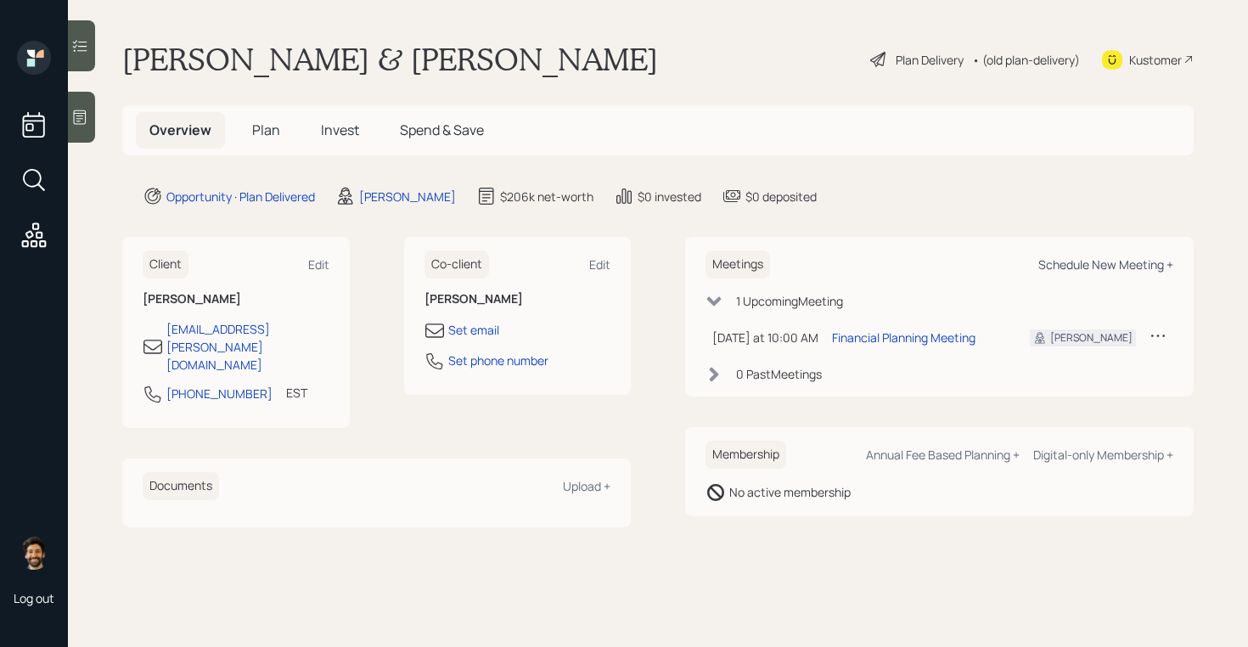
click at [1106, 269] on div "Schedule New Meeting +" at bounding box center [1105, 264] width 135 height 16
select select "f14b762f-c7c2-4b89-9227-8fa891345eea"
click at [1095, 267] on div "Schedule New Meeting +" at bounding box center [1105, 264] width 135 height 16
select select "f14b762f-c7c2-4b89-9227-8fa891345eea"
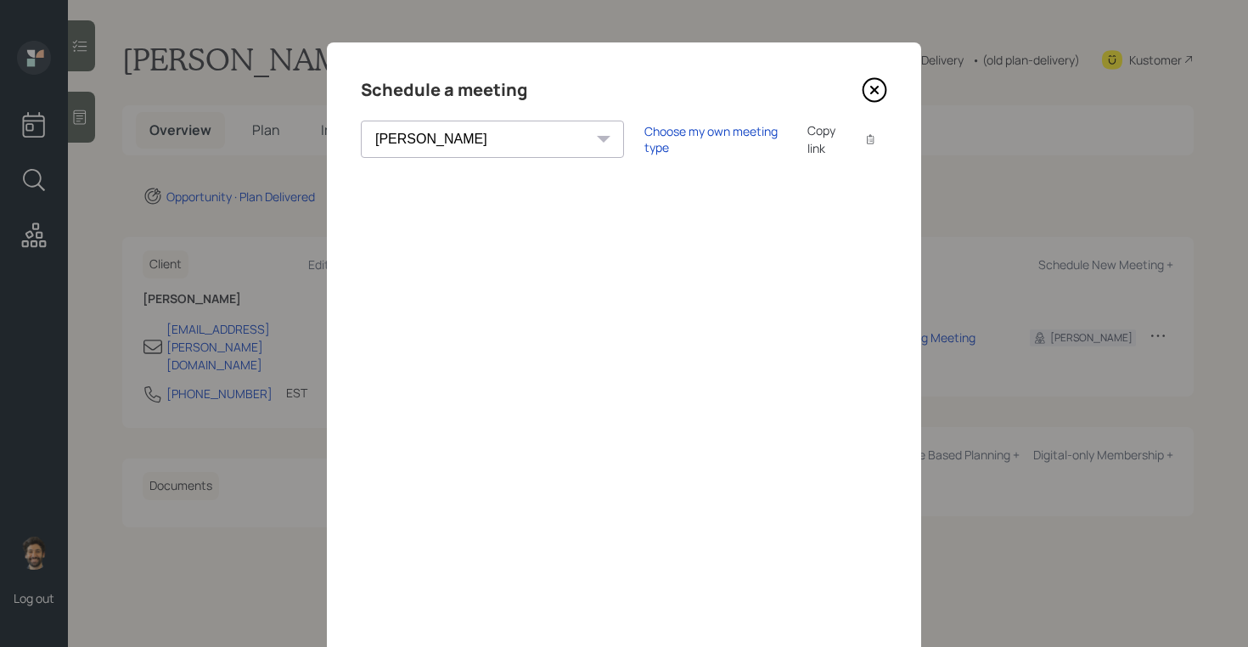
click at [871, 94] on icon at bounding box center [874, 89] width 25 height 25
